Goal: Information Seeking & Learning: Learn about a topic

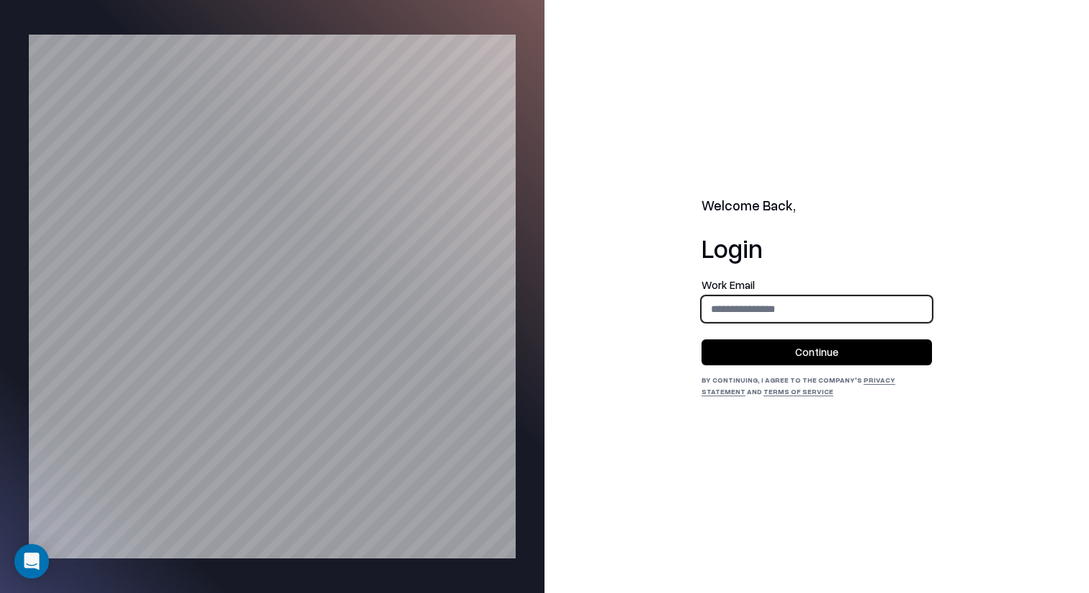
click at [825, 306] on input "email" at bounding box center [816, 308] width 229 height 27
type input "**********"
click at [829, 346] on button "Continue" at bounding box center [816, 352] width 230 height 26
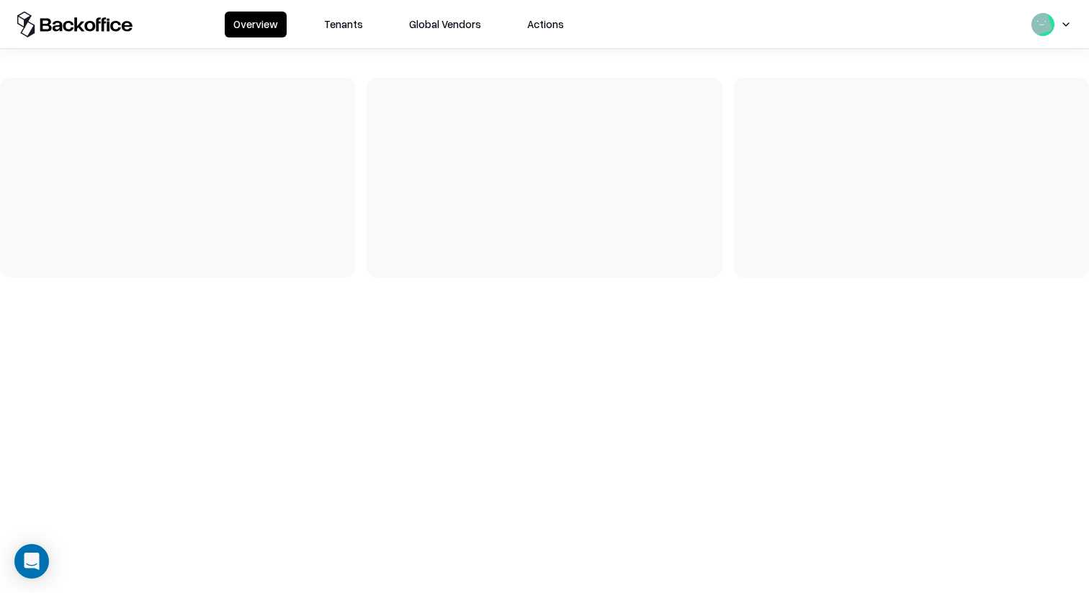
click at [341, 50] on div at bounding box center [544, 169] width 1089 height 241
click at [372, 13] on div "Overview Tenants Global Vendors Actions" at bounding box center [399, 25] width 348 height 26
click at [342, 32] on button "Tenants" at bounding box center [343, 25] width 56 height 26
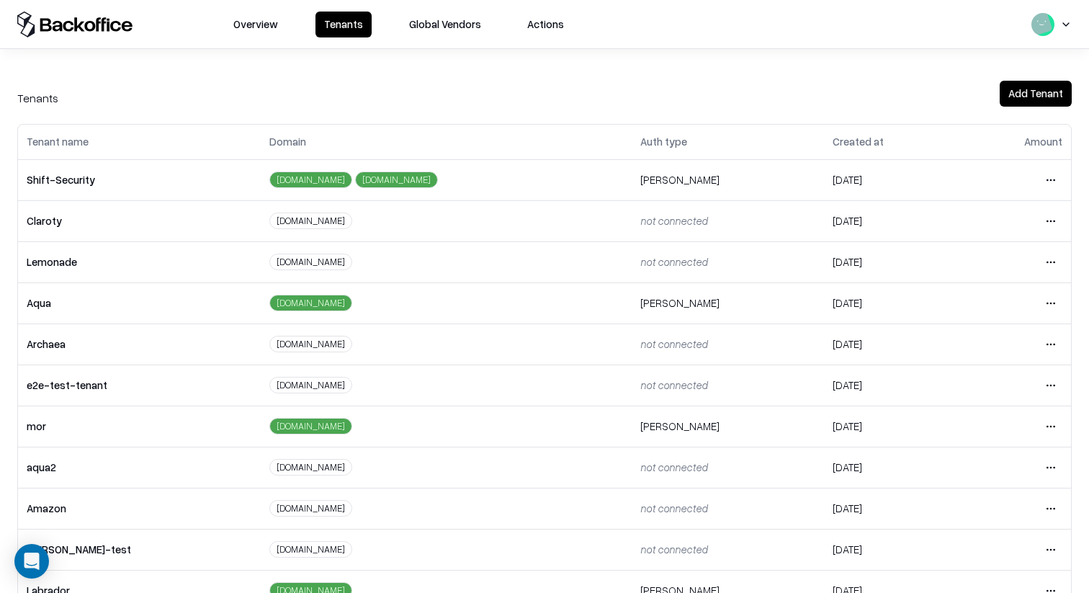
scroll to position [241, 0]
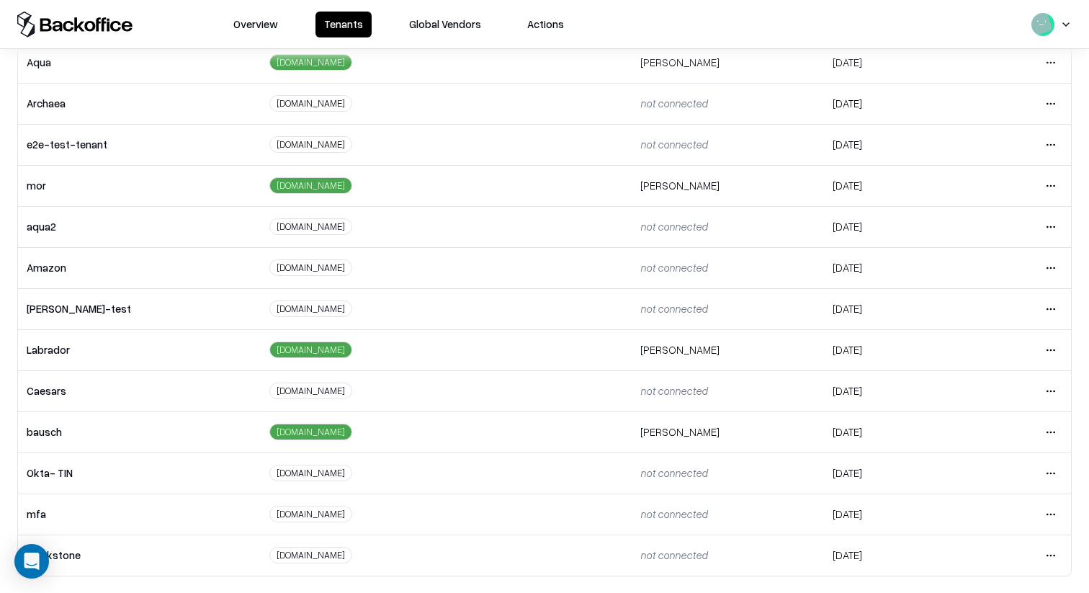
click at [1069, 423] on td "Open menu" at bounding box center [1015, 431] width 111 height 41
click at [1054, 427] on html "Overview Tenants Global Vendors Actions Tenants Add Tenant Tenant name Domain A…" at bounding box center [544, 296] width 1089 height 593
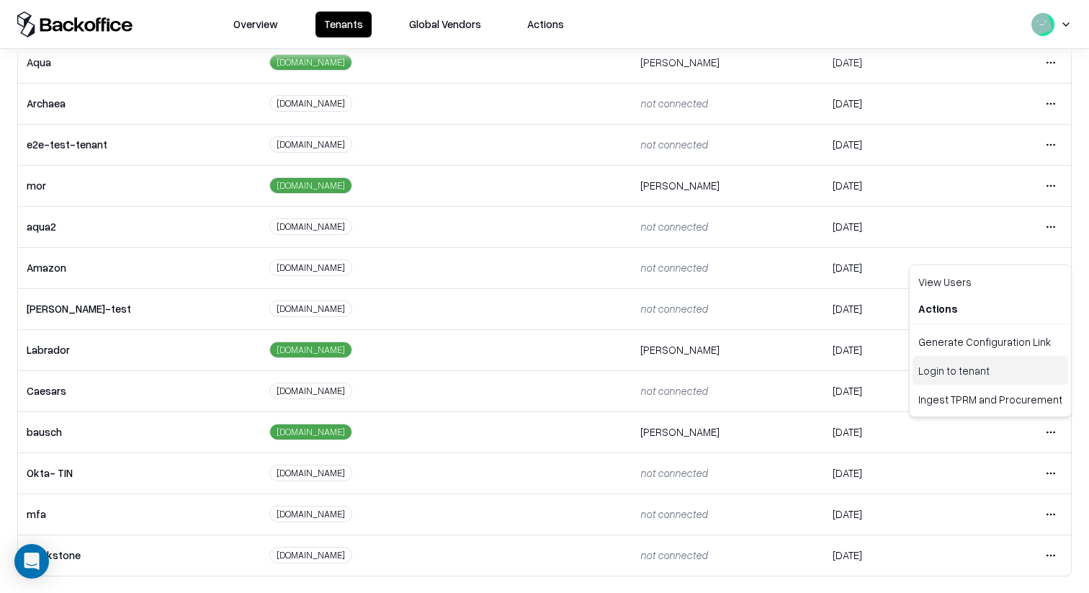
click at [1007, 375] on div "Login to tenant" at bounding box center [991, 370] width 156 height 29
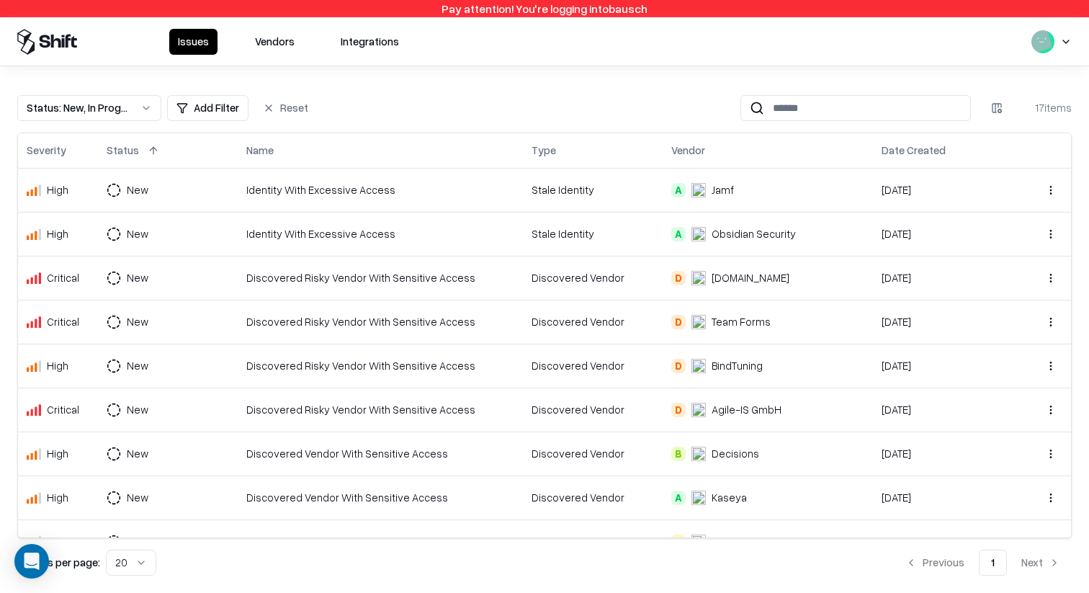
click at [452, 192] on div "Identity With Excessive Access" at bounding box center [380, 189] width 268 height 15
click at [284, 27] on div "Issues Vendors Integrations" at bounding box center [544, 41] width 1089 height 48
click at [286, 37] on button "Vendors" at bounding box center [274, 42] width 57 height 26
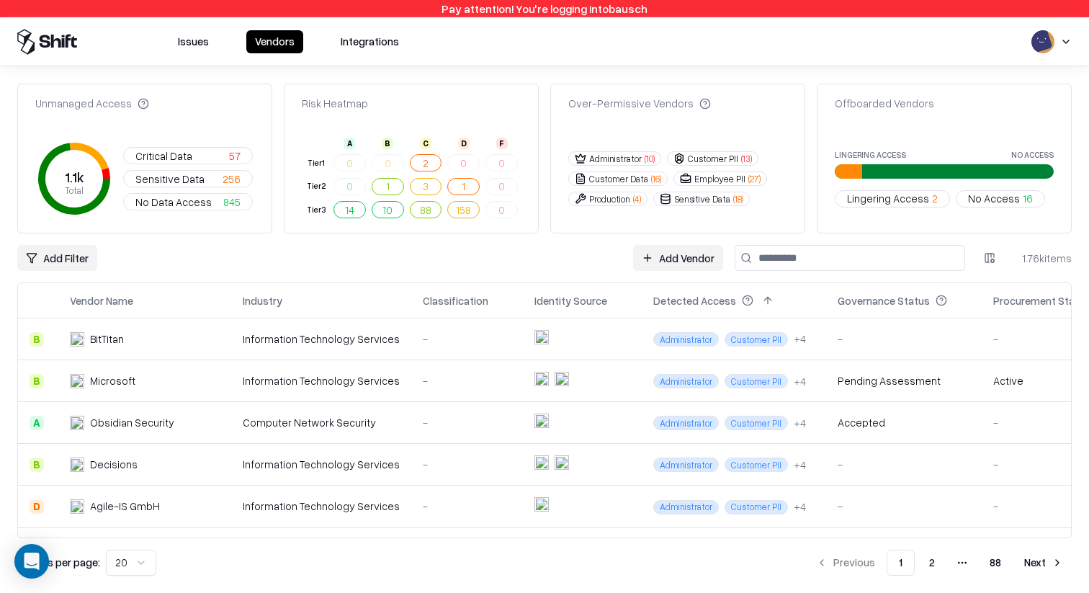
click at [953, 304] on button at bounding box center [961, 300] width 17 height 17
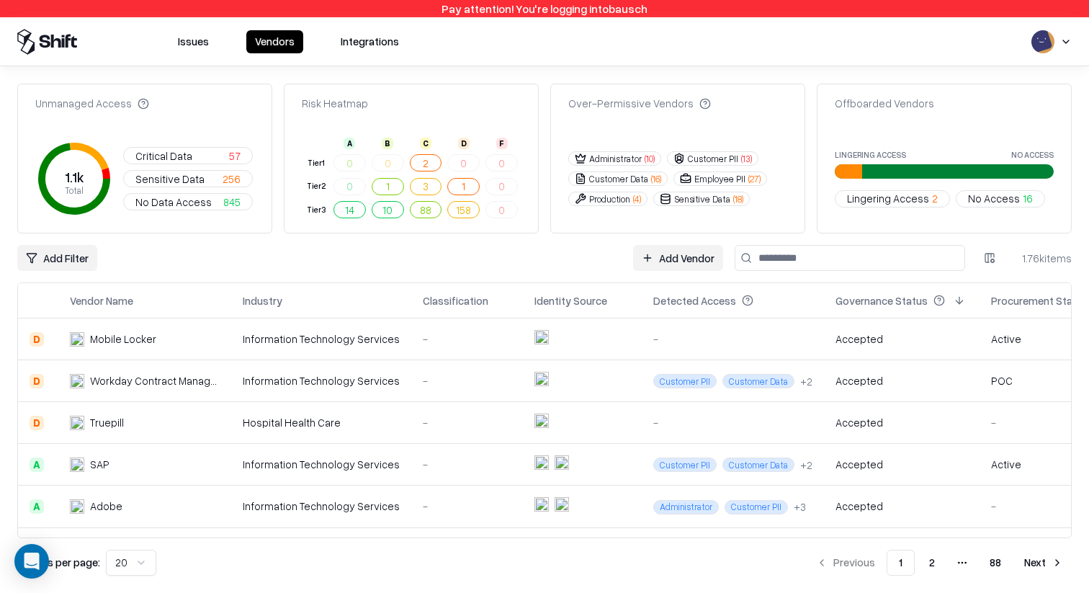
click at [831, 262] on input at bounding box center [850, 258] width 230 height 26
type input "*****"
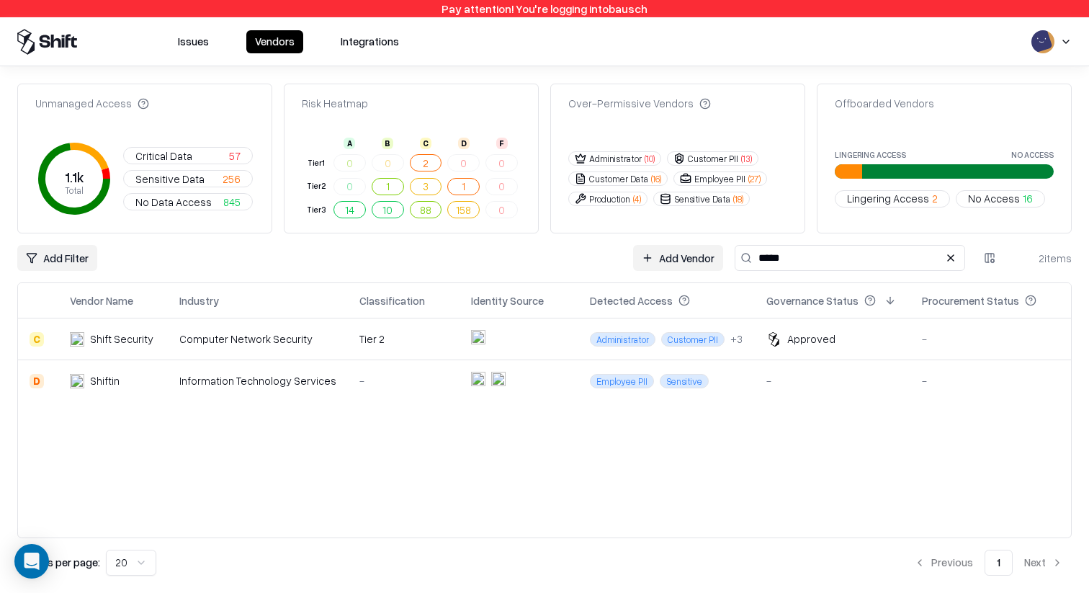
click at [863, 339] on div "Approved" at bounding box center [832, 338] width 133 height 15
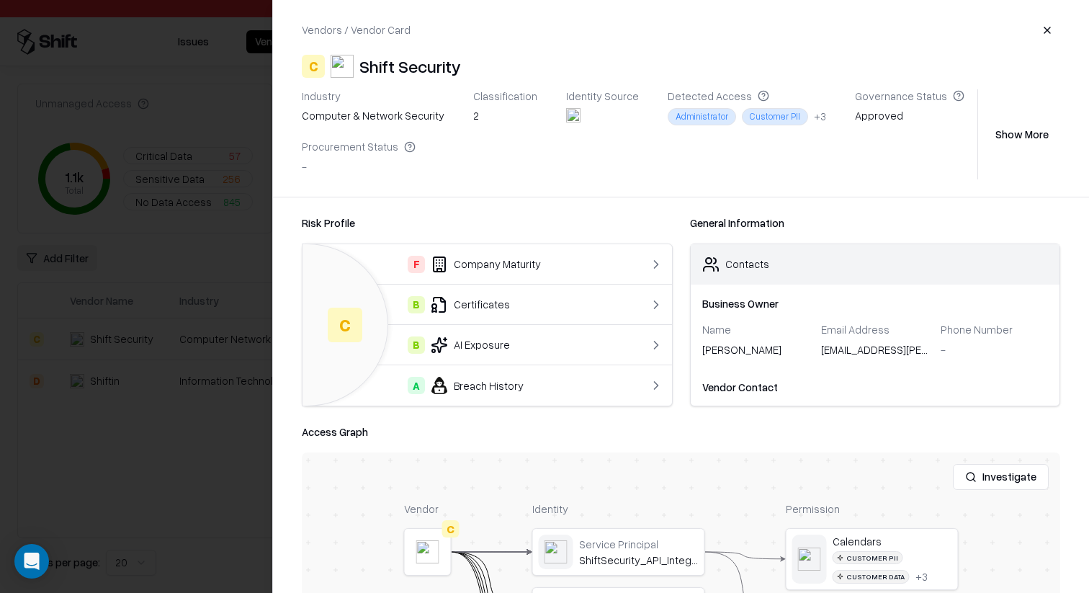
click at [1039, 138] on button "Show More" at bounding box center [1022, 134] width 76 height 26
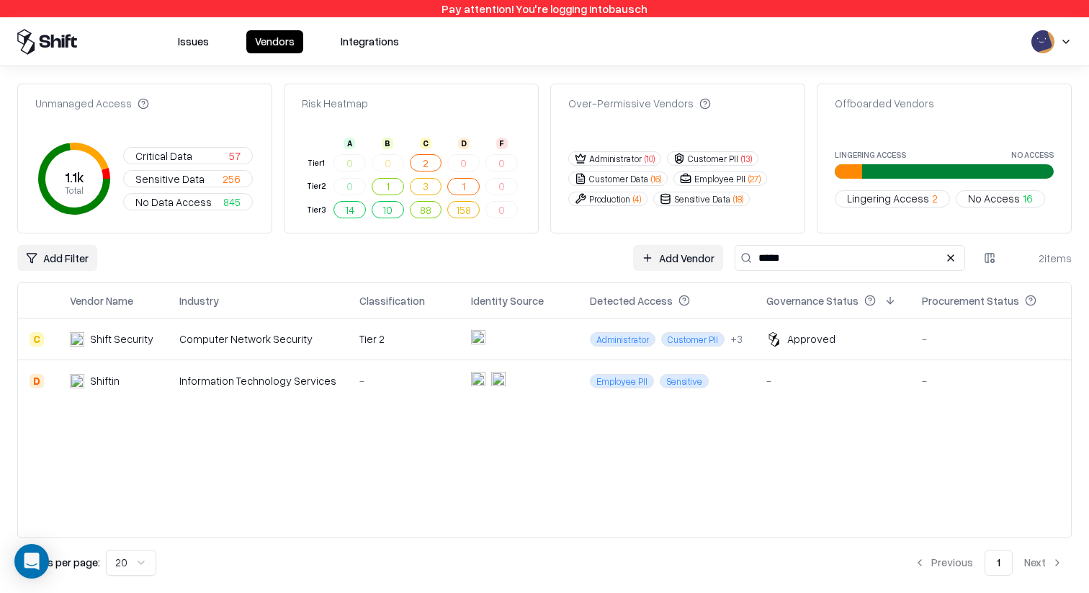
click at [806, 335] on div "Approved" at bounding box center [811, 338] width 48 height 15
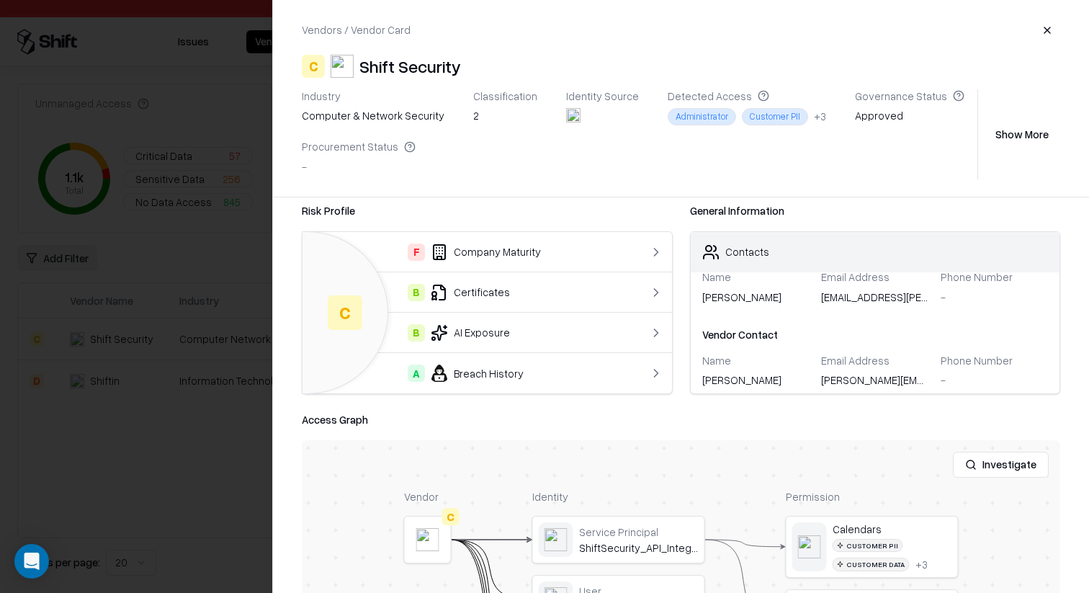
scroll to position [51, 0]
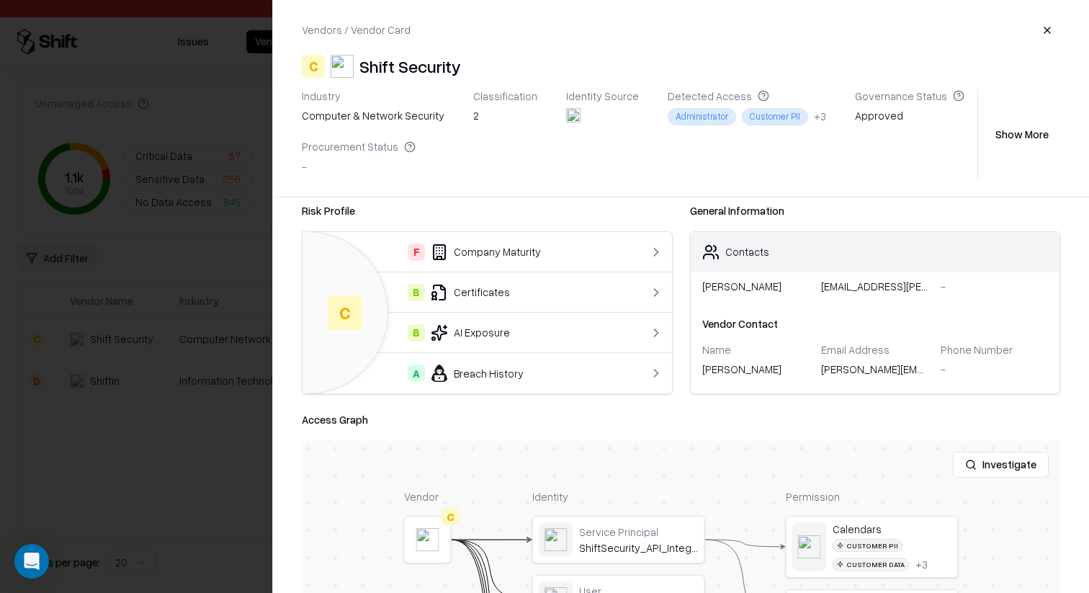
click at [828, 53] on div "Vendors / Vendor Card C Shift Security Industry computer & network security Cla…" at bounding box center [681, 98] width 816 height 197
click at [805, 113] on div "Industry computer & network security Classification 2 Identity Source Detected …" at bounding box center [637, 134] width 670 height 90
click at [814, 116] on div "+ 3" at bounding box center [820, 116] width 12 height 15
click at [1048, 126] on button "Show More" at bounding box center [1022, 134] width 76 height 26
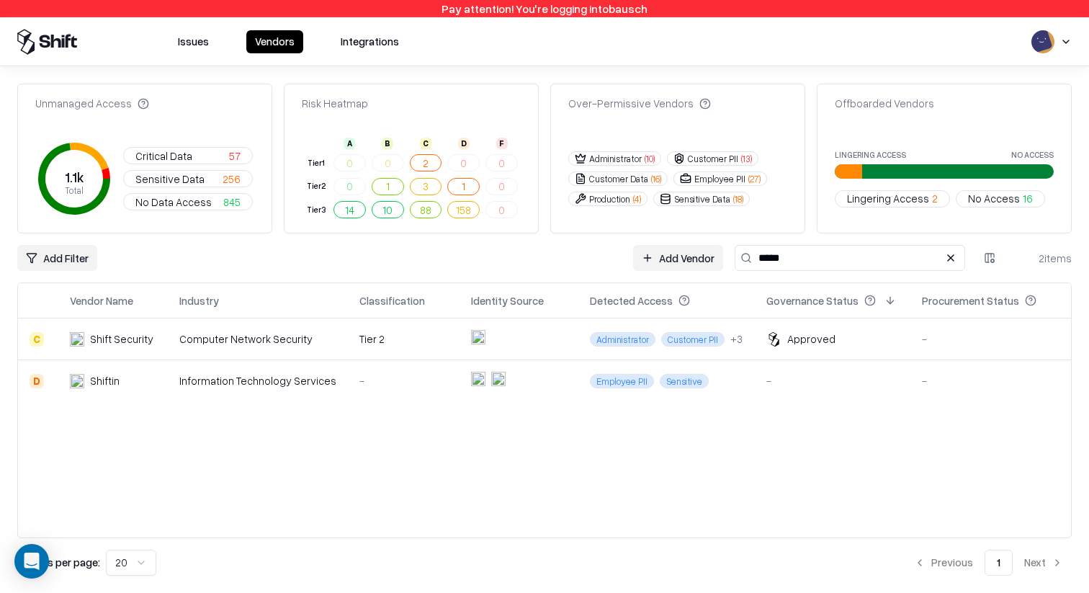
click at [455, 347] on td "Tier 2" at bounding box center [404, 339] width 112 height 42
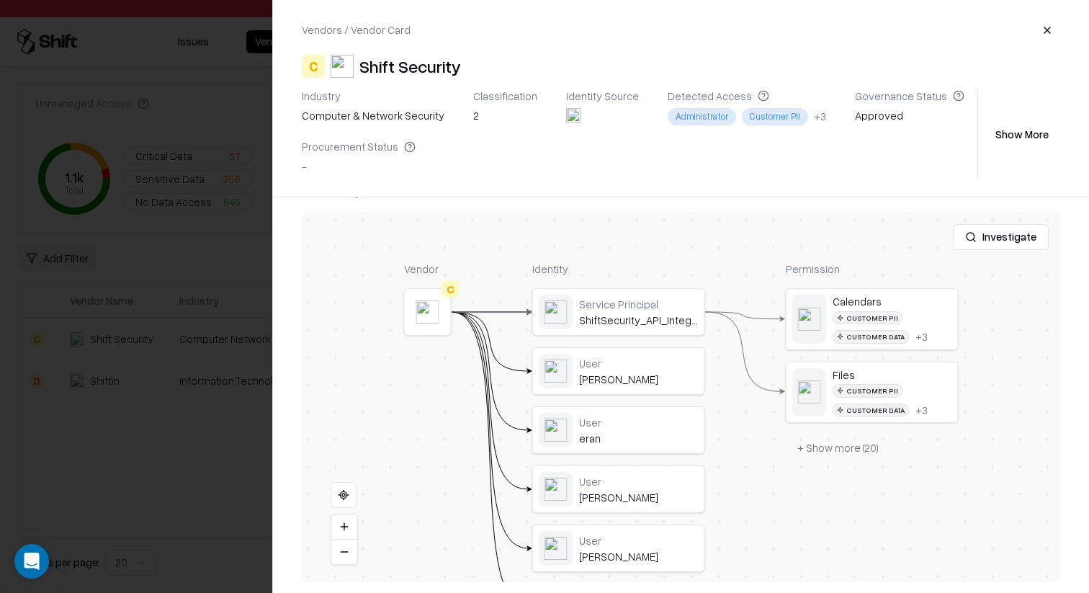
scroll to position [246, 0]
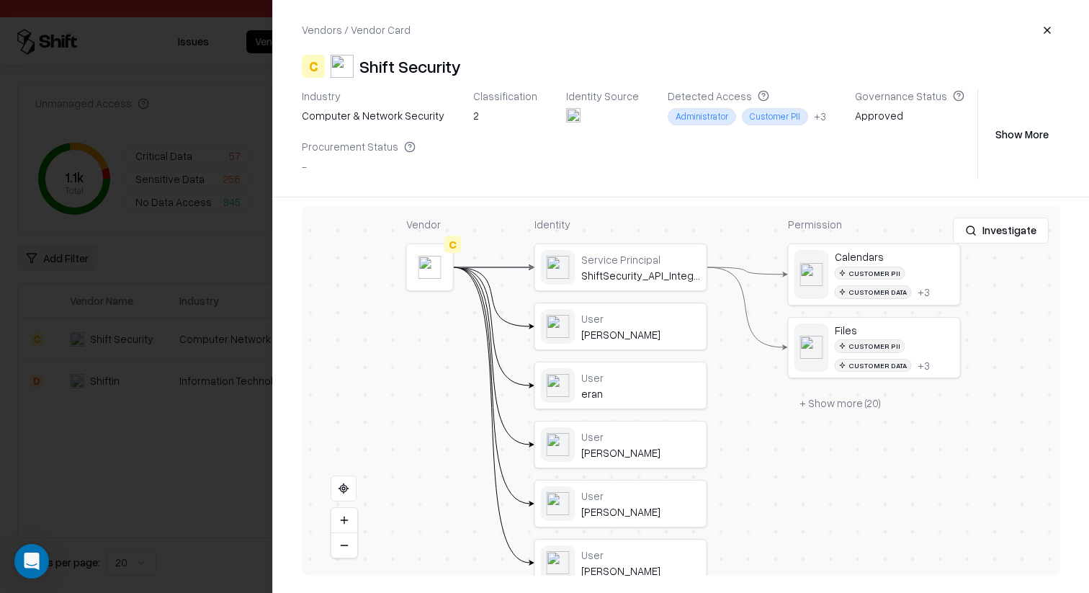
drag, startPoint x: 741, startPoint y: 534, endPoint x: 740, endPoint y: 469, distance: 65.6
click at [0, 0] on div at bounding box center [0, 0] width 0 height 0
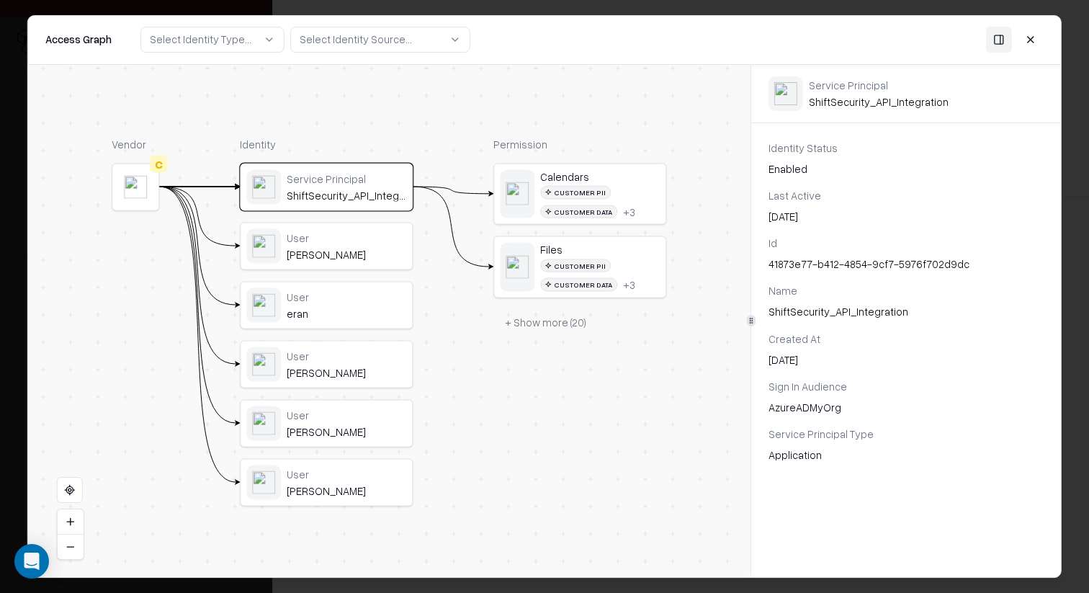
click at [593, 274] on div "Customer PII Customer Data + 3" at bounding box center [600, 275] width 120 height 32
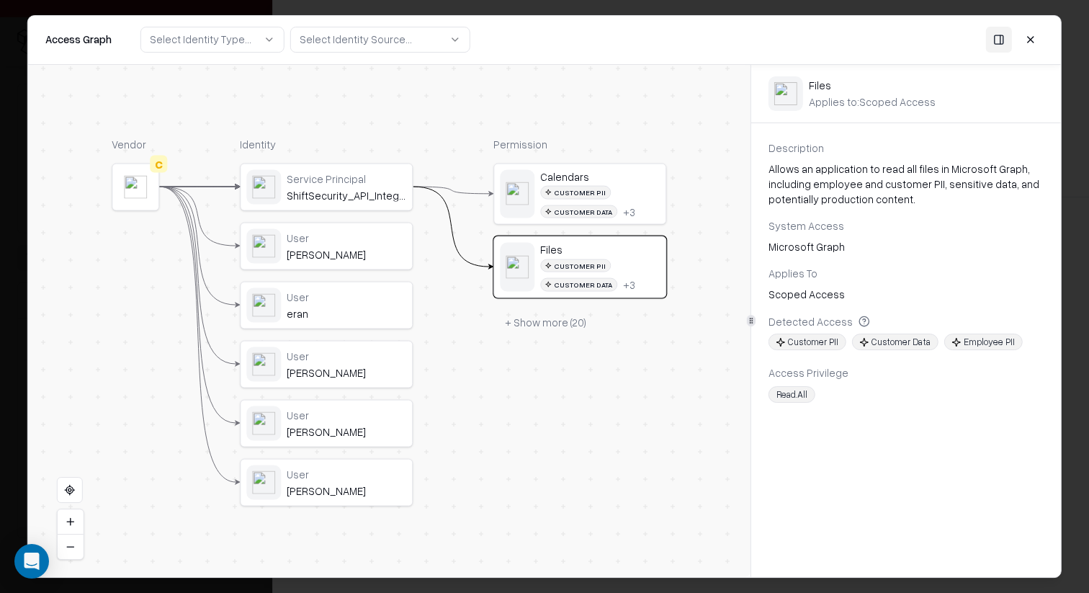
click at [562, 318] on button "+ Show more ( 20 )" at bounding box center [545, 322] width 104 height 26
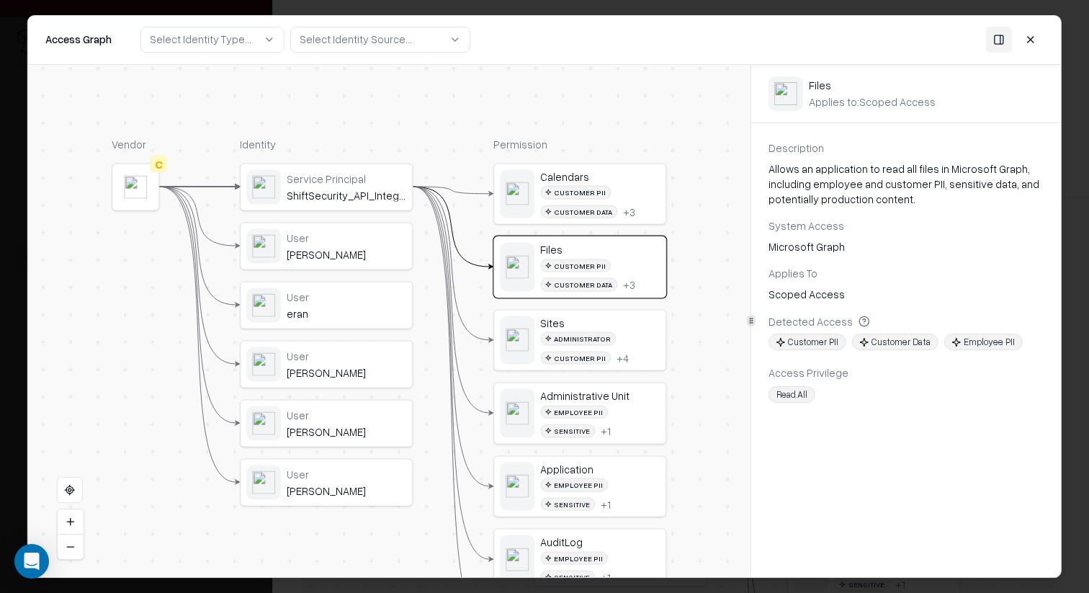
click at [616, 218] on div "Calendars Customer PII Customer Data + 3" at bounding box center [579, 193] width 171 height 60
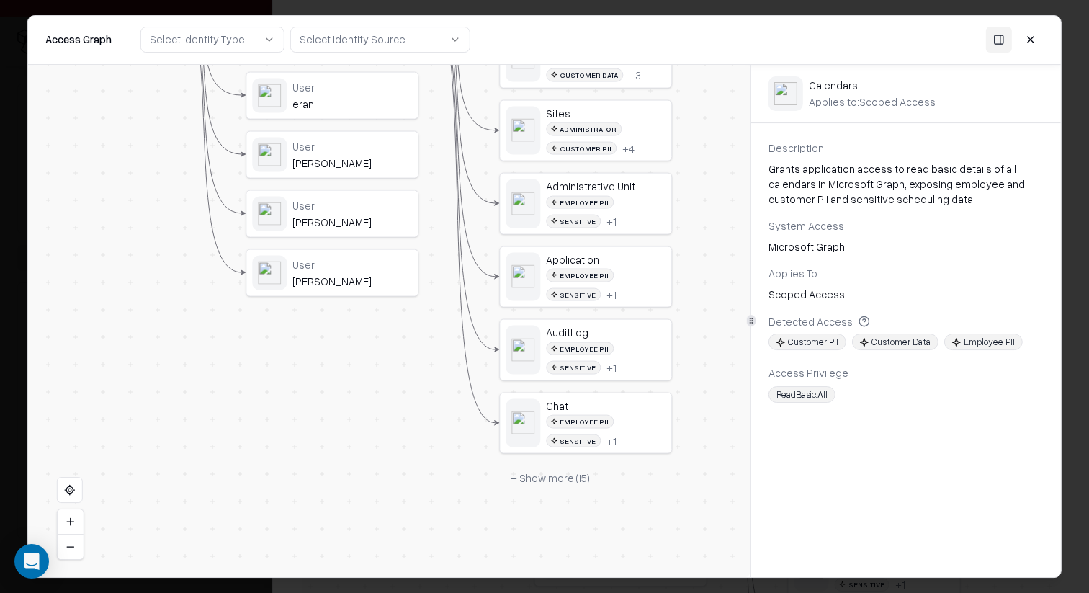
drag, startPoint x: 693, startPoint y: 431, endPoint x: 696, endPoint y: 175, distance: 255.7
click at [697, 176] on div "Vendor C Identity Service Principal ShiftSecurity_API_Integration User Ron Cohe…" at bounding box center [389, 321] width 722 height 513
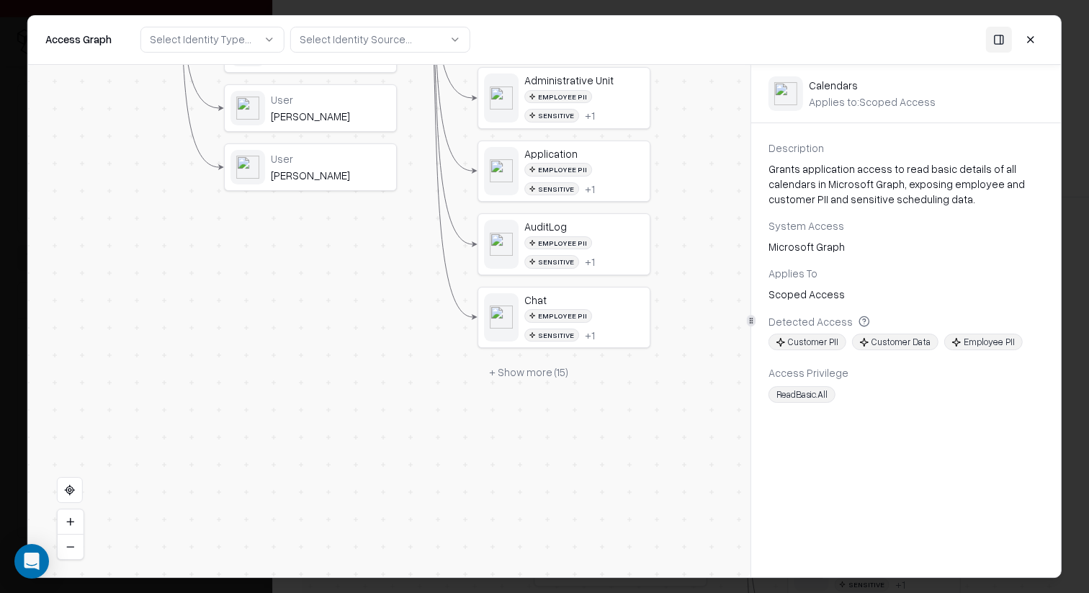
click at [550, 359] on button "+ Show more ( 15 )" at bounding box center [529, 372] width 102 height 26
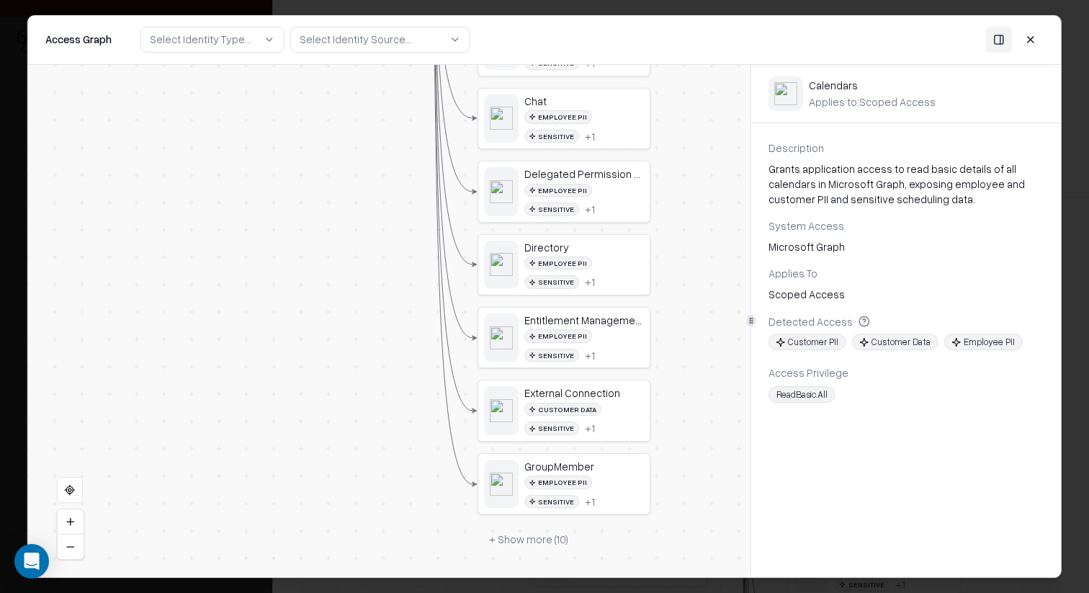
drag, startPoint x: 661, startPoint y: 435, endPoint x: 663, endPoint y: 214, distance: 221.1
click at [663, 214] on div "Vendor C Identity Service Principal ShiftSecurity_API_Integration User Ron Cohe…" at bounding box center [389, 321] width 722 height 513
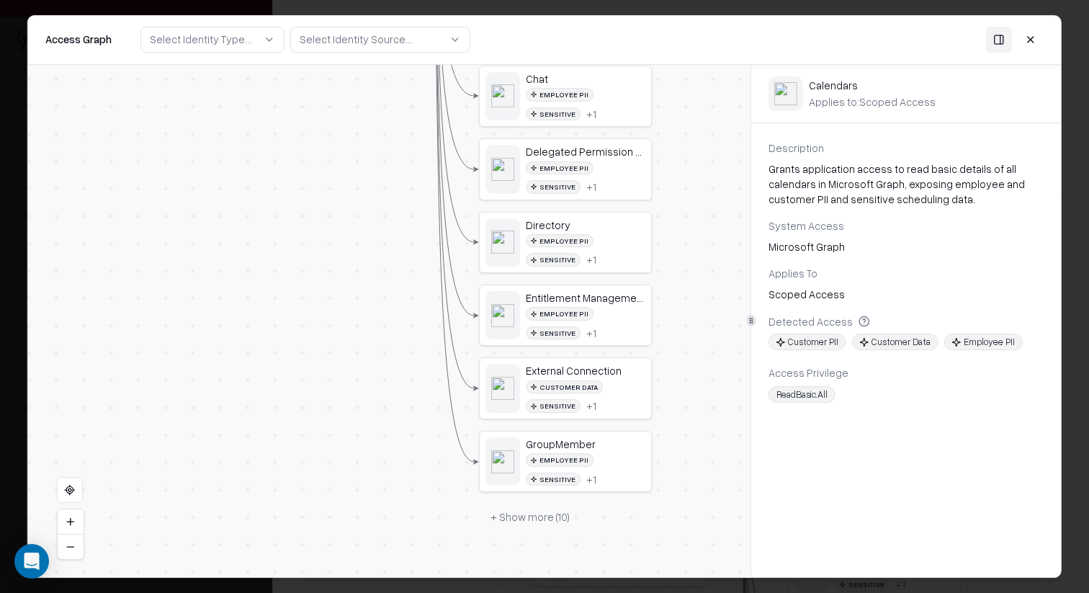
click at [579, 277] on div "Calendars Customer PII Customer Data + 3 Files Customer PII Customer Data + 3 S…" at bounding box center [565, 78] width 173 height 903
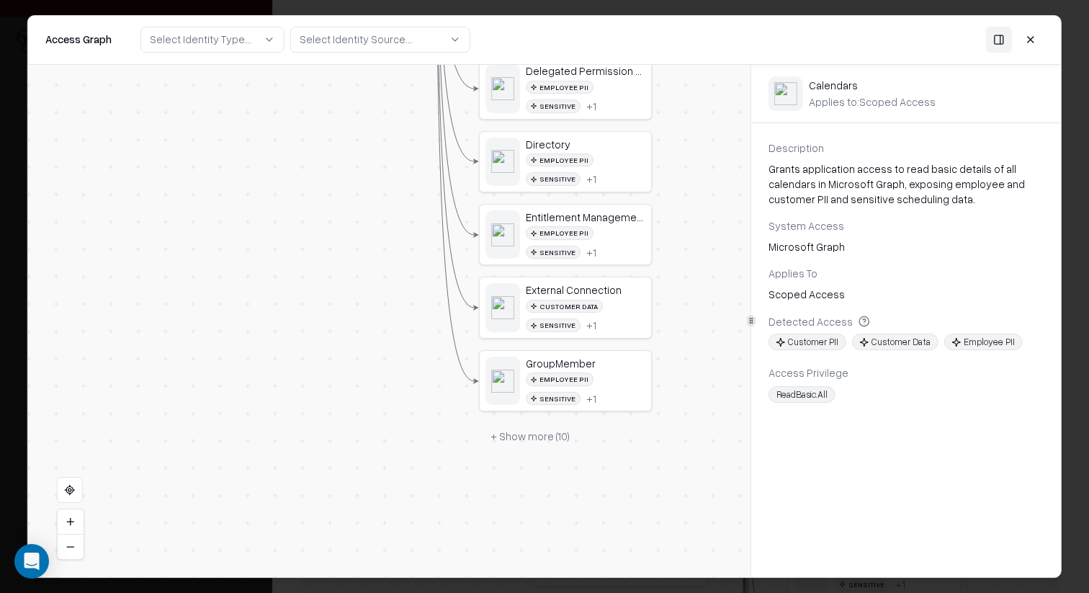
drag, startPoint x: 676, startPoint y: 394, endPoint x: 676, endPoint y: 382, distance: 11.5
click at [676, 382] on div "Vendor C Identity Service Principal ShiftSecurity_API_Integration User Ron Cohe…" at bounding box center [389, 321] width 722 height 513
click at [560, 408] on div "GroupMember Employee PII Sensitive + 1" at bounding box center [565, 380] width 171 height 60
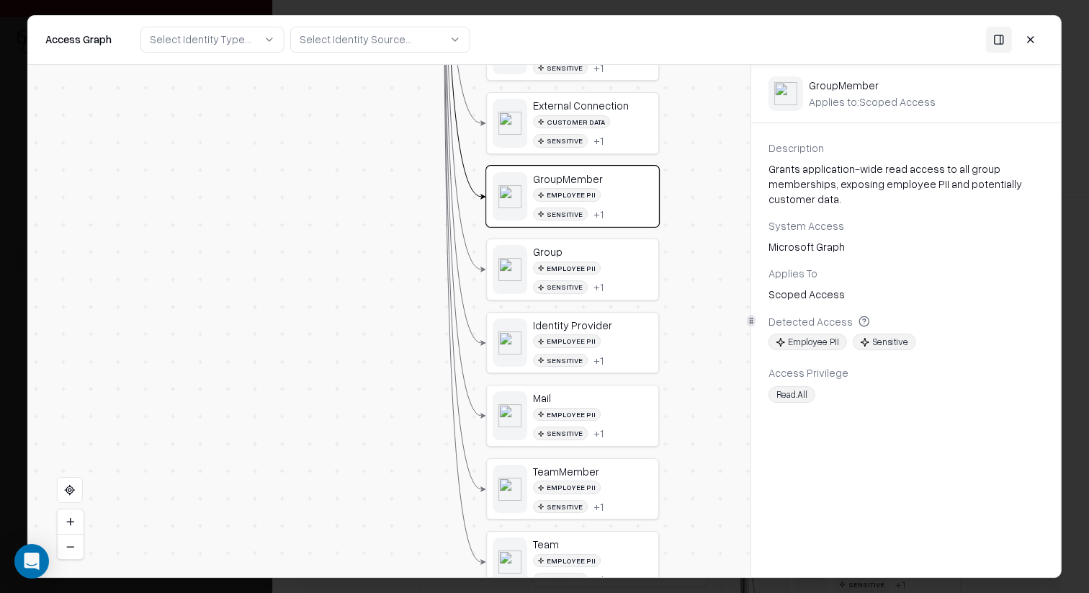
drag, startPoint x: 674, startPoint y: 481, endPoint x: 681, endPoint y: 297, distance: 184.5
click at [681, 297] on div "Vendor C Identity Service Principal ShiftSecurity_API_Integration User Ron Cohe…" at bounding box center [389, 321] width 722 height 513
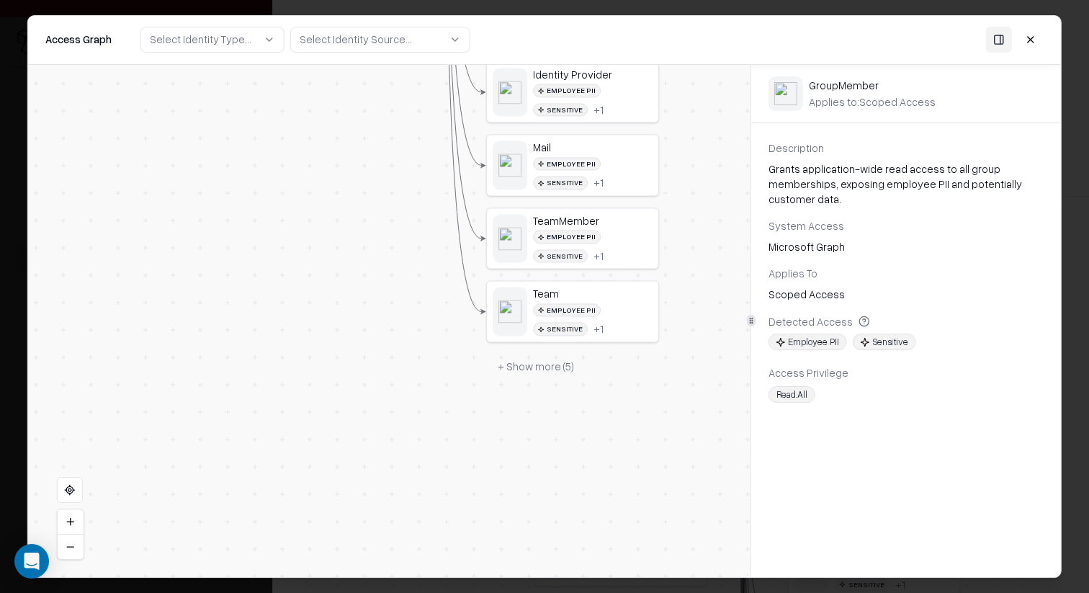
click at [521, 369] on button "+ Show more ( 5 )" at bounding box center [536, 367] width 99 height 26
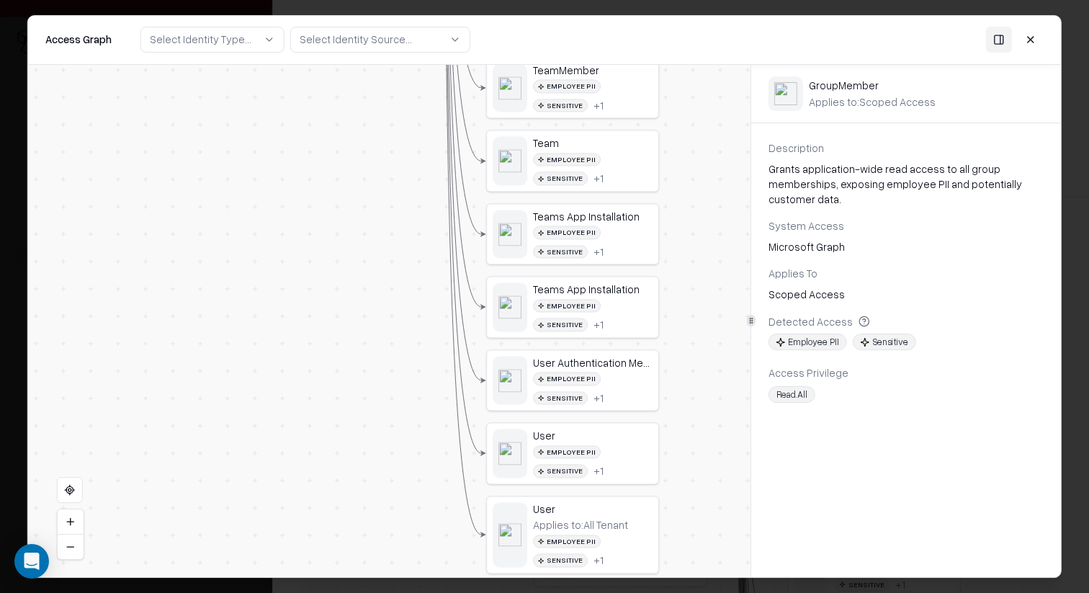
drag, startPoint x: 712, startPoint y: 362, endPoint x: 712, endPoint y: 212, distance: 150.5
click at [712, 212] on div "Vendor C Identity Service Principal ShiftSecurity_API_Integration User Ron Cohe…" at bounding box center [389, 321] width 722 height 513
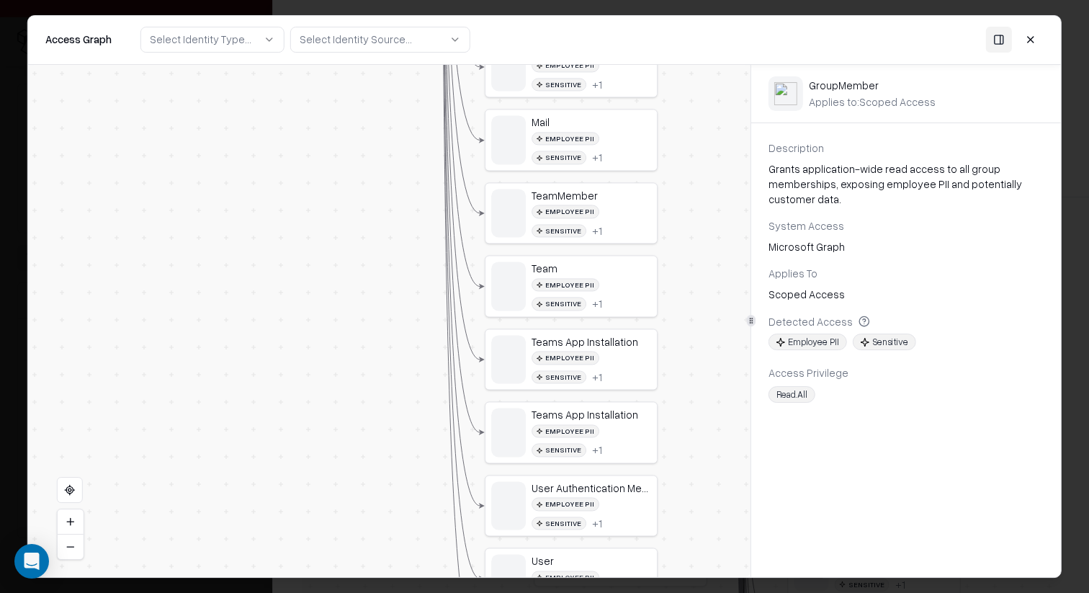
drag, startPoint x: 712, startPoint y: 212, endPoint x: 711, endPoint y: 358, distance: 146.2
click at [711, 349] on div "Vendor C Identity Service Principal ShiftSecurity_API_Integration User Ron Cohe…" at bounding box center [389, 321] width 722 height 513
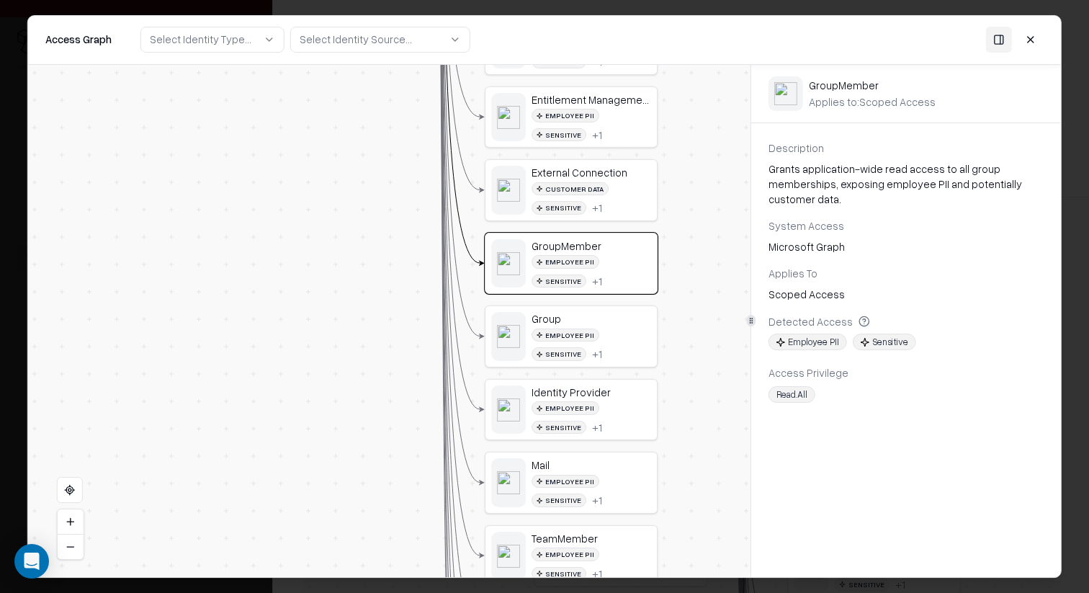
drag, startPoint x: 711, startPoint y: 358, endPoint x: 711, endPoint y: 552, distance: 194.5
click at [711, 547] on div "Vendor C Identity Service Principal ShiftSecurity_API_Integration User Ron Cohe…" at bounding box center [389, 321] width 722 height 513
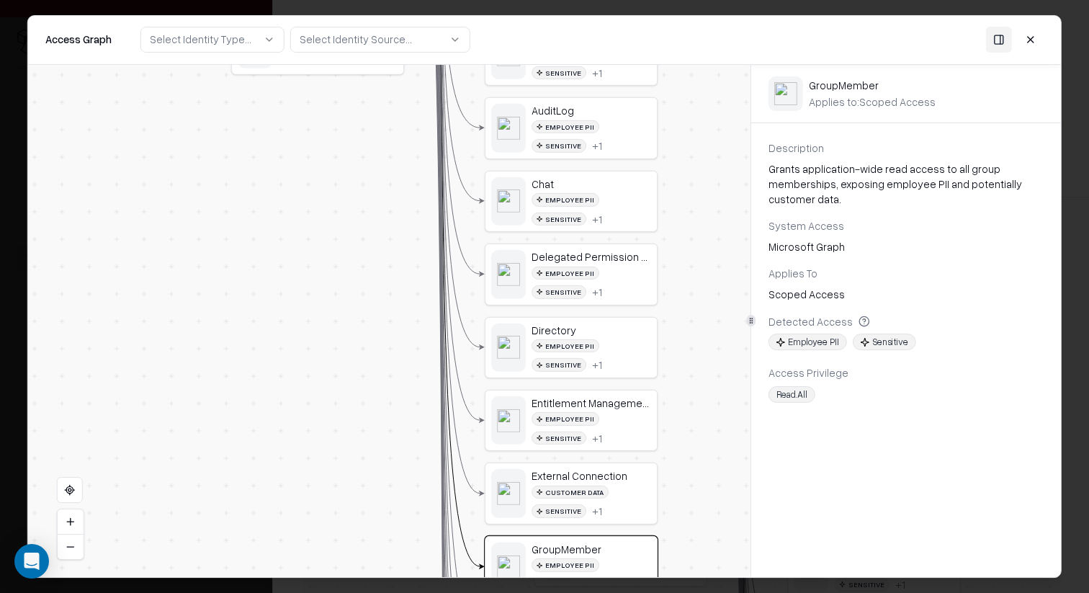
drag, startPoint x: 673, startPoint y: 246, endPoint x: 673, endPoint y: 557, distance: 311.1
click at [673, 557] on div "Vendor C Identity Service Principal ShiftSecurity_API_Integration User Ron Cohe…" at bounding box center [389, 321] width 722 height 513
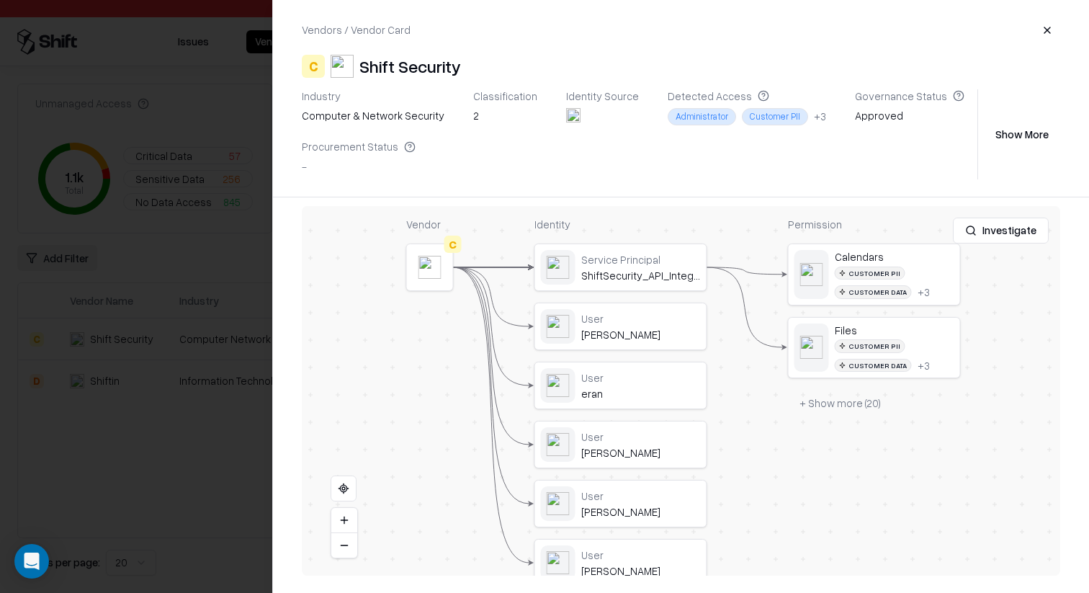
click at [412, 285] on div at bounding box center [430, 267] width 46 height 46
click at [122, 303] on div at bounding box center [544, 296] width 1089 height 593
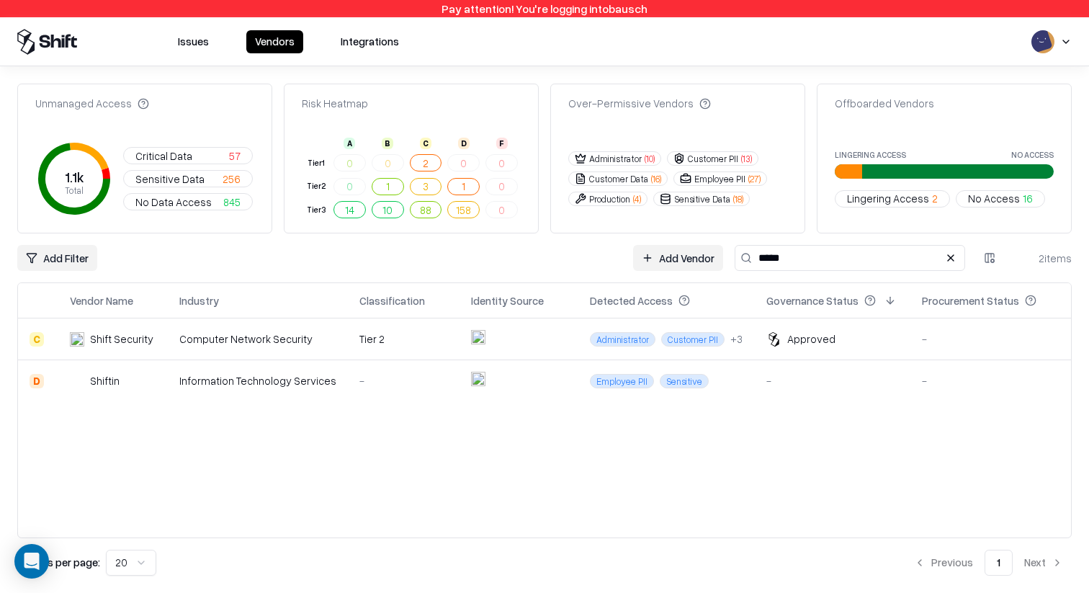
click at [164, 347] on td "Shift Security" at bounding box center [112, 339] width 109 height 42
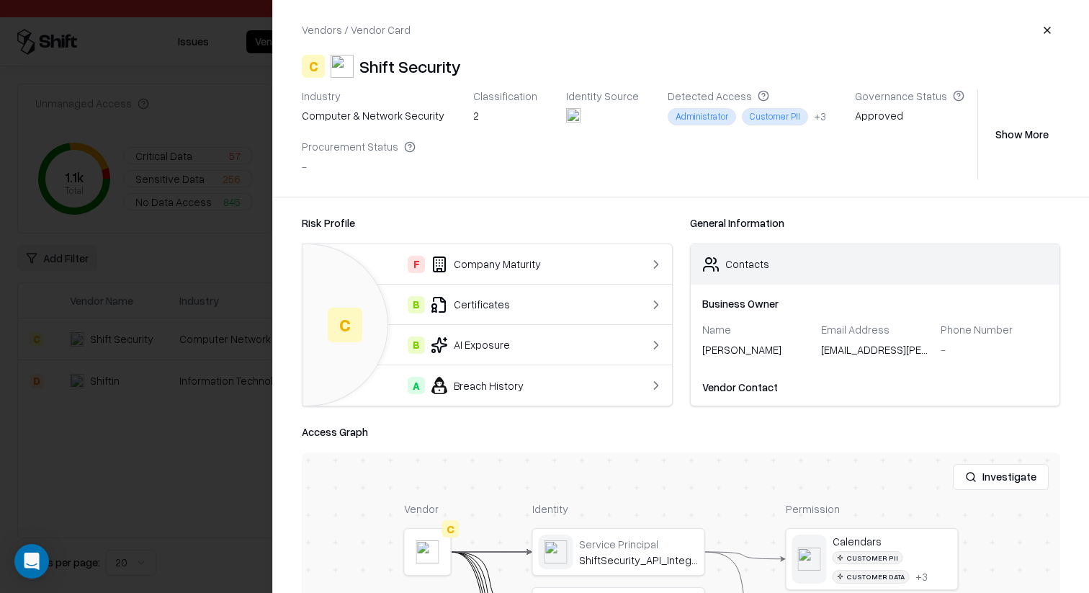
click at [512, 310] on div "B Certificates" at bounding box center [466, 304] width 305 height 17
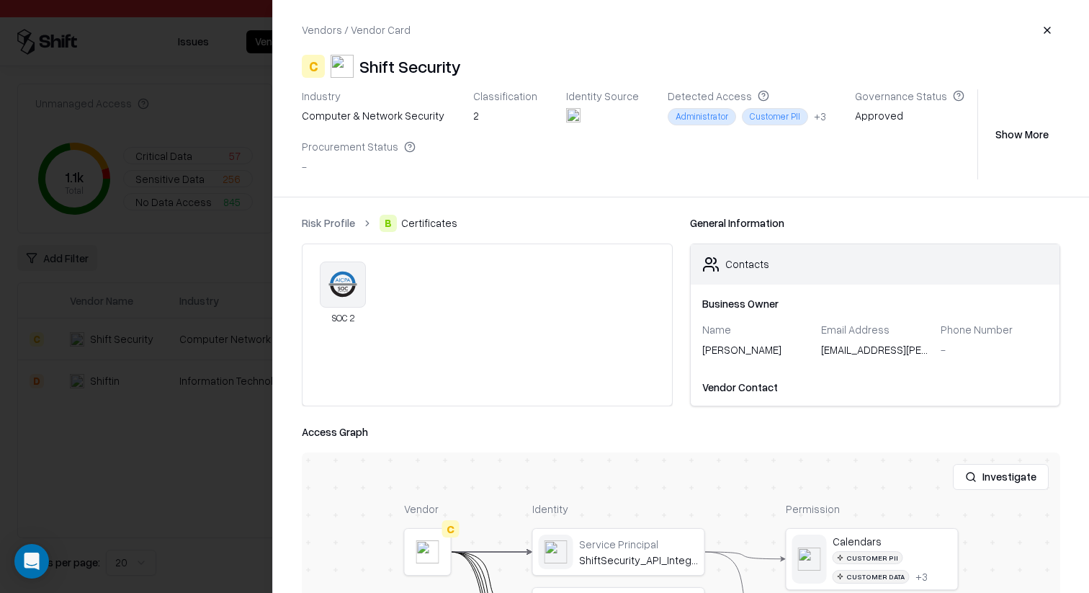
click at [344, 218] on link "Risk Profile" at bounding box center [328, 222] width 53 height 15
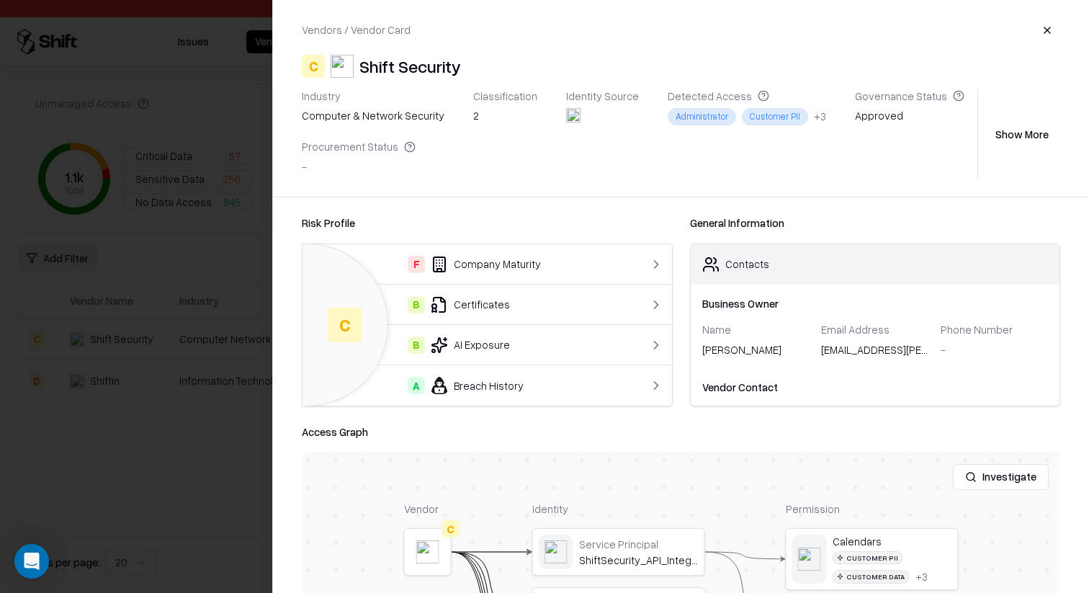
click at [529, 339] on div "B AI Exposure" at bounding box center [466, 344] width 305 height 17
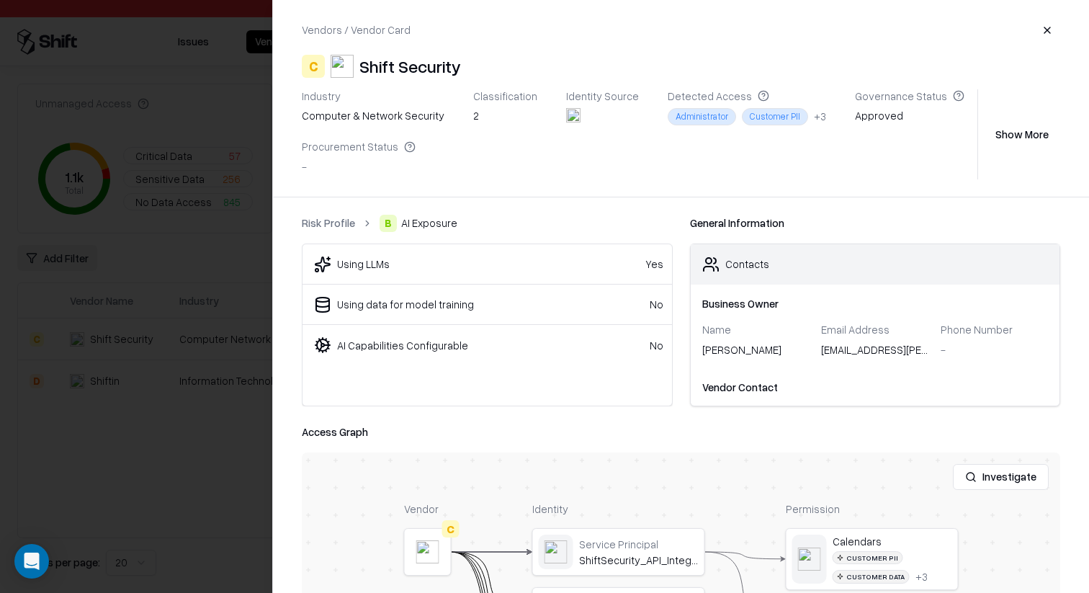
click at [333, 223] on link "Risk Profile" at bounding box center [328, 222] width 53 height 15
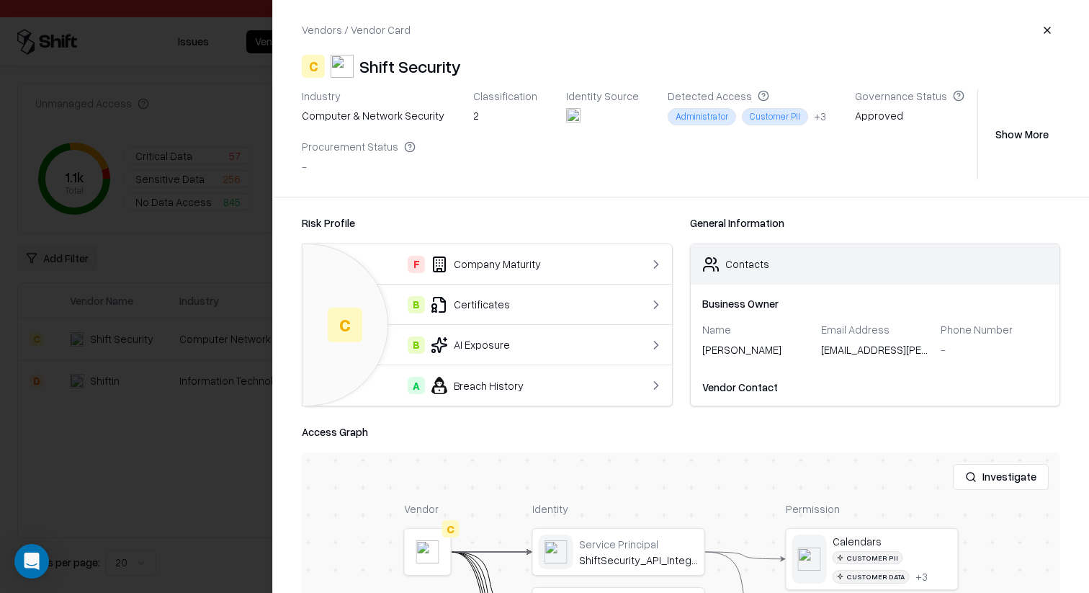
click at [488, 287] on td "B Certificates" at bounding box center [466, 304] width 328 height 40
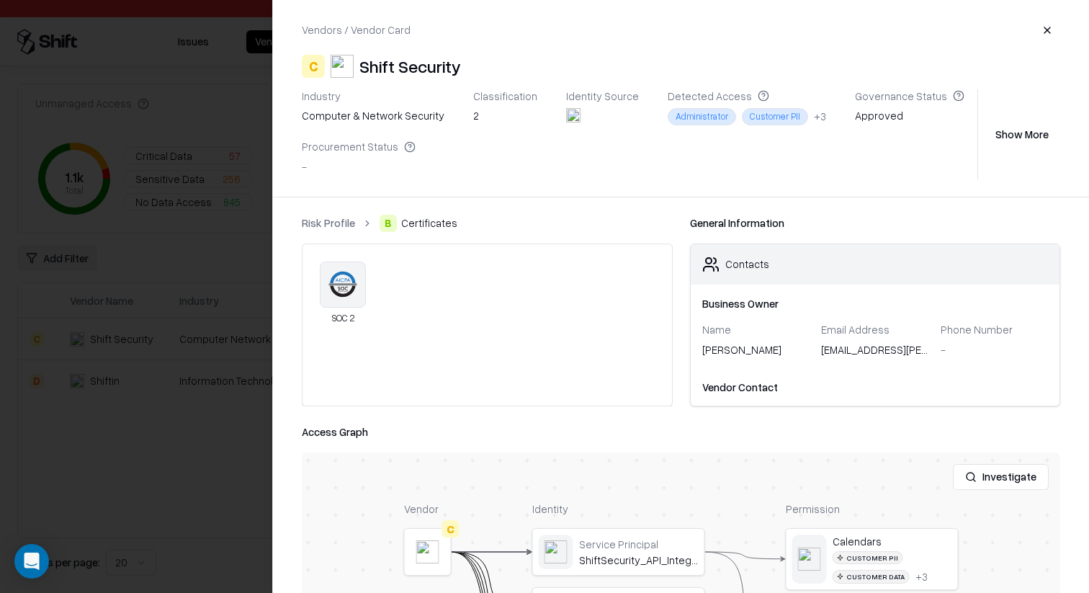
click at [329, 237] on div "Risk Profile B Certificates SOC 2" at bounding box center [487, 311] width 371 height 192
click at [329, 229] on link "Risk Profile" at bounding box center [328, 222] width 53 height 15
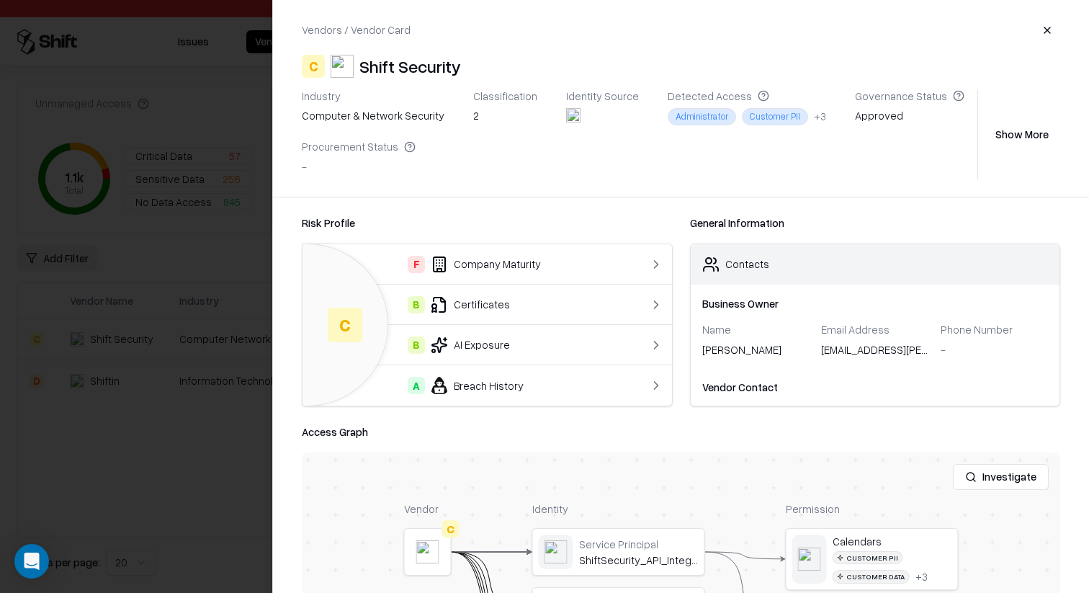
click at [520, 274] on td "F Company Maturity" at bounding box center [466, 264] width 328 height 40
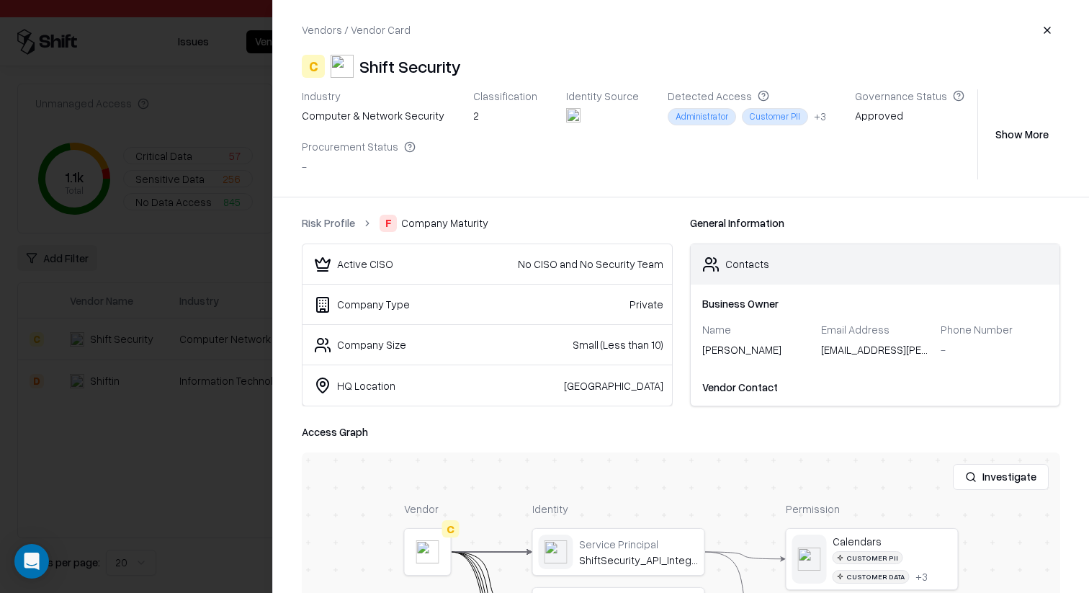
scroll to position [51, 0]
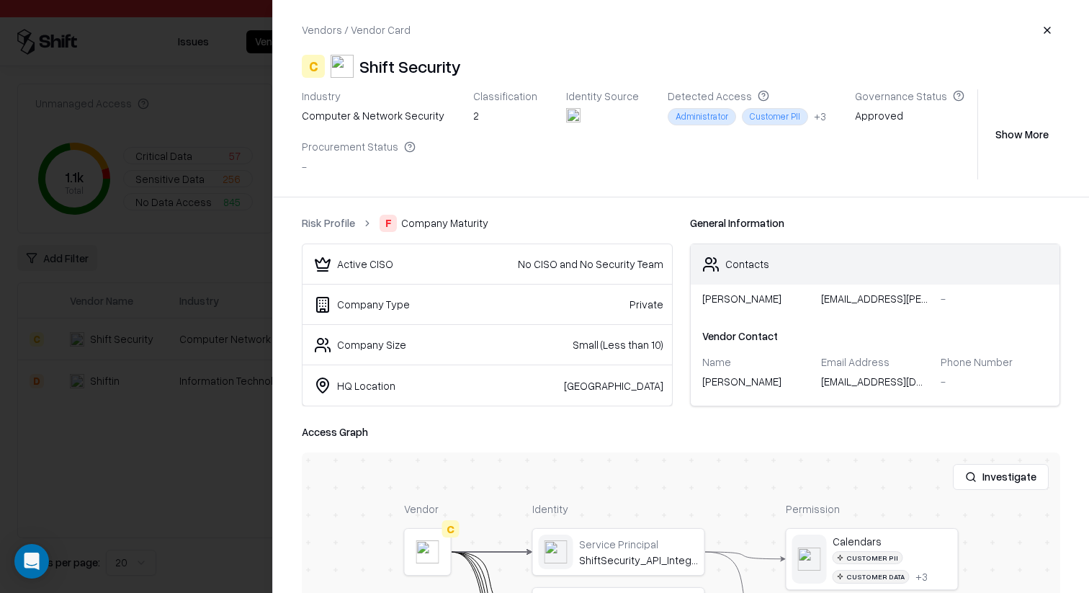
click at [1016, 124] on button "Show More" at bounding box center [1022, 134] width 76 height 26
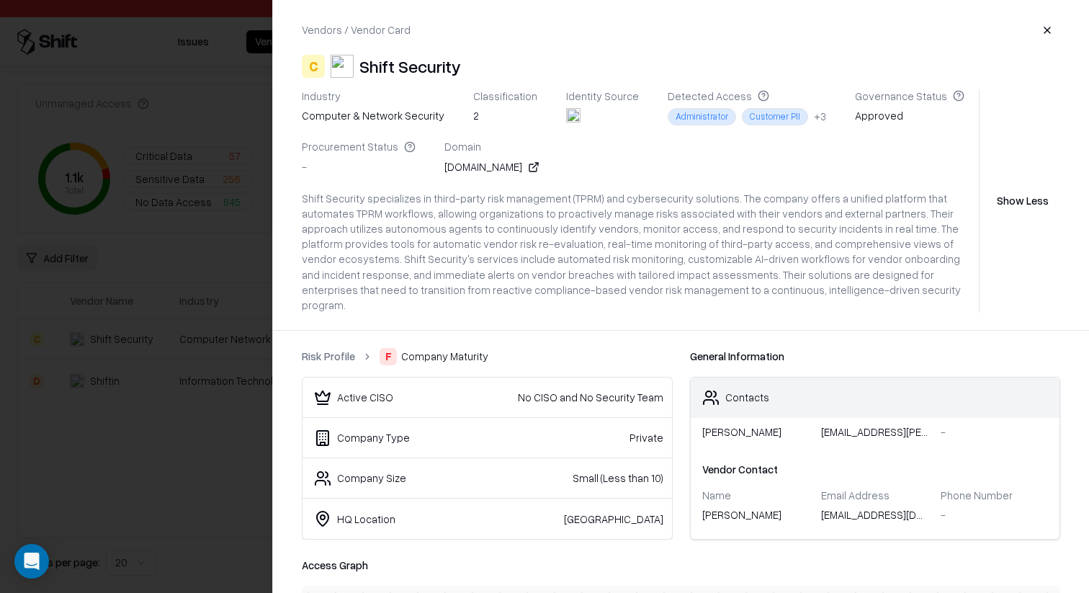
click at [481, 166] on div "shift.security" at bounding box center [491, 166] width 95 height 15
click at [533, 165] on icon at bounding box center [535, 165] width 5 height 5
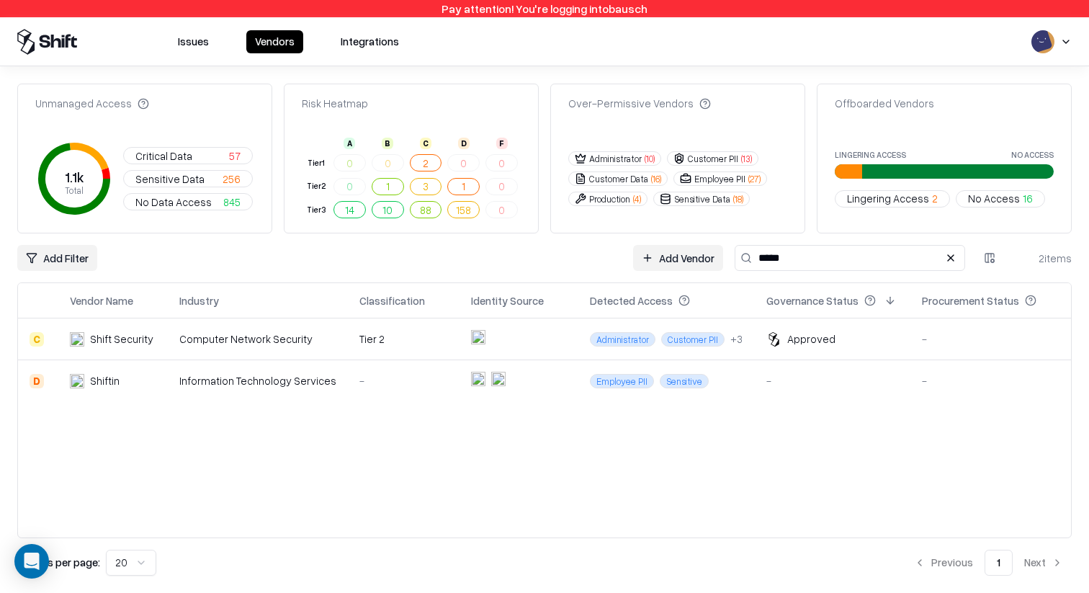
click at [422, 158] on button "2" at bounding box center [426, 162] width 32 height 17
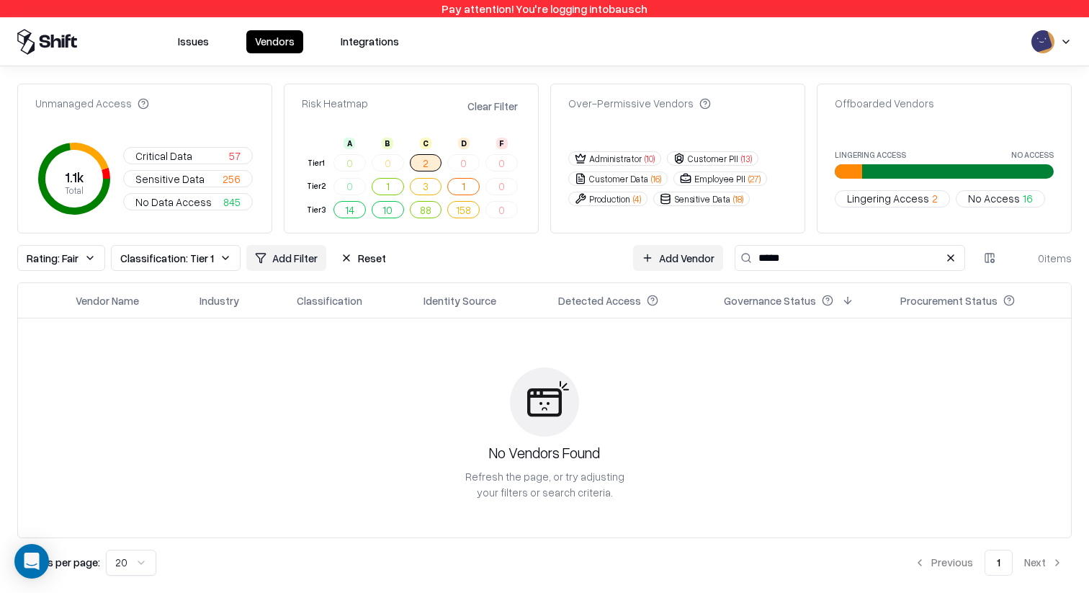
click at [956, 258] on button at bounding box center [950, 257] width 17 height 17
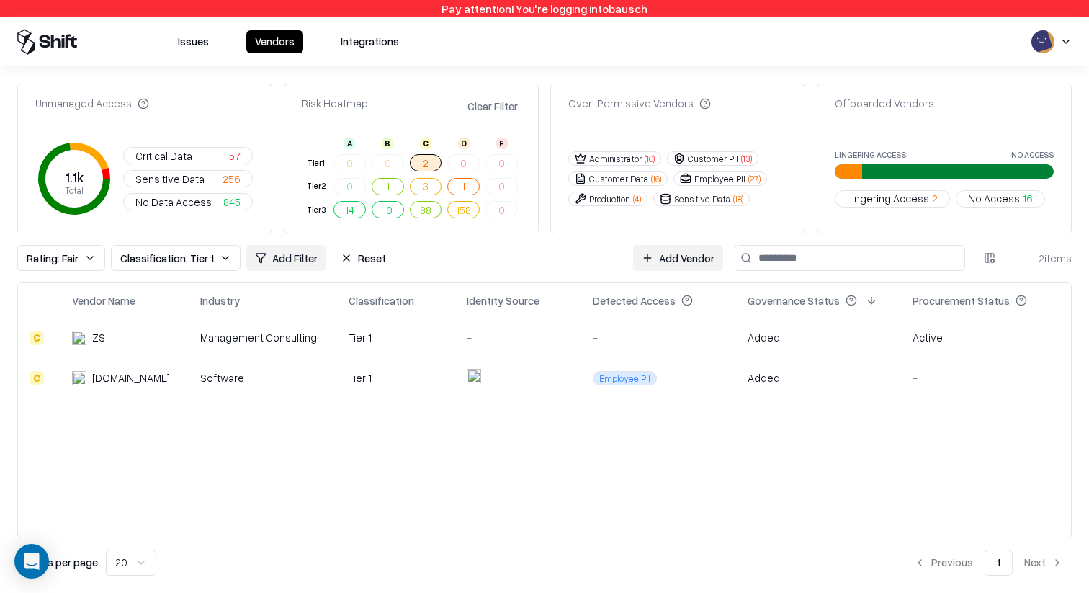
click at [177, 381] on div "Commercetools.com" at bounding box center [124, 377] width 105 height 15
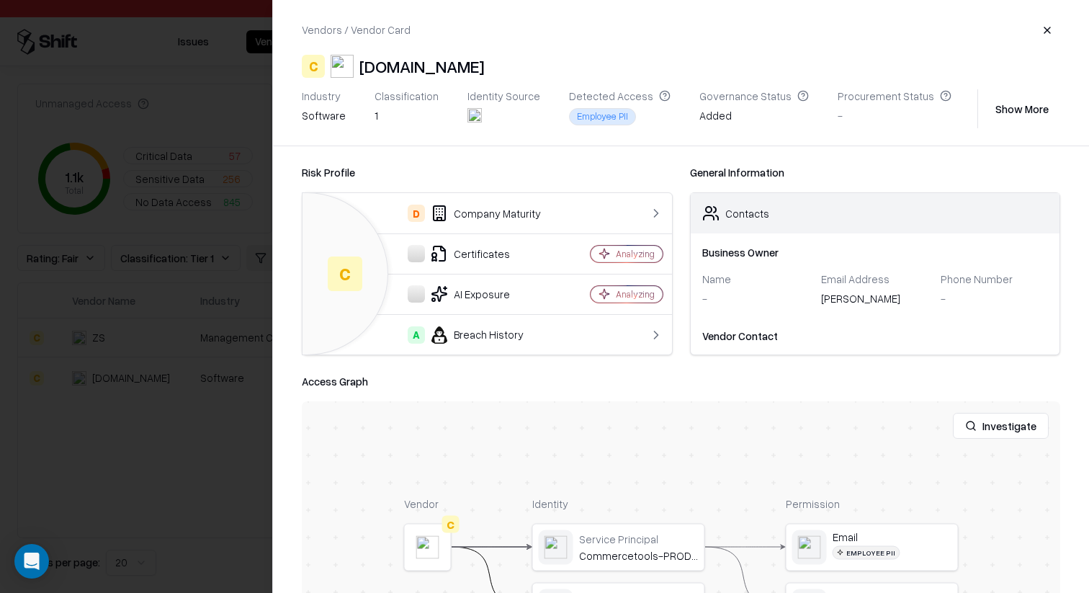
click at [556, 255] on div "Certificates" at bounding box center [438, 253] width 248 height 17
click at [465, 71] on div "Commercetools.com" at bounding box center [421, 66] width 125 height 23
copy div "Commercetools.com"
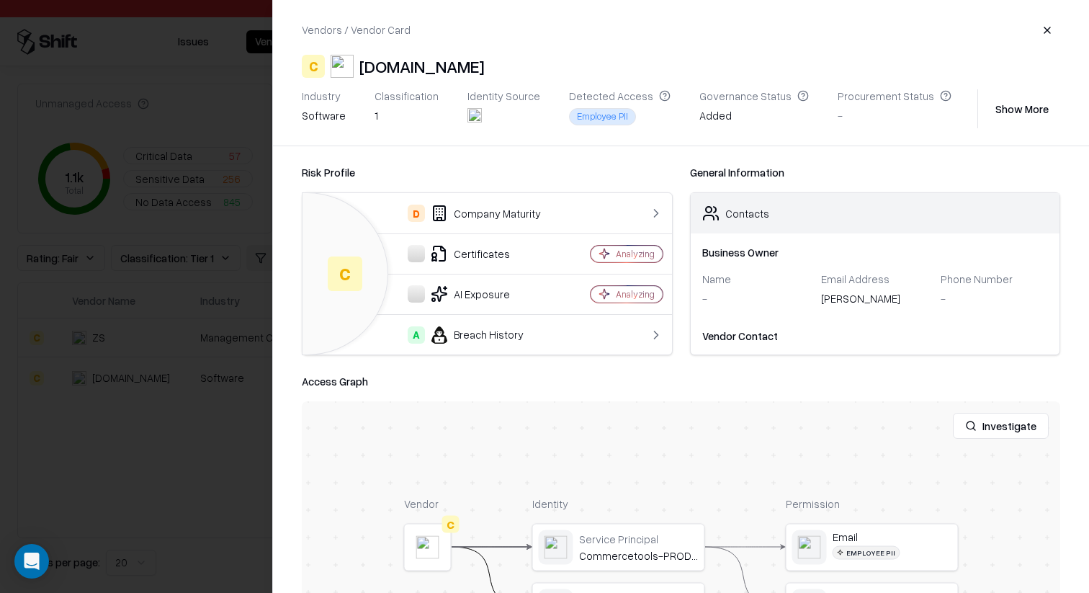
click at [508, 187] on div "Risk Profile C D Company Maturity Certificates Analyzing AI Exposure Analyzing …" at bounding box center [487, 259] width 371 height 192
click at [673, 382] on div "Access Graph" at bounding box center [681, 380] width 758 height 17
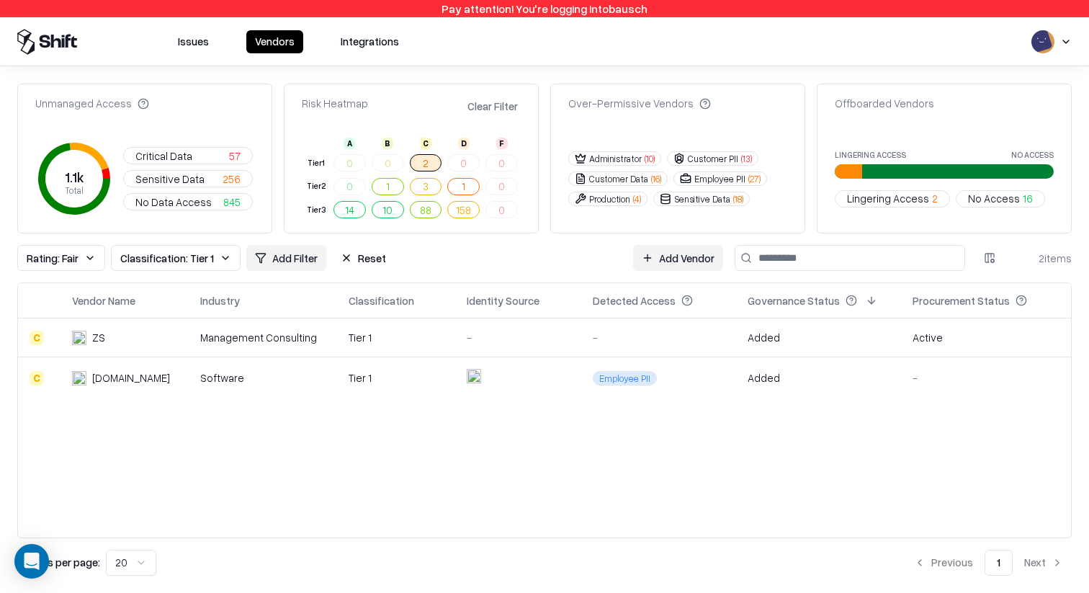
click at [441, 363] on td "Tier 1" at bounding box center [396, 378] width 118 height 42
click at [394, 351] on td "Tier 1" at bounding box center [396, 337] width 118 height 39
click at [529, 430] on div "Vendor Name Industry Classification Identity Source Detected Access Governance …" at bounding box center [544, 410] width 1054 height 256
click at [514, 367] on td at bounding box center [518, 378] width 126 height 42
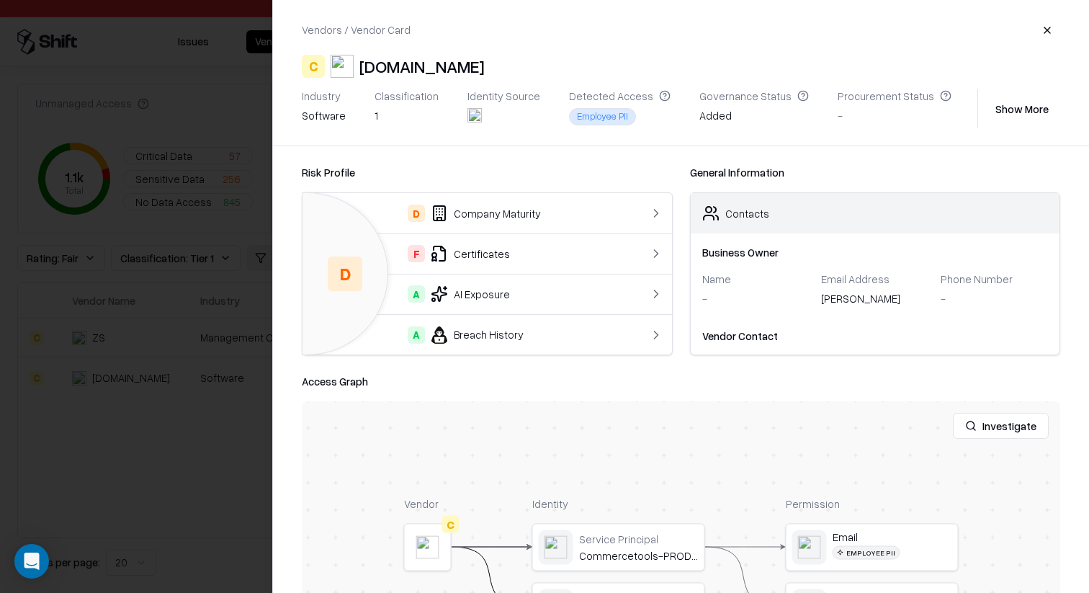
click at [478, 256] on div "F Certificates" at bounding box center [466, 253] width 305 height 17
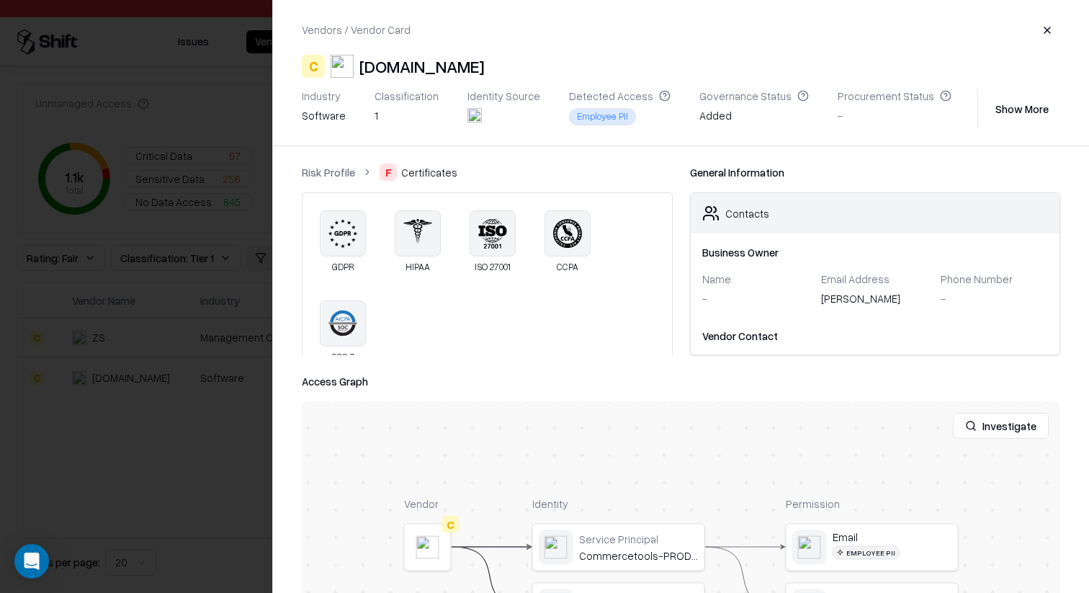
scroll to position [24, 0]
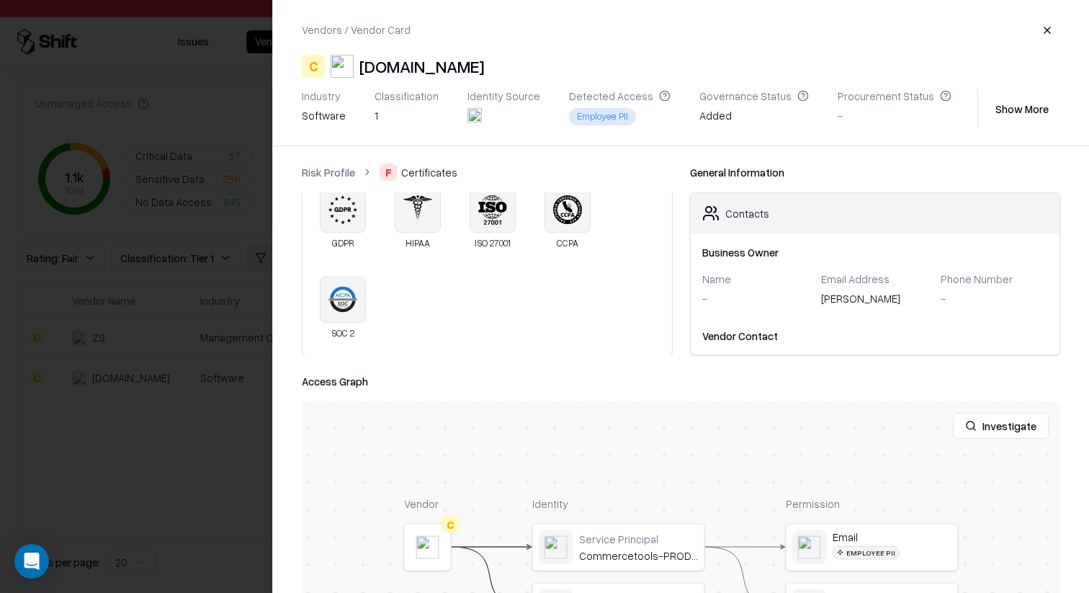
click at [212, 503] on div at bounding box center [544, 296] width 1089 height 593
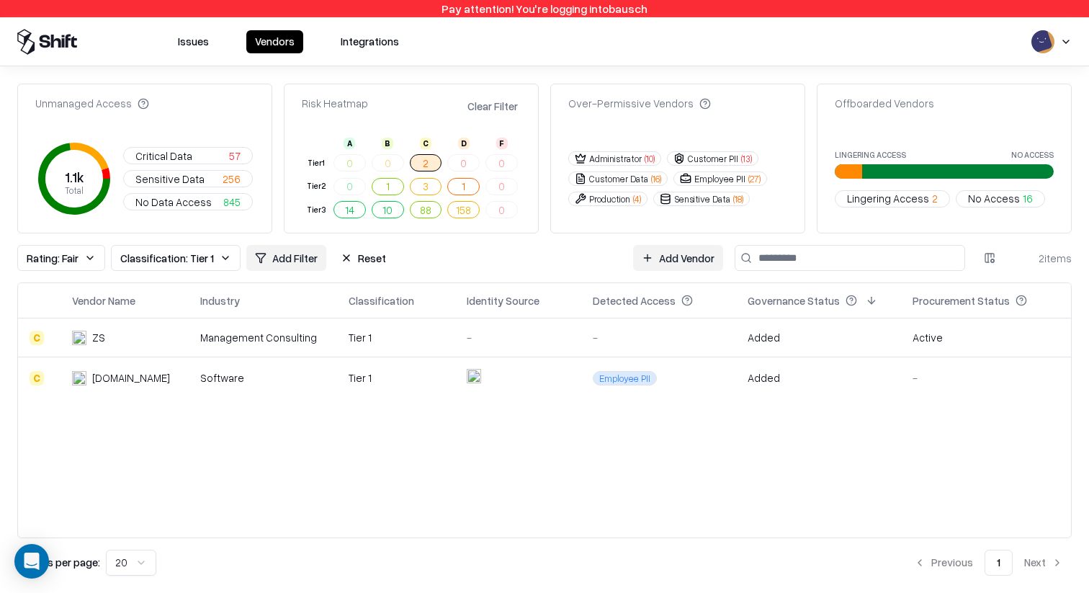
click at [366, 342] on div "Tier 1" at bounding box center [396, 337] width 95 height 15
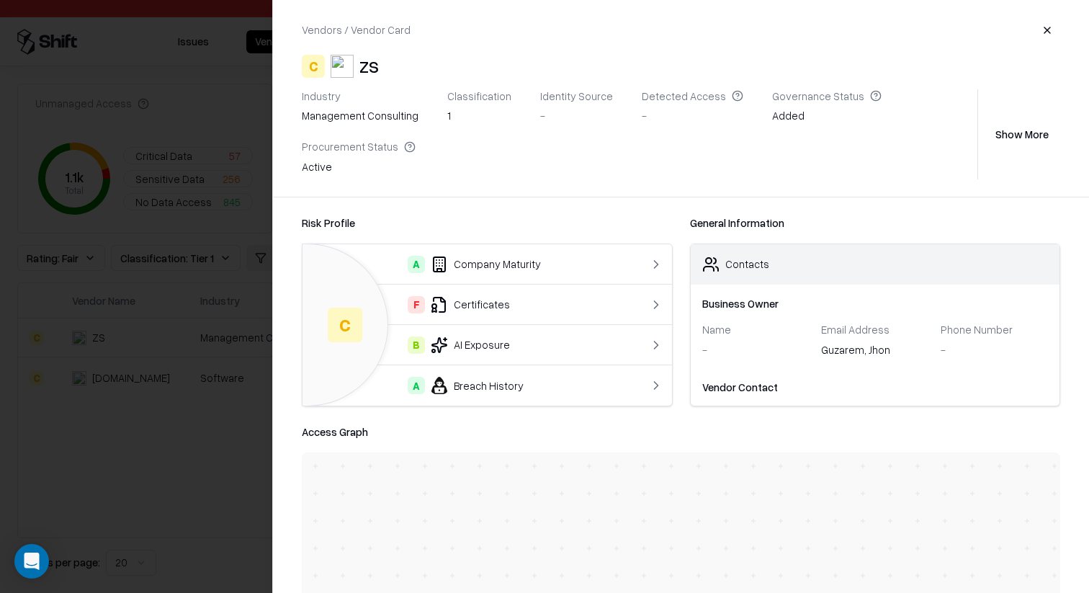
click at [194, 485] on div at bounding box center [544, 296] width 1089 height 593
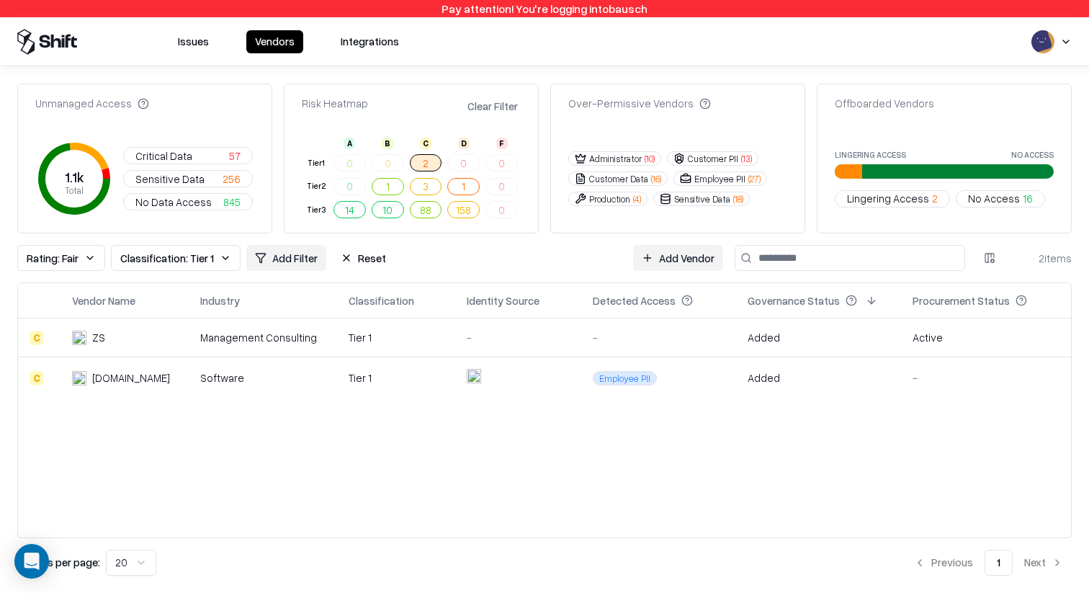
click at [414, 423] on div "Vendor Name Industry Classification Identity Source Detected Access Governance …" at bounding box center [544, 410] width 1054 height 256
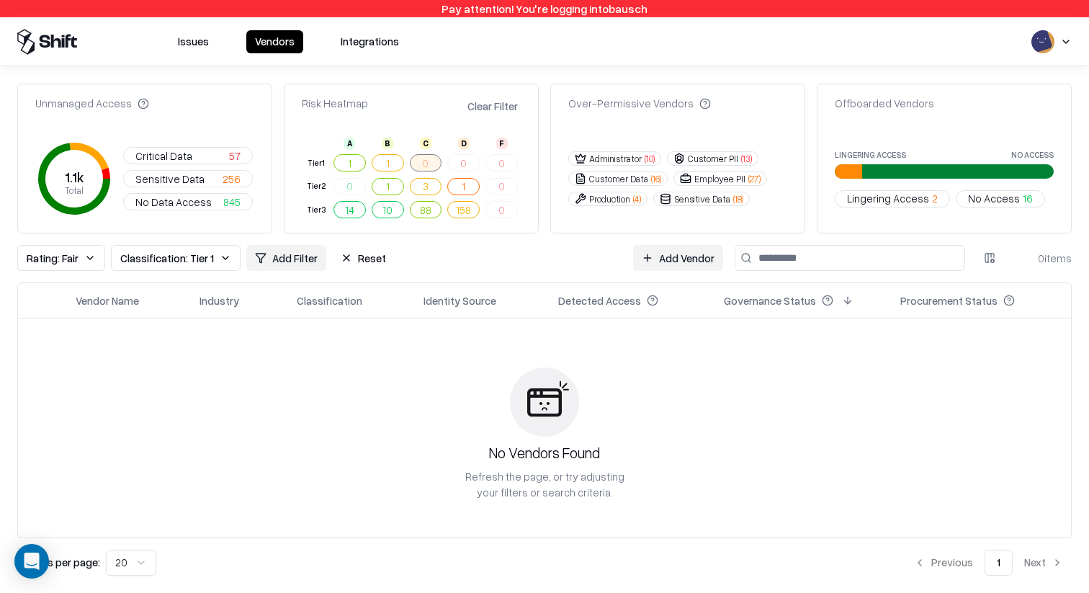
click at [349, 258] on button "Reset" at bounding box center [363, 258] width 63 height 26
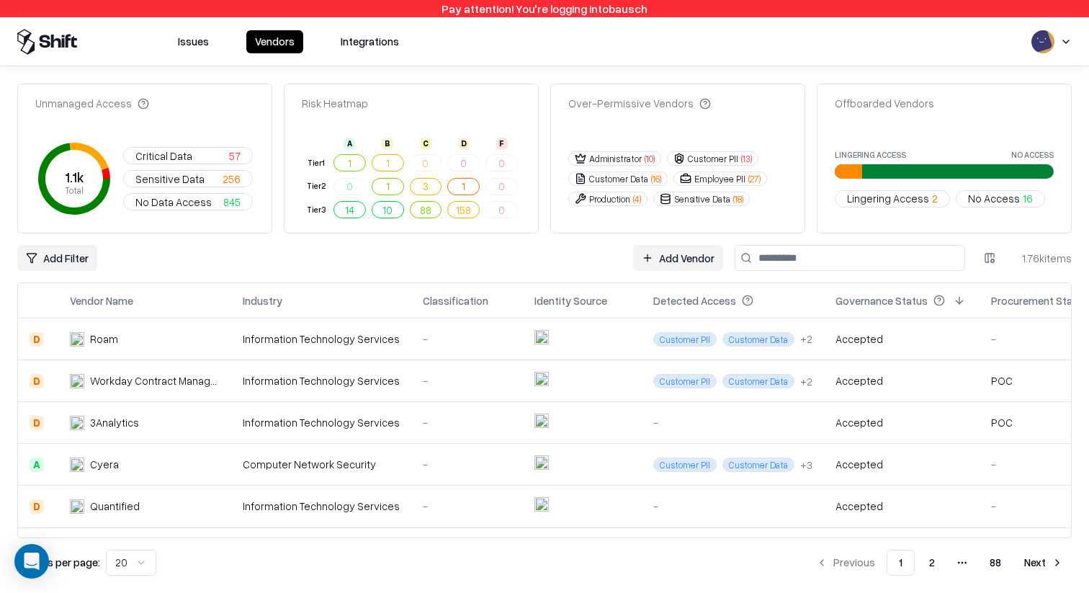
click at [349, 165] on button "1" at bounding box center [349, 162] width 32 height 17
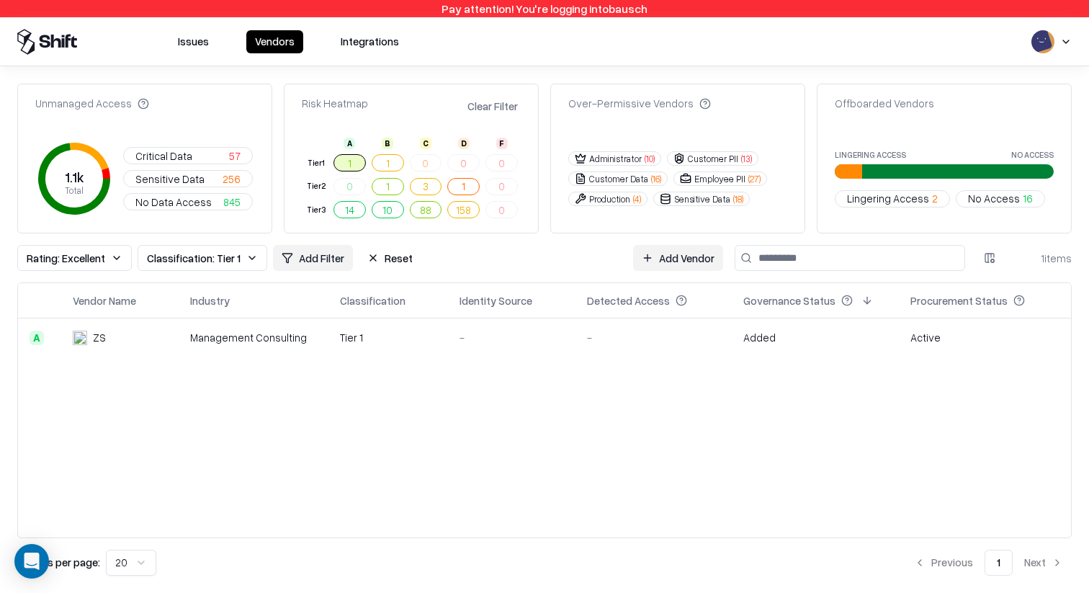
click at [295, 335] on div "Management Consulting" at bounding box center [253, 337] width 127 height 15
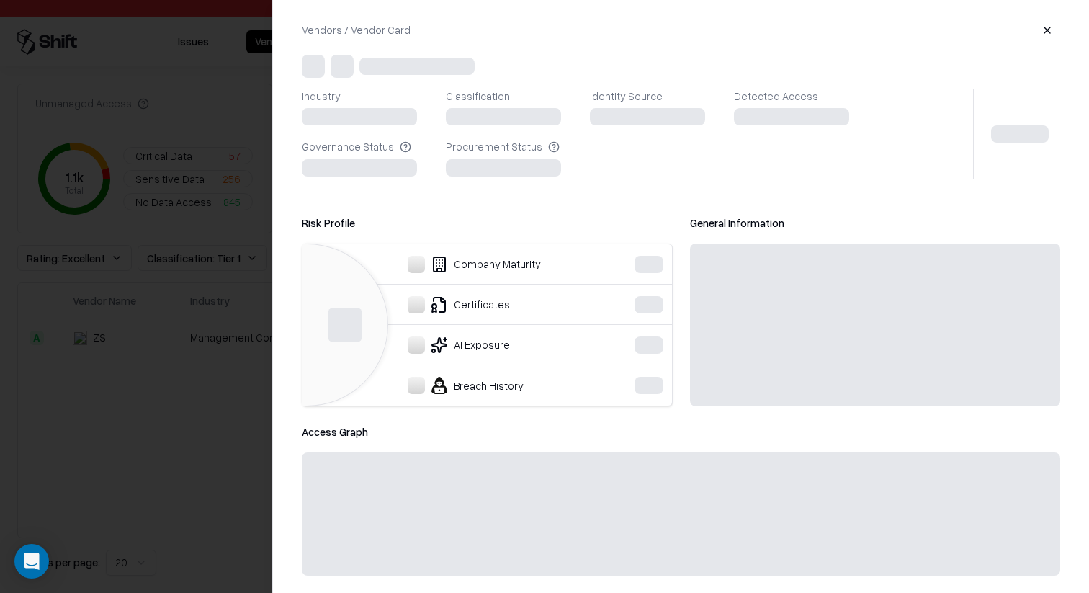
click at [226, 478] on div at bounding box center [544, 296] width 1089 height 593
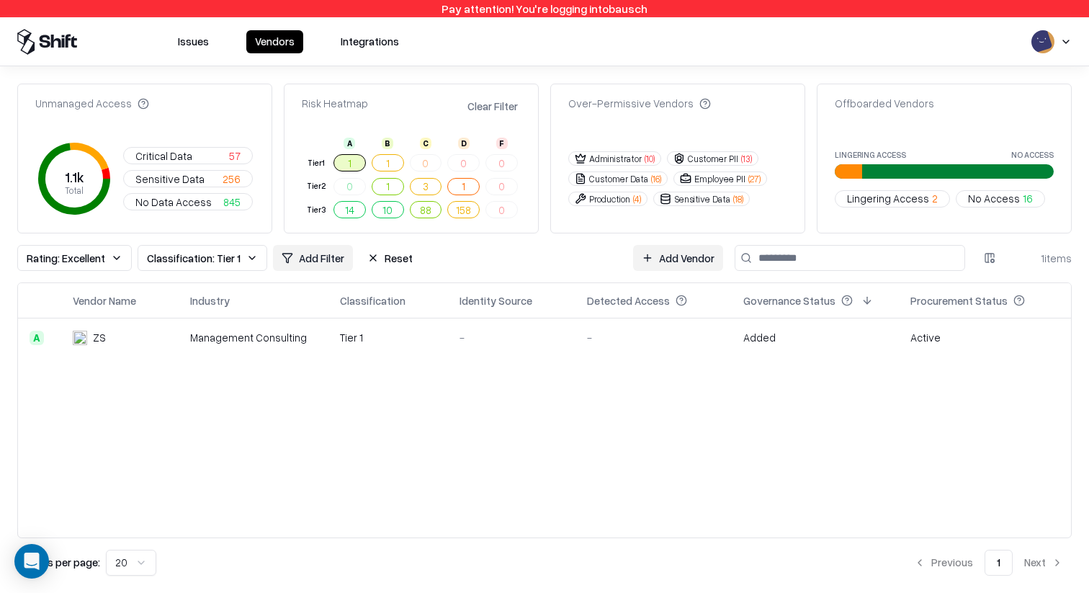
click at [380, 167] on button "1" at bounding box center [388, 162] width 32 height 17
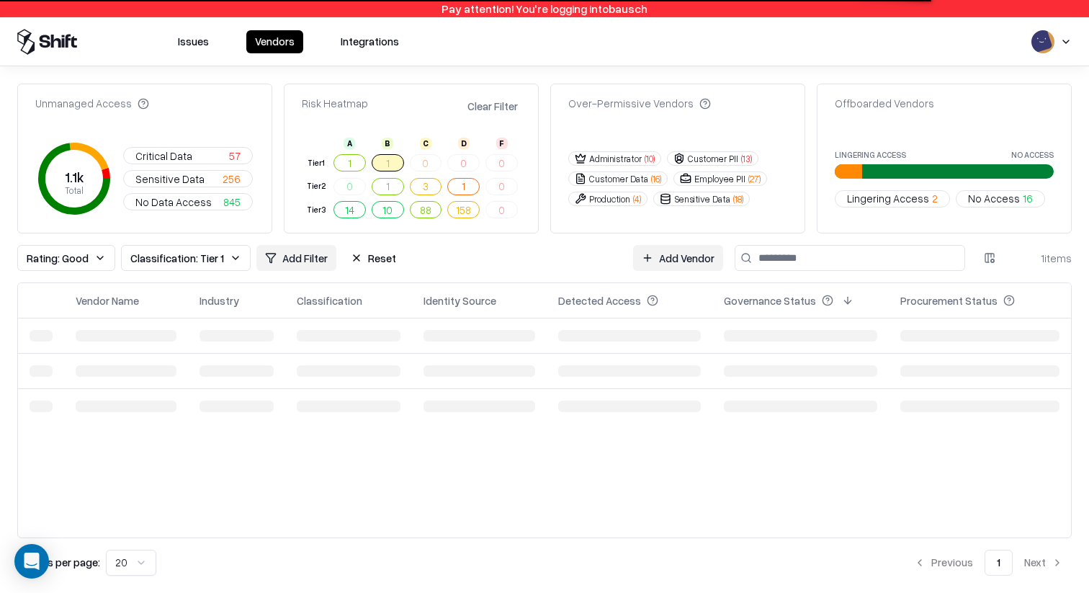
click at [362, 41] on button "Integrations" at bounding box center [370, 41] width 76 height 23
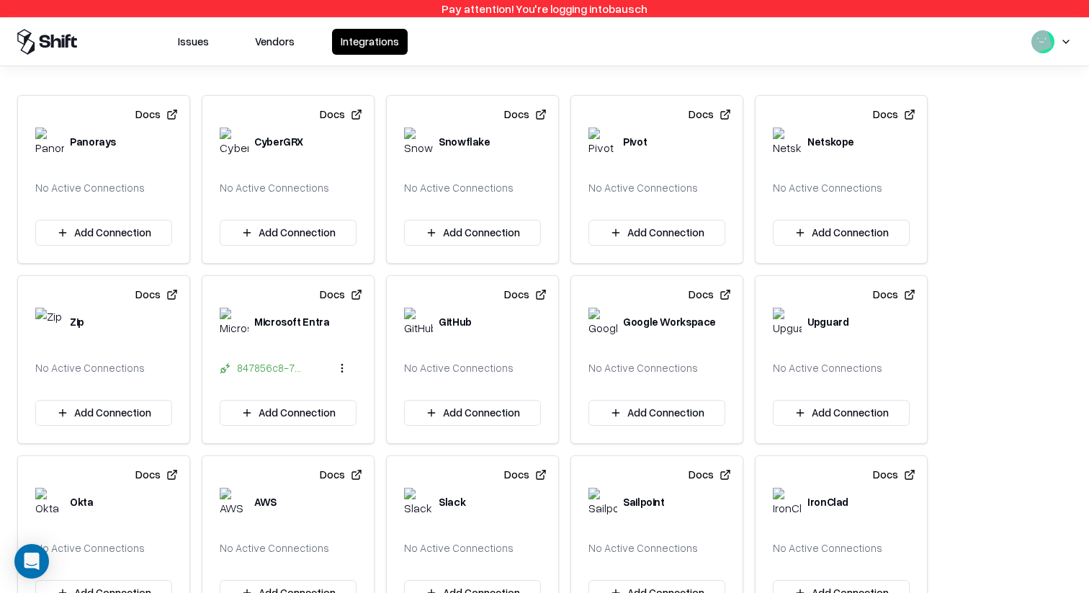
click at [205, 37] on button "Issues" at bounding box center [193, 42] width 48 height 26
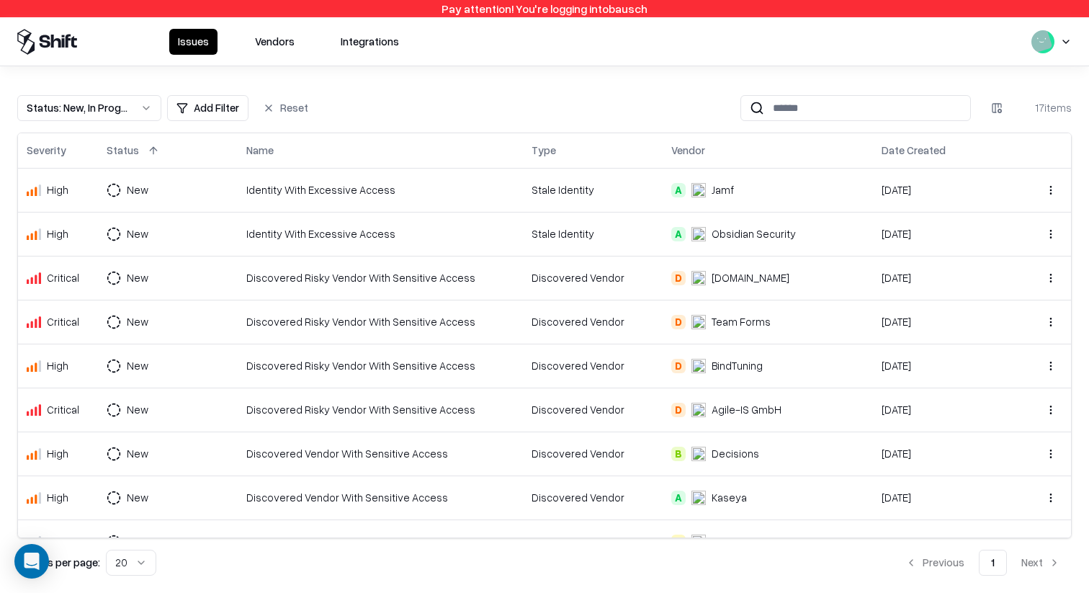
click at [263, 43] on button "Vendors" at bounding box center [274, 42] width 57 height 26
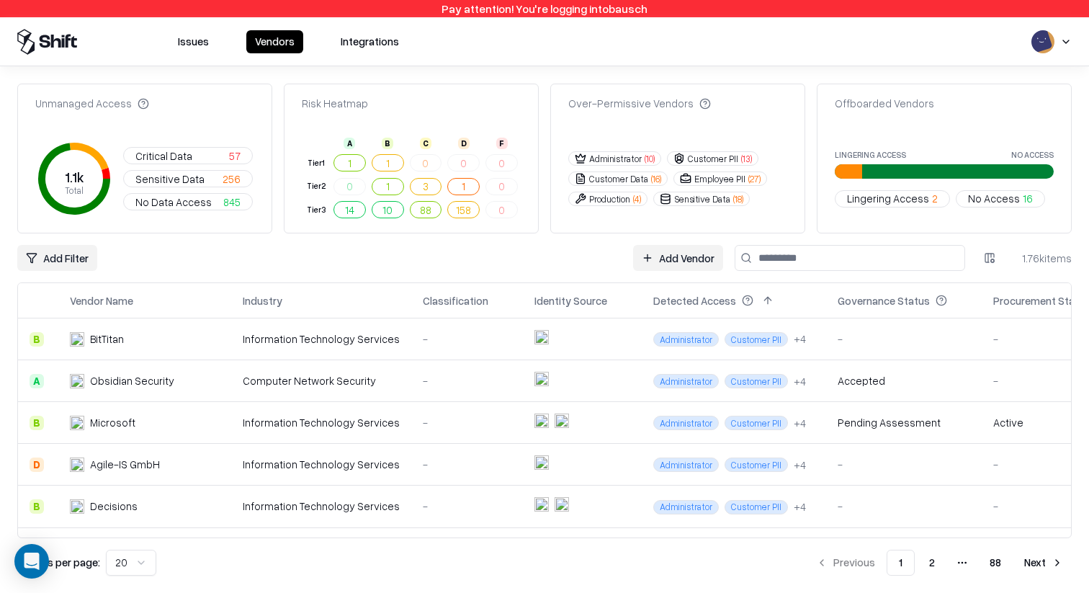
click at [357, 158] on button "1" at bounding box center [349, 162] width 32 height 17
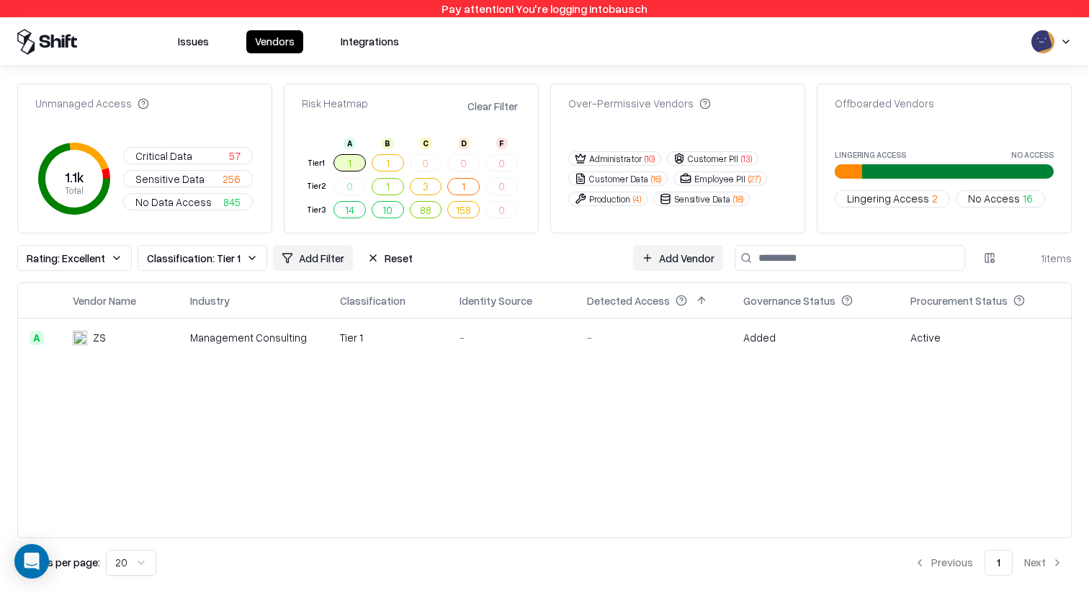
click at [284, 332] on div "Management Consulting" at bounding box center [253, 337] width 127 height 15
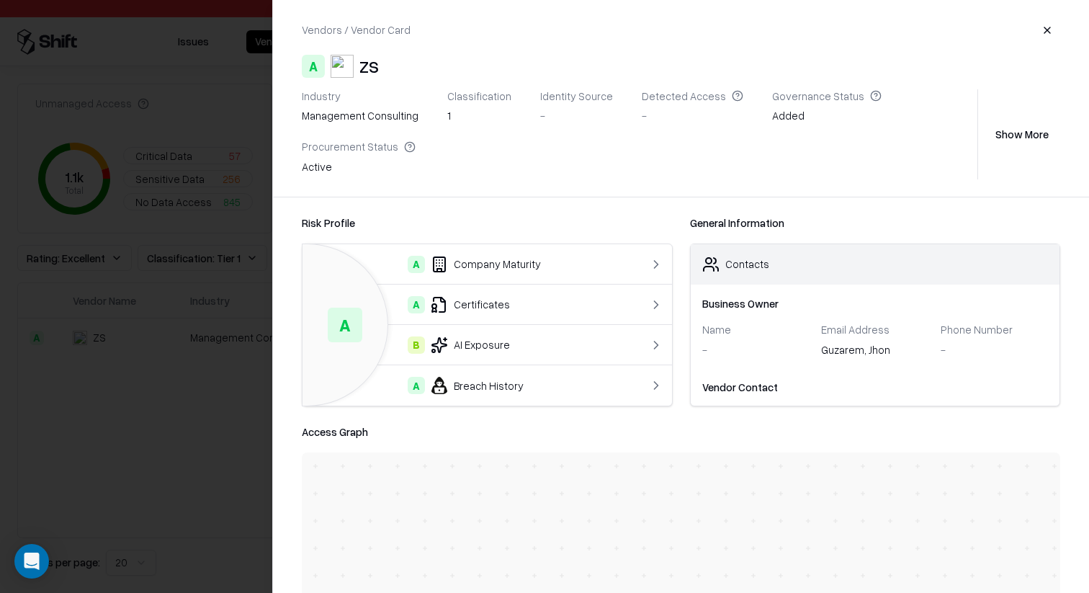
click at [485, 311] on div "A Certificates" at bounding box center [466, 304] width 305 height 17
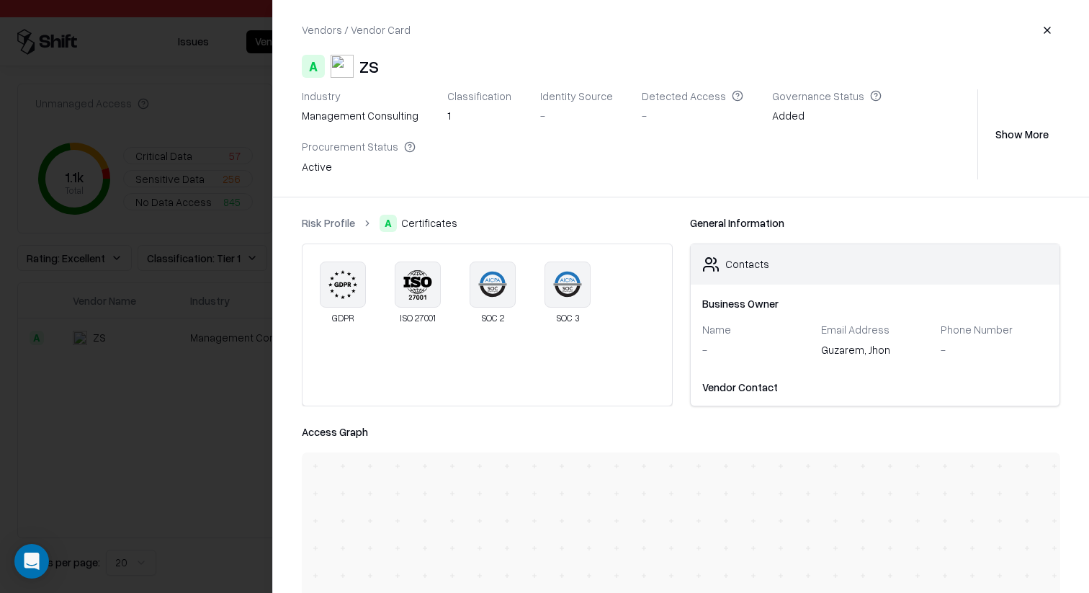
click at [320, 233] on div "Risk Profile A Certificates GDPR ISO 27001 SOC 2 SOC 3" at bounding box center [487, 311] width 371 height 192
click at [320, 230] on ol "Risk Profile A Certificates" at bounding box center [487, 223] width 371 height 17
click at [332, 212] on div "Risk Profile A Certificates GDPR ISO 27001 SOC 2 SOC 3 General Information Cont…" at bounding box center [681, 394] width 816 height 395
click at [330, 216] on link "Risk Profile" at bounding box center [328, 222] width 53 height 15
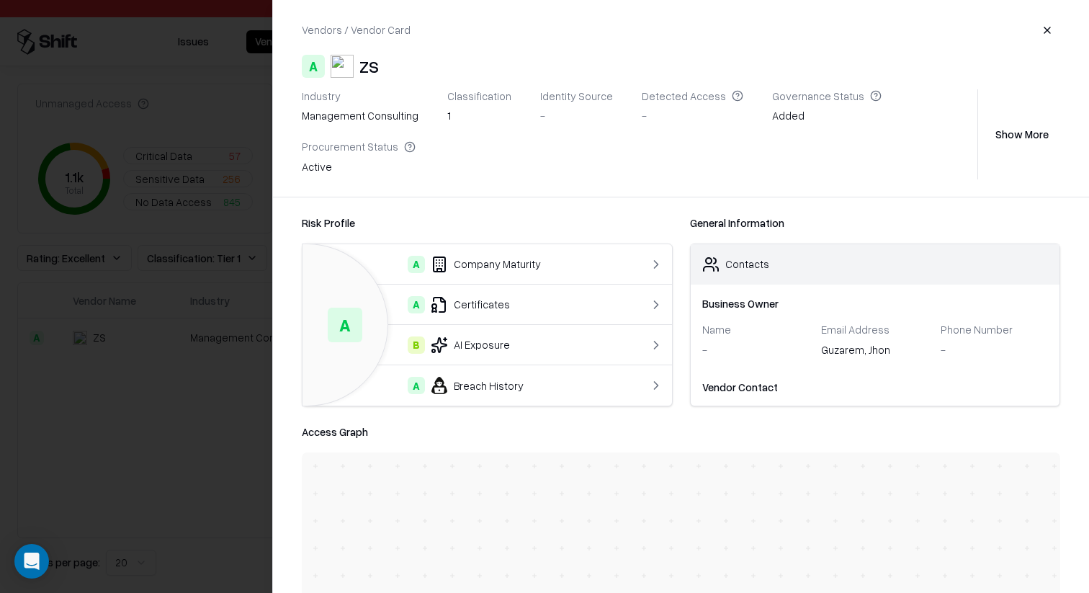
click at [522, 336] on td "B AI Exposure" at bounding box center [466, 345] width 328 height 40
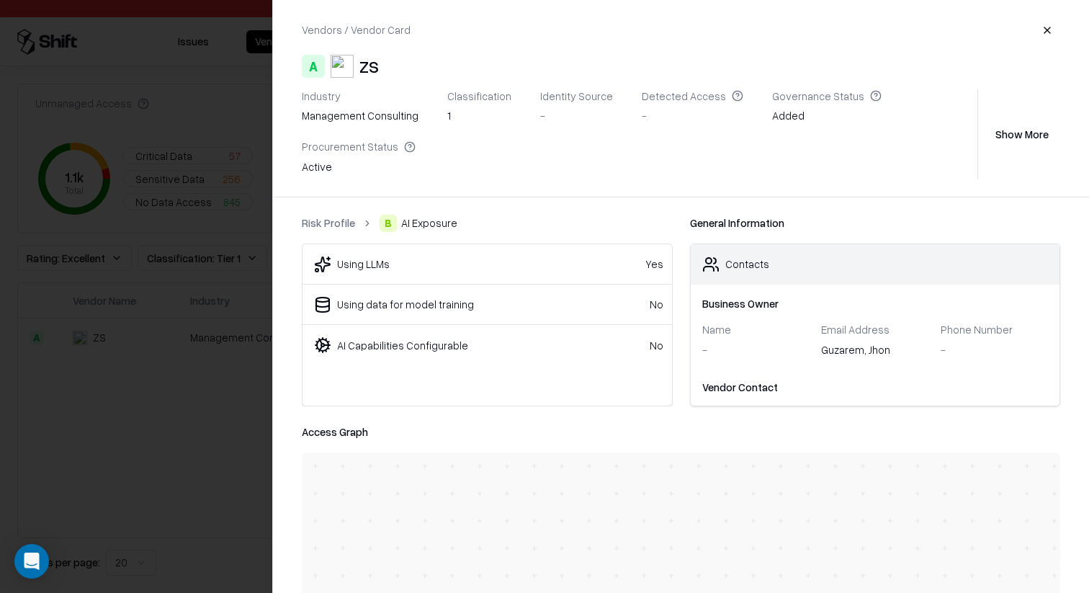
click at [335, 238] on div "Risk Profile B AI Exposure Using LLMs Yes Using data for model training No AI C…" at bounding box center [487, 311] width 371 height 192
click at [337, 228] on link "Risk Profile" at bounding box center [328, 222] width 53 height 15
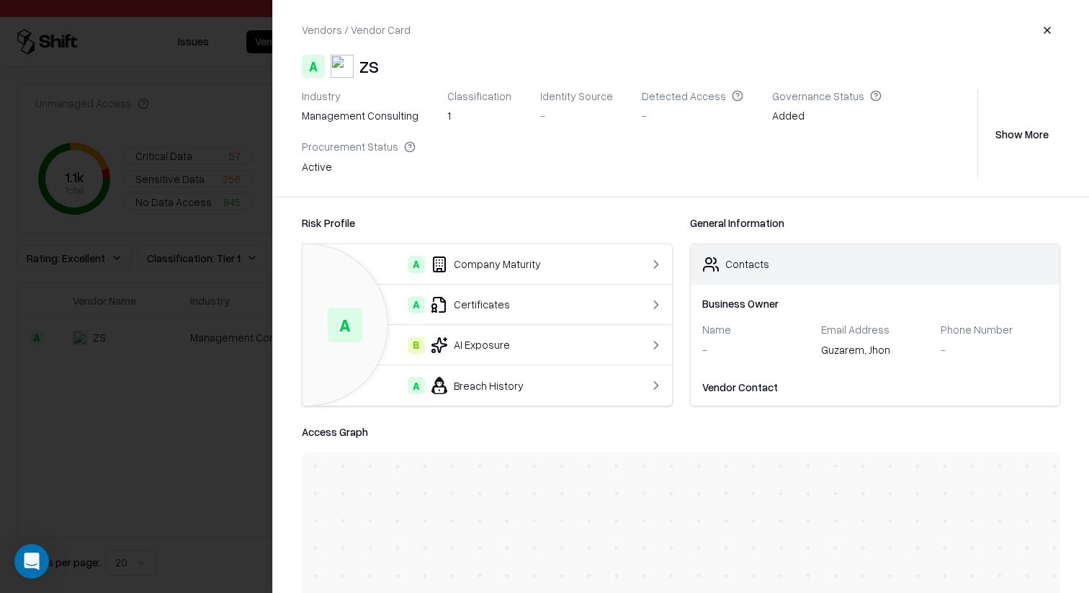
click at [486, 258] on div "A Company Maturity" at bounding box center [466, 264] width 305 height 17
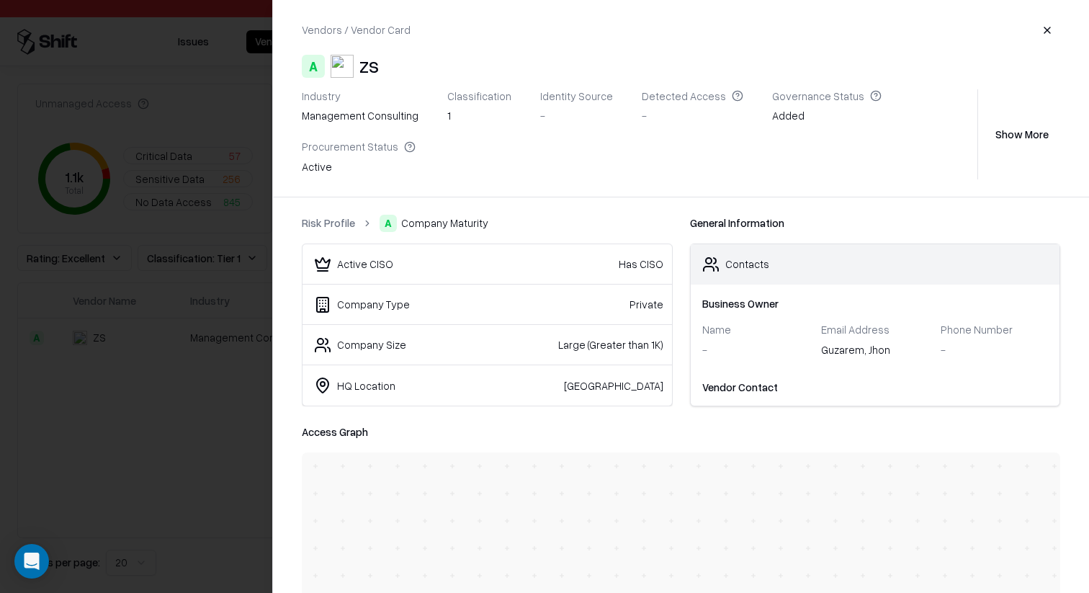
click at [339, 215] on link "Risk Profile" at bounding box center [328, 222] width 53 height 15
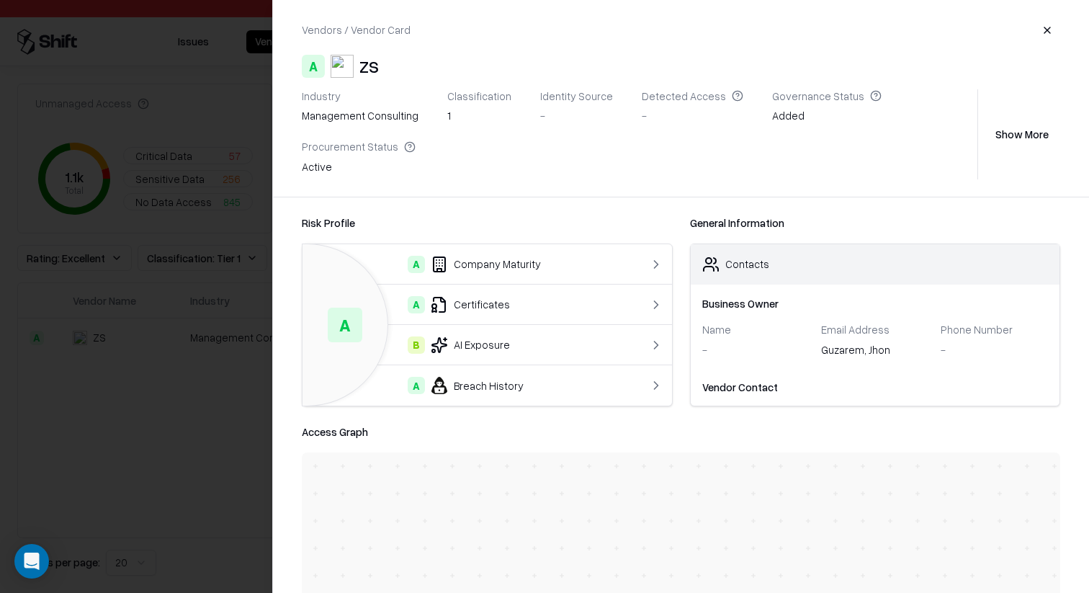
drag, startPoint x: 252, startPoint y: 354, endPoint x: 243, endPoint y: 354, distance: 8.7
click at [252, 354] on div at bounding box center [544, 296] width 1089 height 593
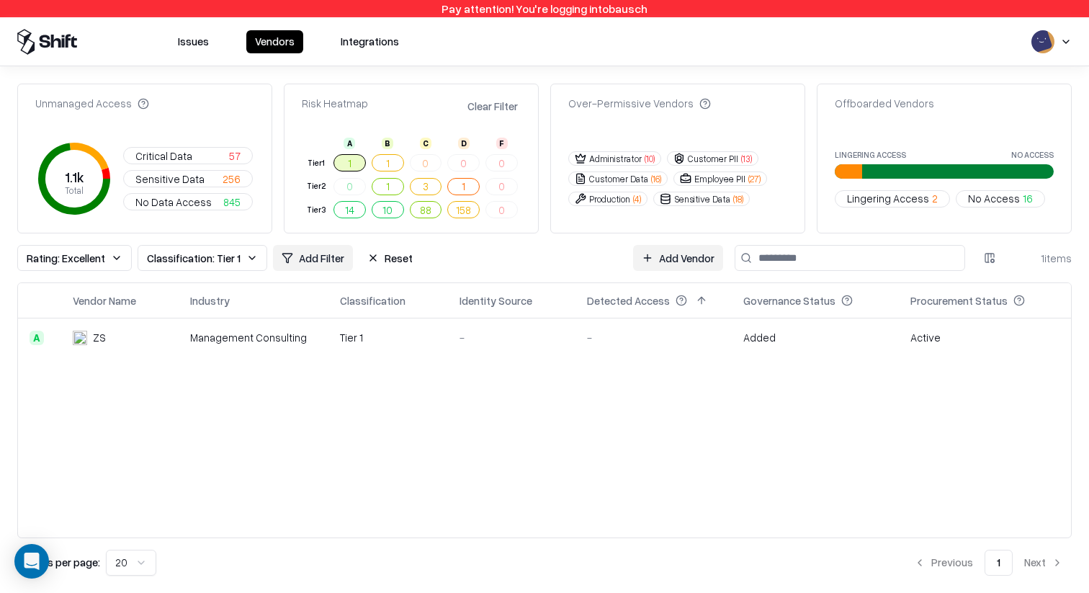
click at [407, 163] on td "0" at bounding box center [426, 163] width 38 height 24
click at [394, 162] on button "1" at bounding box center [388, 162] width 32 height 17
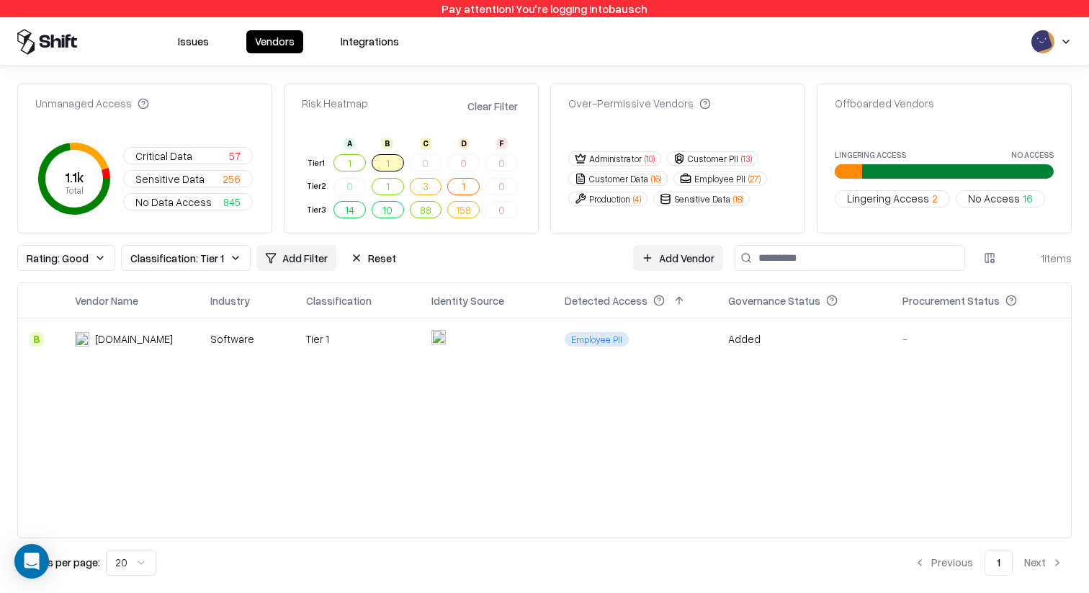
click at [314, 344] on td "Tier 1" at bounding box center [357, 339] width 125 height 42
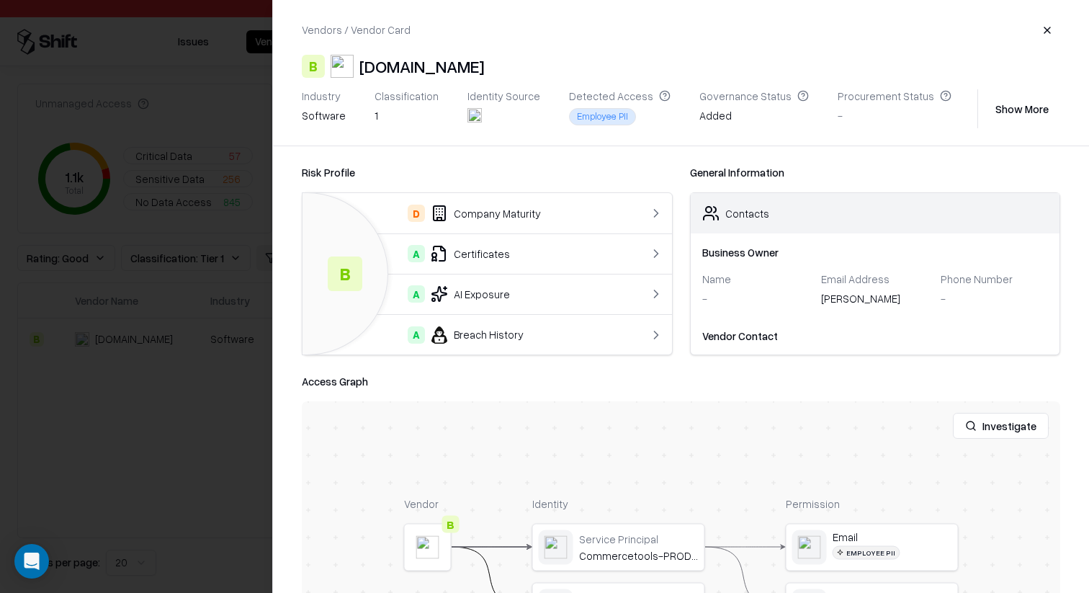
click at [575, 250] on div "A Certificates" at bounding box center [466, 253] width 305 height 17
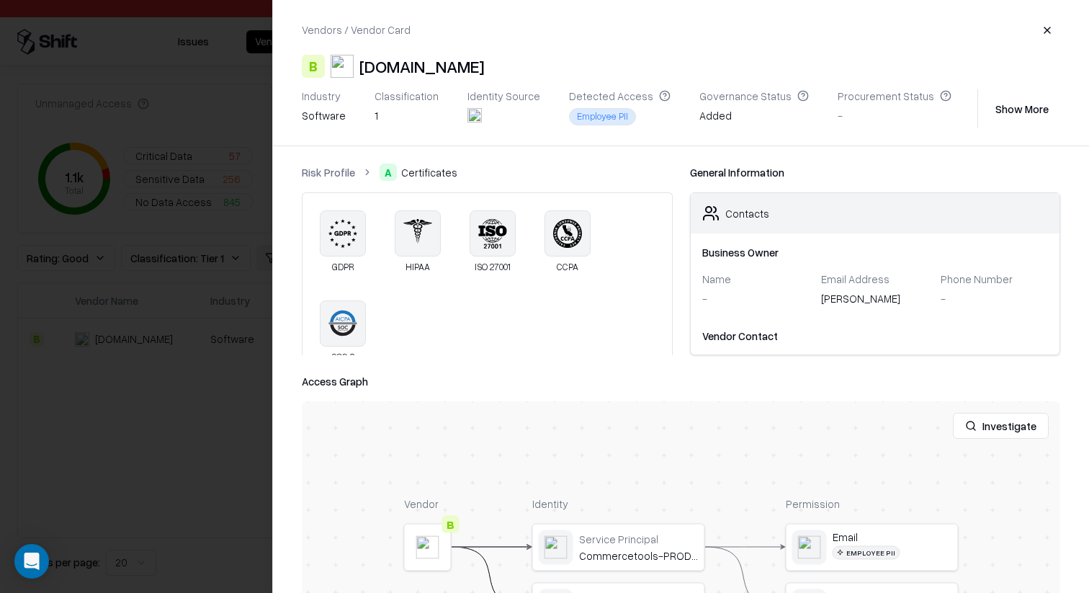
click at [333, 176] on link "Risk Profile" at bounding box center [328, 172] width 53 height 15
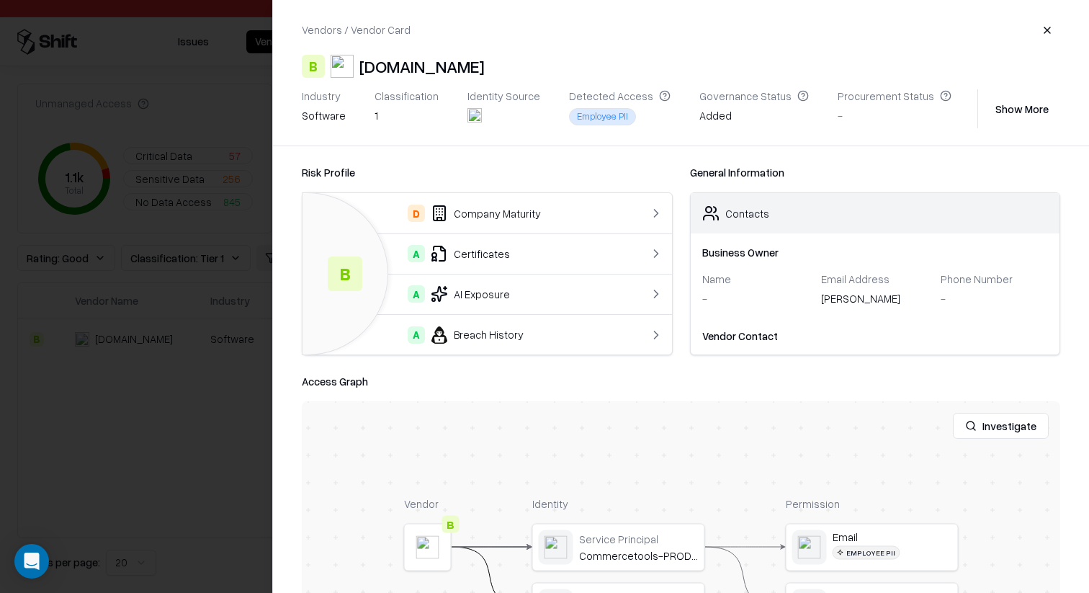
click at [516, 285] on div "A AI Exposure" at bounding box center [466, 293] width 305 height 17
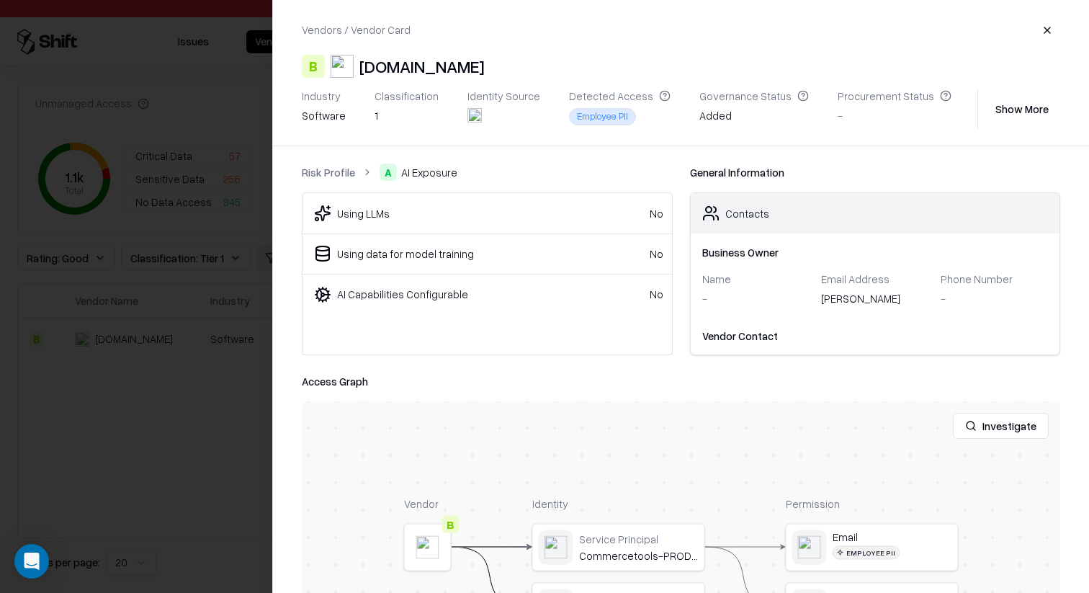
click at [335, 169] on link "Risk Profile" at bounding box center [328, 172] width 53 height 15
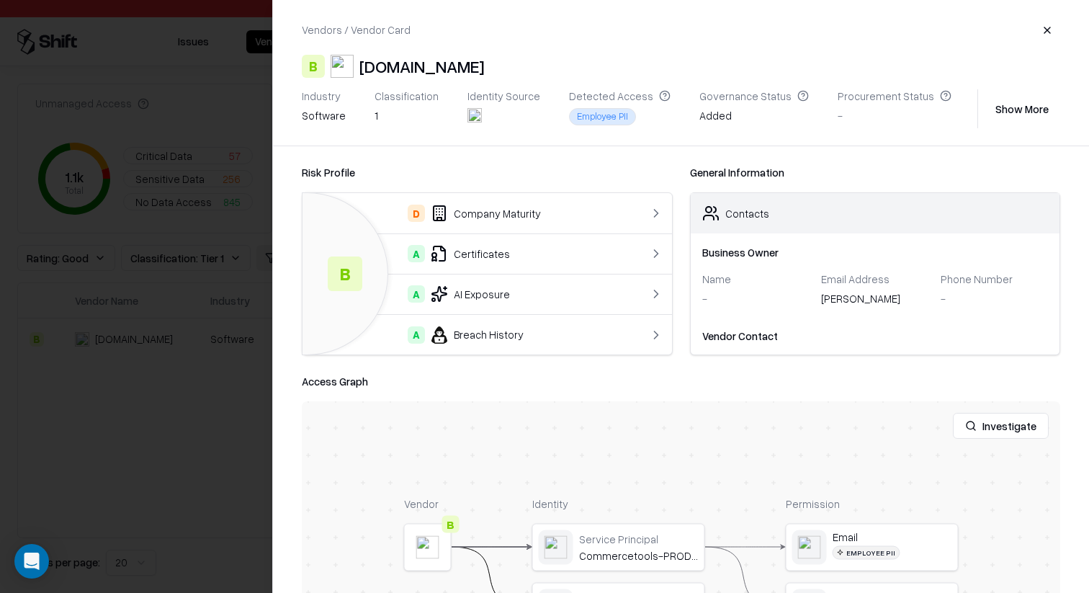
click at [631, 407] on div "Investigate" at bounding box center [681, 425] width 758 height 49
click at [650, 371] on div "Risk Profile B D Company Maturity A Certificates A AI Exposure A Breach History…" at bounding box center [681, 369] width 816 height 447
drag, startPoint x: 677, startPoint y: 443, endPoint x: 680, endPoint y: 395, distance: 47.6
click at [680, 395] on div "Access Graph Investigate Vendor B Identity Service Principal Commercetools-PROD…" at bounding box center [681, 566] width 758 height 389
click at [962, 427] on button "Investigate" at bounding box center [1001, 426] width 96 height 26
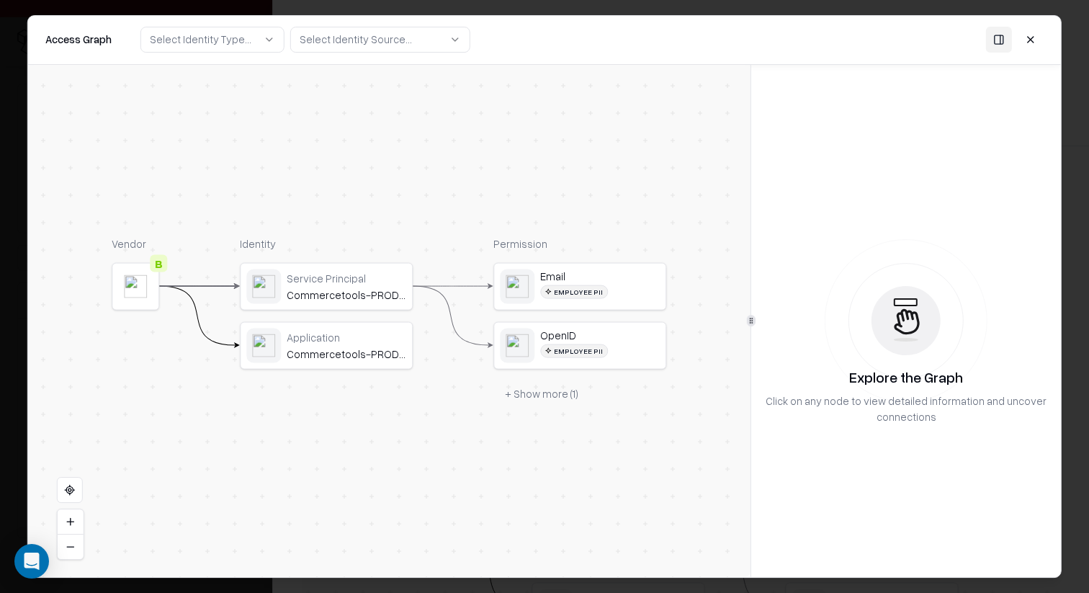
click at [563, 409] on div "Vendor B Identity Service Principal Commercetools-PROD-SAML-0237645 Application…" at bounding box center [389, 321] width 722 height 513
click at [563, 390] on button "+ Show more ( 1 )" at bounding box center [541, 393] width 97 height 26
click at [399, 344] on div "Application Commercetools-PROD-SAML-0237645" at bounding box center [347, 346] width 120 height 30
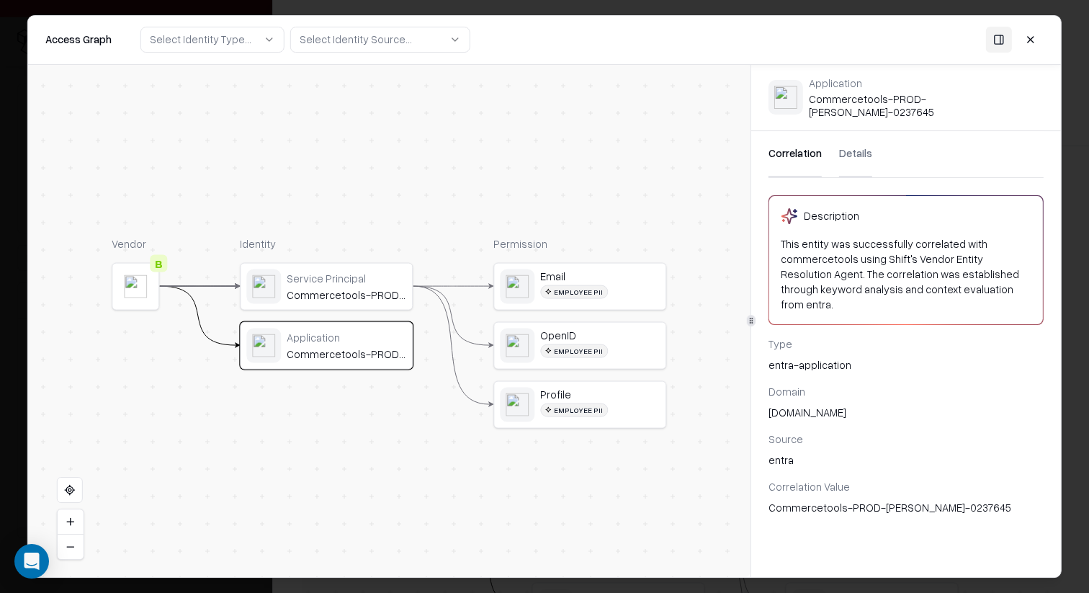
click at [379, 297] on div "Commercetools-PROD-SAML-0237645" at bounding box center [347, 293] width 120 height 13
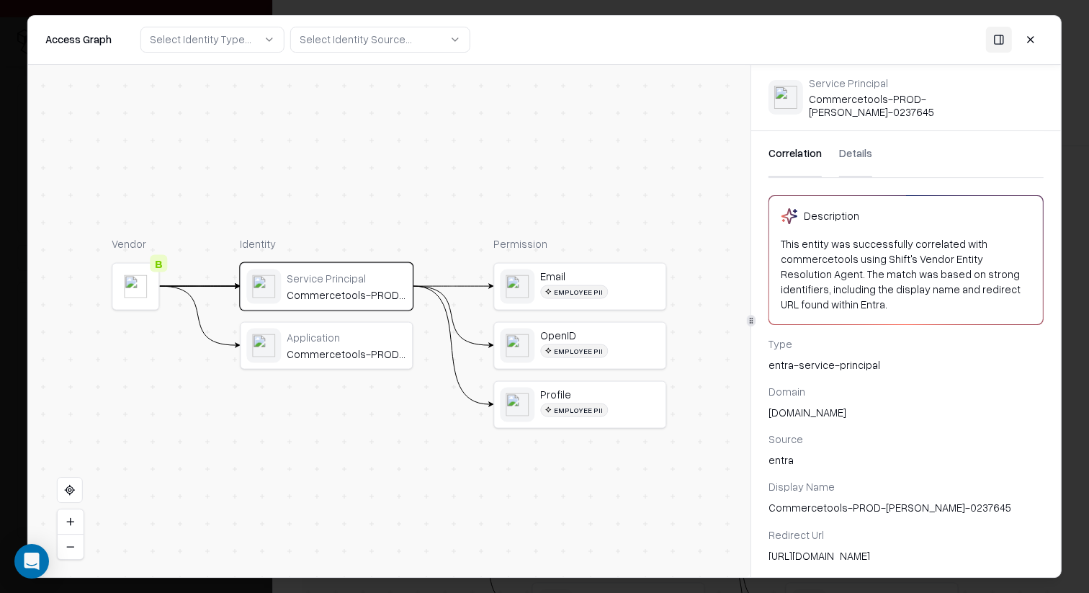
click at [362, 368] on div "Application Commercetools-PROD-SAML-0237645" at bounding box center [326, 345] width 173 height 48
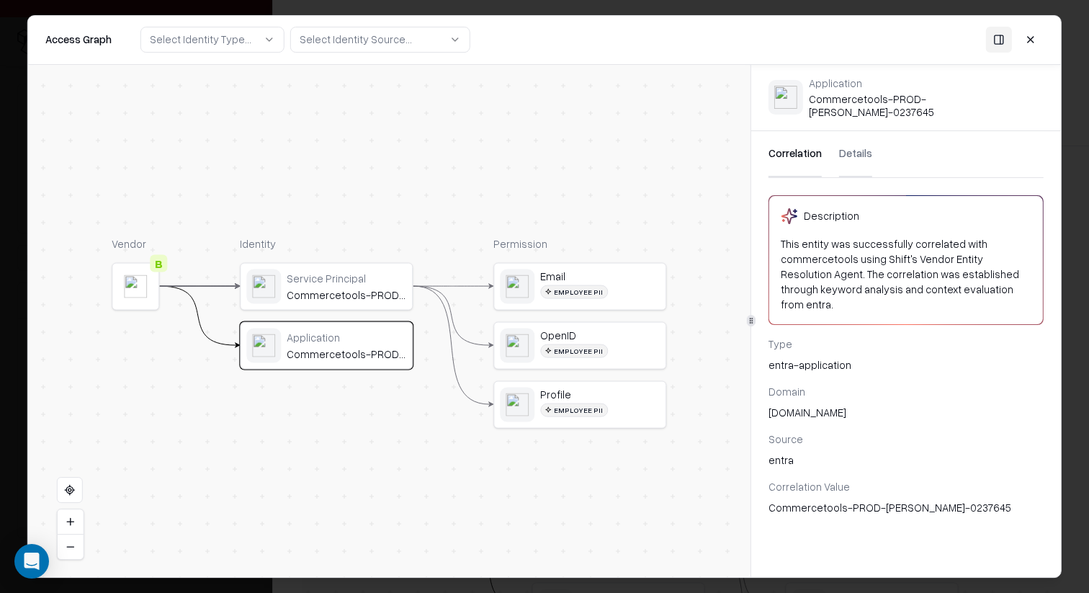
click at [362, 284] on div "Service Principal" at bounding box center [347, 278] width 120 height 13
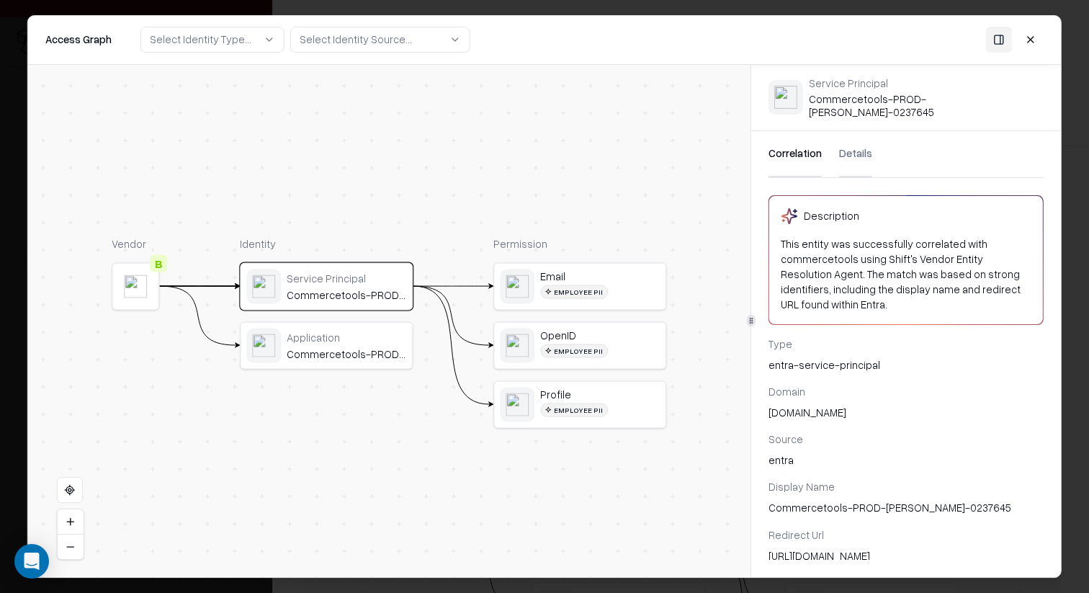
click at [368, 339] on div "Application" at bounding box center [347, 337] width 120 height 13
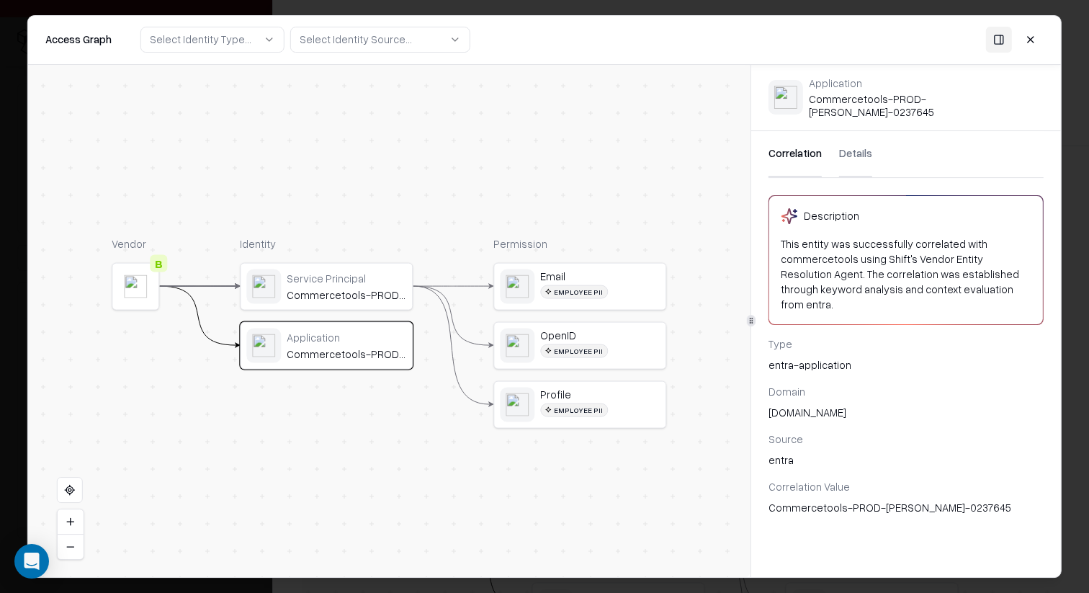
click at [1049, 43] on div "Access Graph Select Identity Type... Select Identity Source..." at bounding box center [544, 40] width 1033 height 49
click at [1033, 40] on button at bounding box center [1031, 40] width 26 height 26
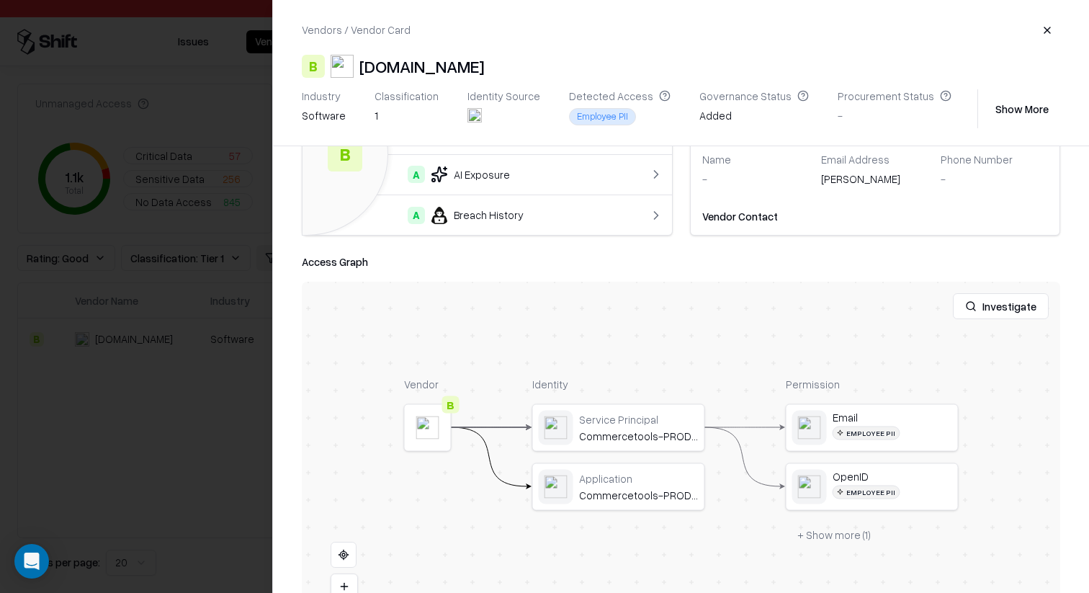
scroll to position [186, 0]
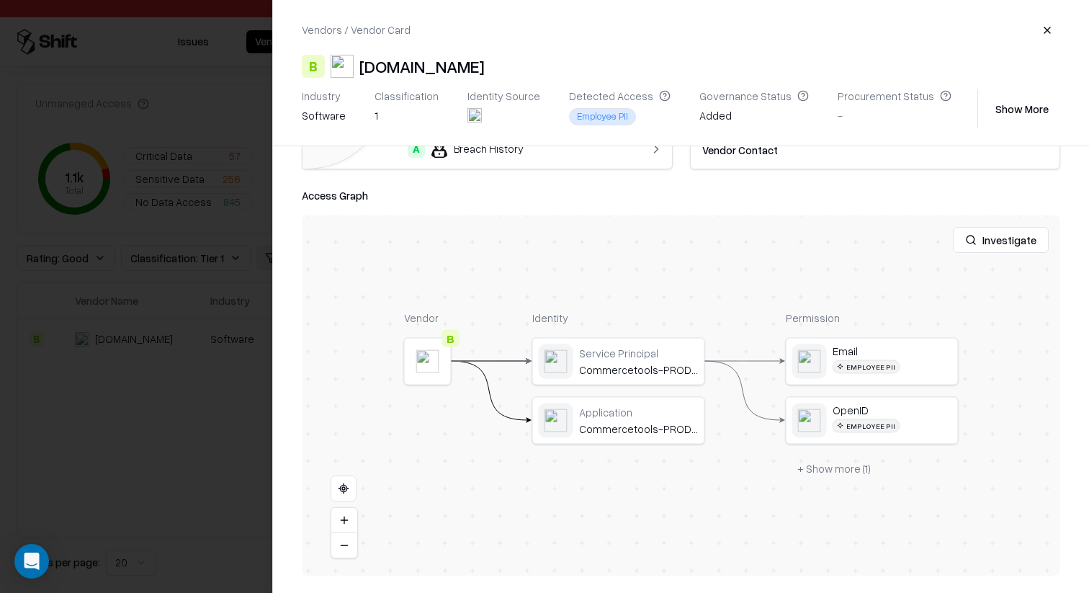
click at [839, 471] on button "+ Show more ( 1 )" at bounding box center [834, 468] width 97 height 26
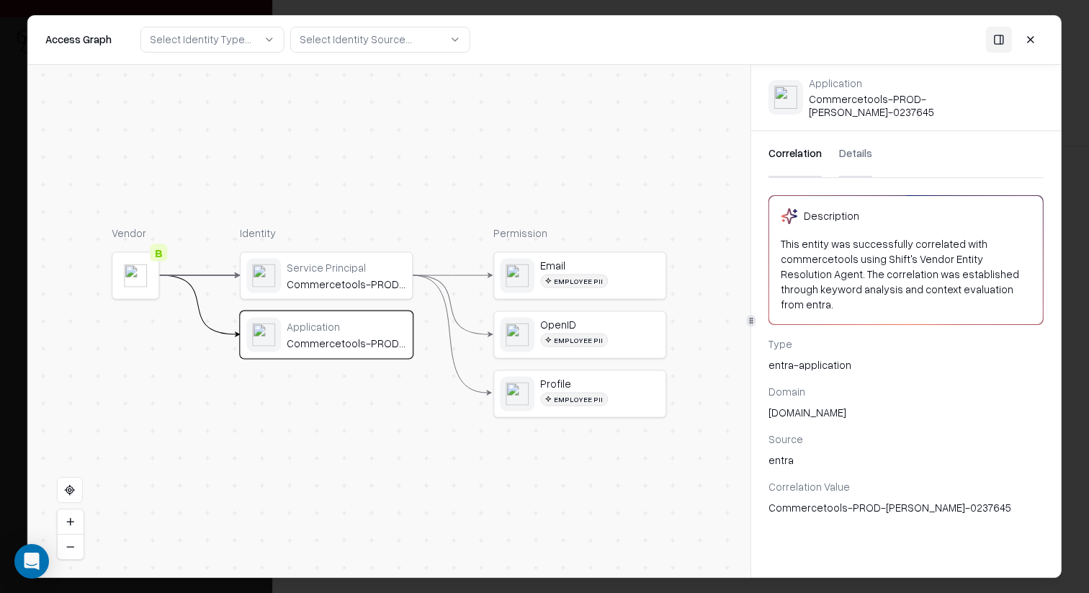
click at [16, 232] on body "Pay attention! You're logging into bausch Issues Vendors Integrations Unmanaged…" at bounding box center [544, 296] width 1089 height 593
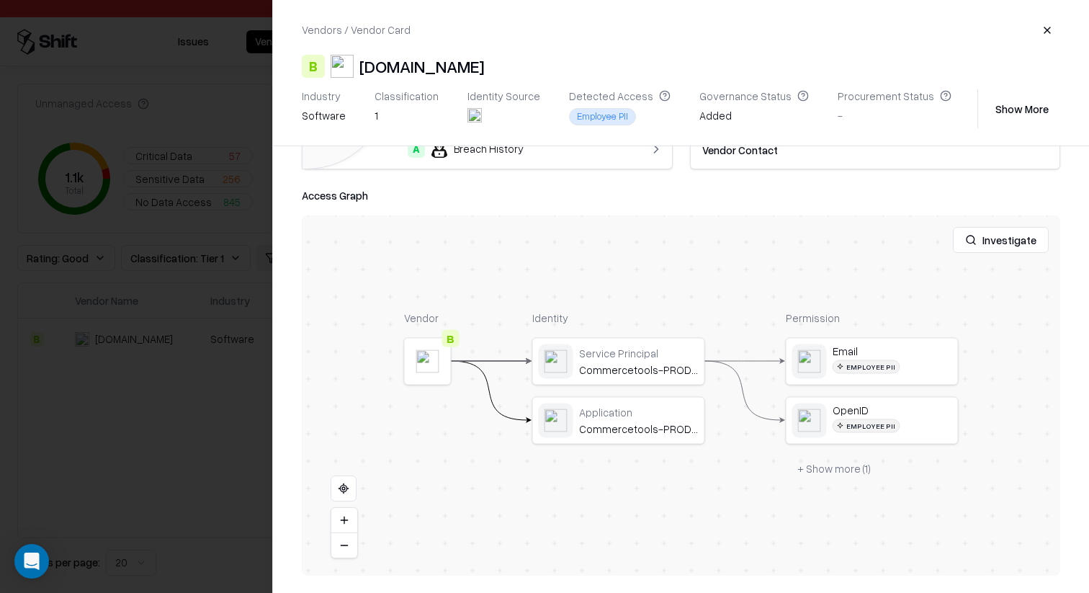
click at [116, 266] on div at bounding box center [544, 296] width 1089 height 593
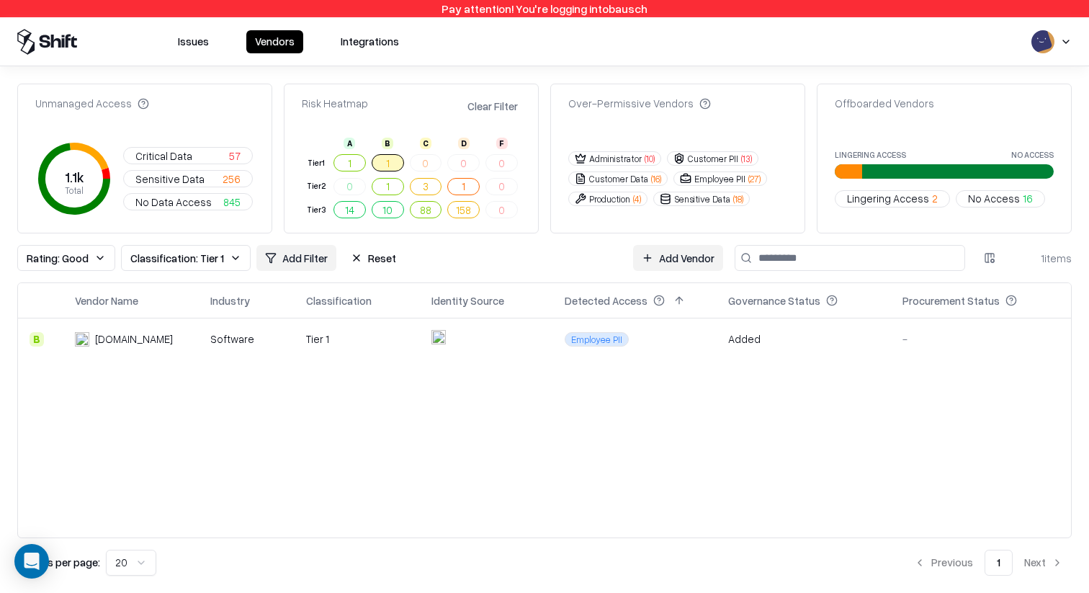
click at [378, 253] on button "Reset" at bounding box center [373, 258] width 63 height 26
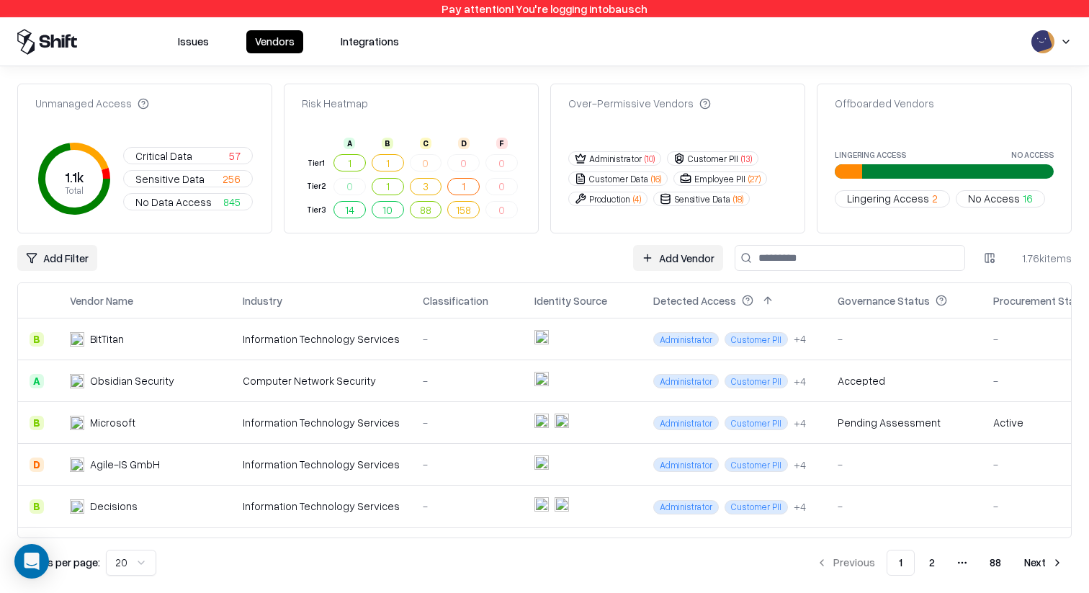
click at [421, 189] on button "3" at bounding box center [426, 186] width 32 height 17
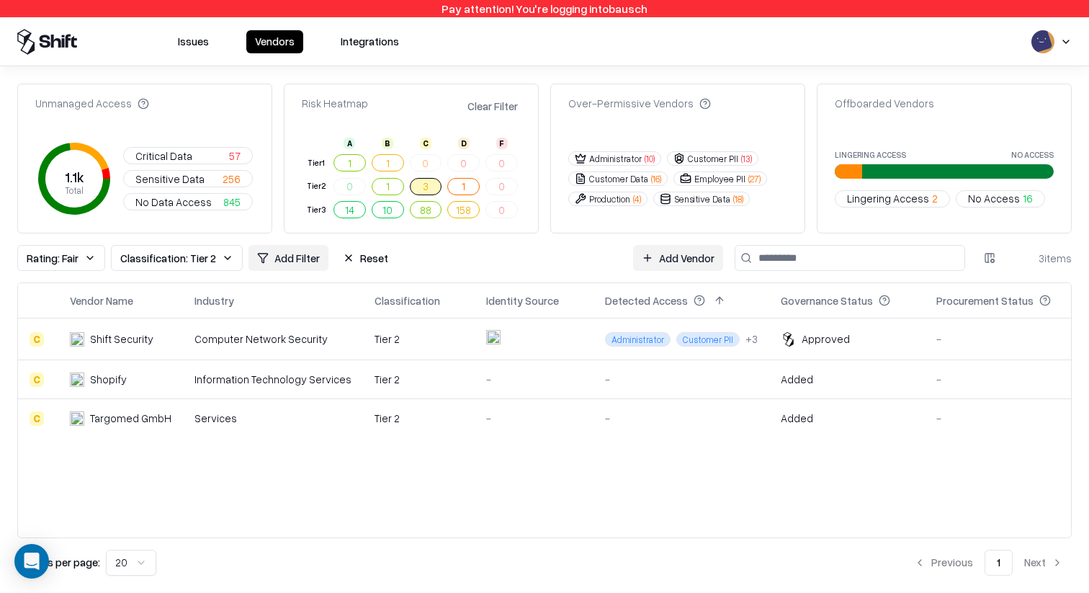
click at [393, 189] on button "1" at bounding box center [388, 186] width 32 height 17
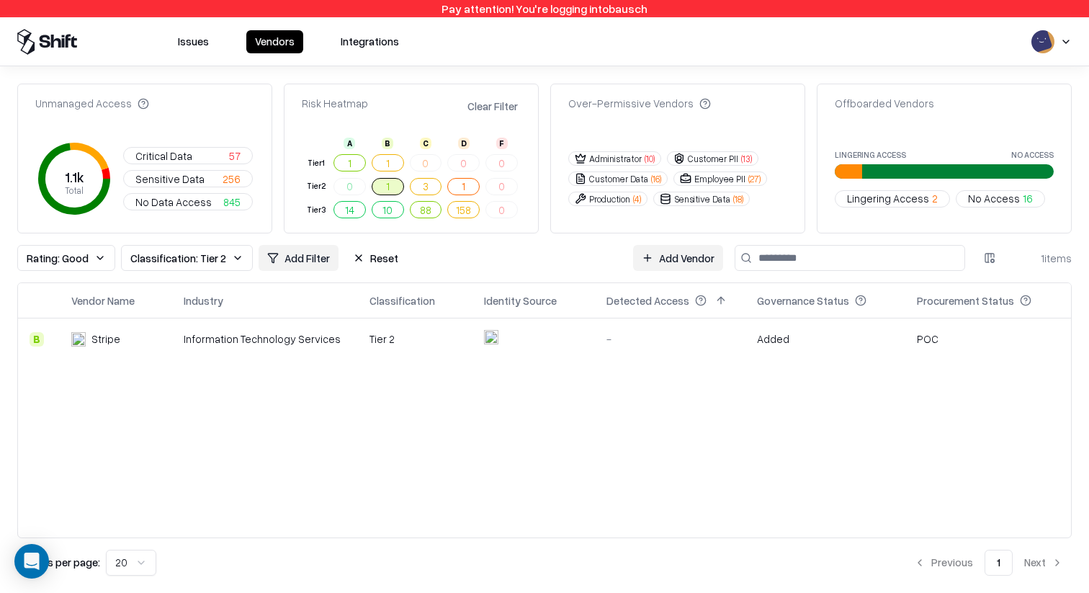
click at [302, 339] on div "Information Technology Services" at bounding box center [265, 338] width 162 height 15
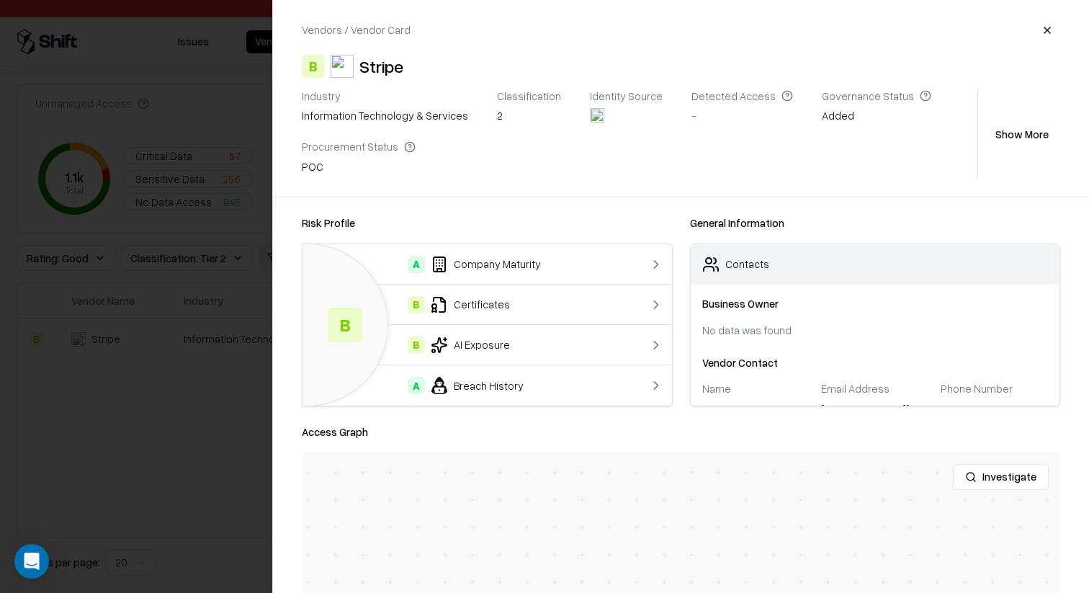
click at [560, 308] on div "B Certificates" at bounding box center [466, 304] width 305 height 17
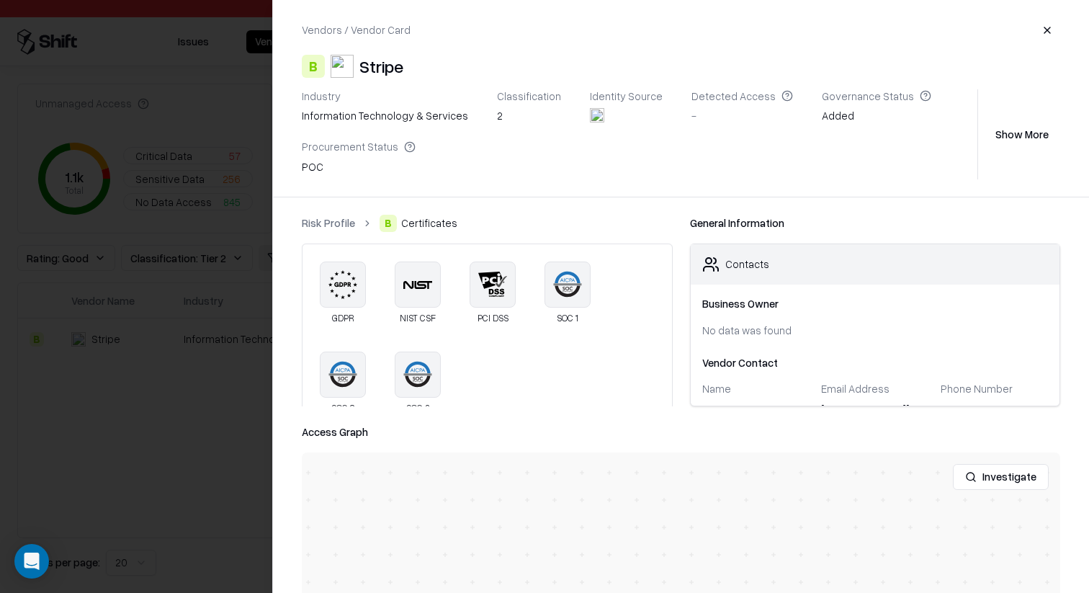
scroll to position [24, 0]
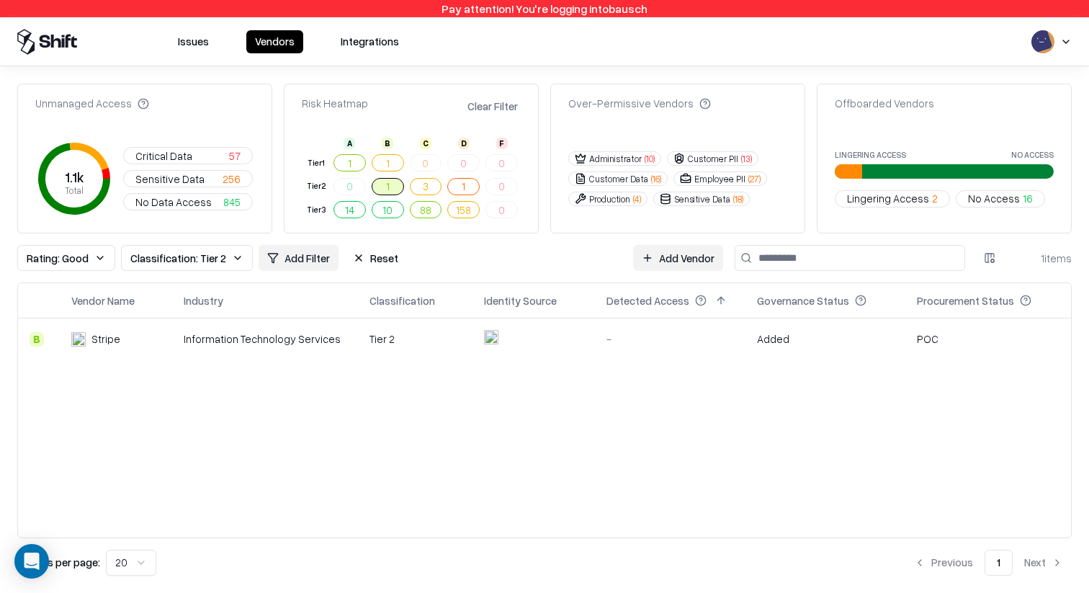
click at [526, 334] on td at bounding box center [533, 339] width 122 height 42
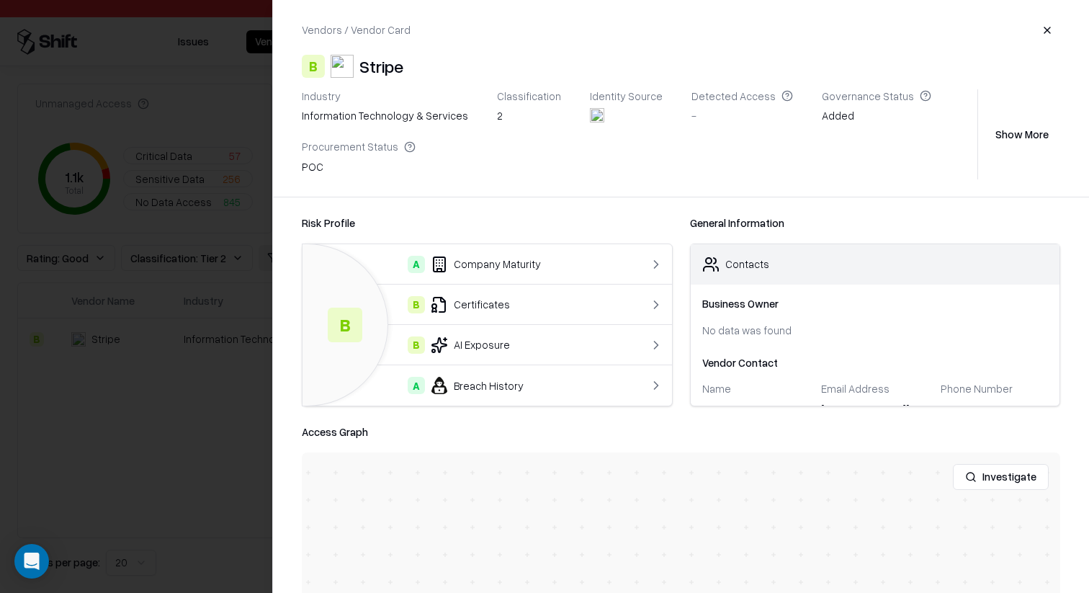
click at [533, 369] on td "A Breach History" at bounding box center [466, 385] width 328 height 40
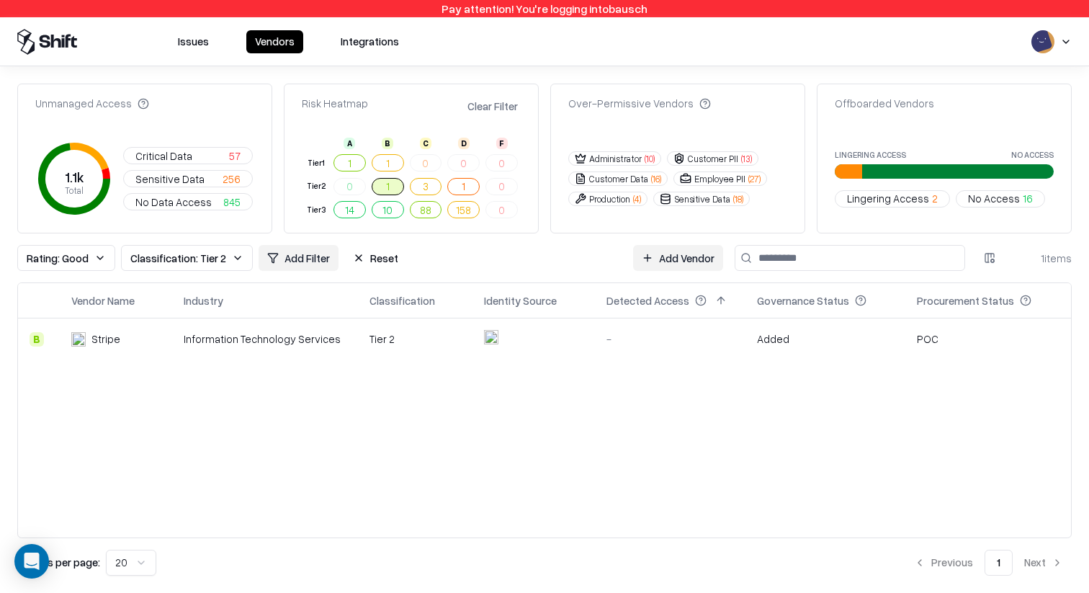
click at [431, 191] on button "3" at bounding box center [426, 186] width 32 height 17
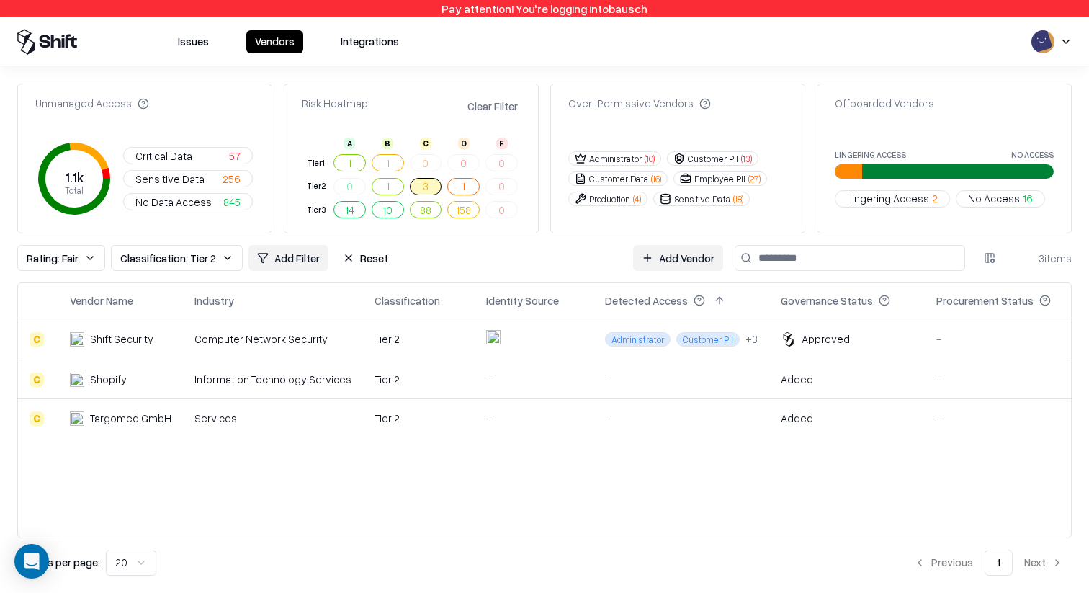
click at [451, 385] on div "Tier 2" at bounding box center [419, 379] width 89 height 15
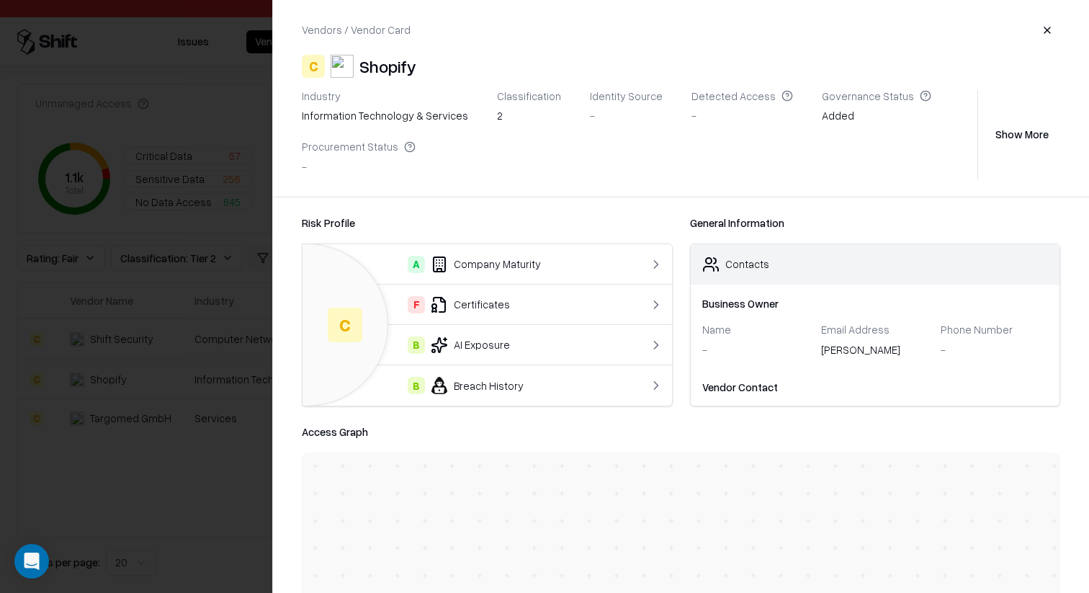
click at [547, 299] on div "F Certificates" at bounding box center [466, 304] width 305 height 17
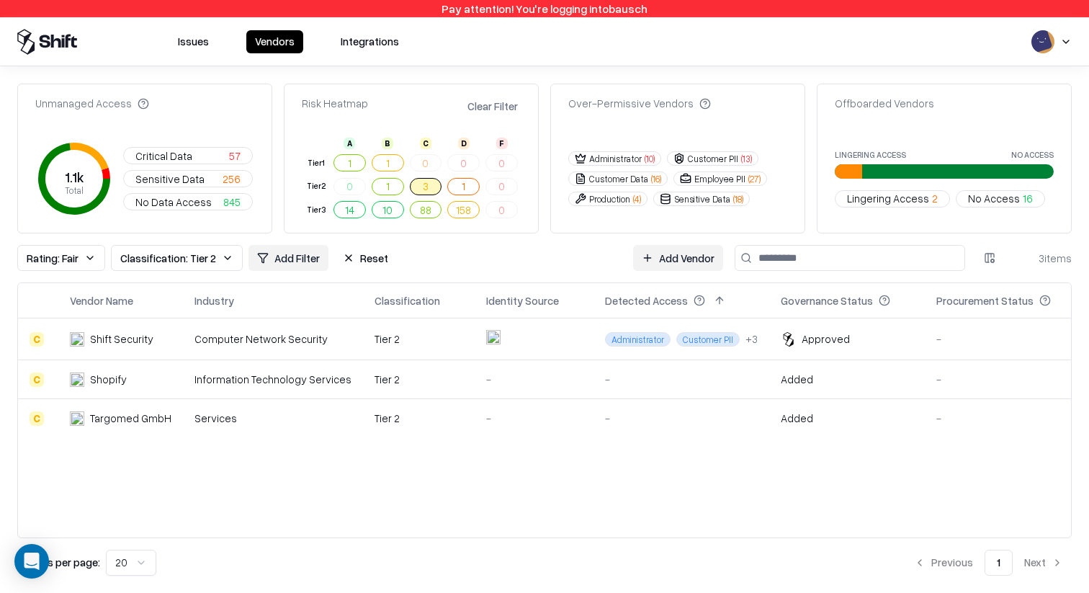
click at [326, 416] on div "Services" at bounding box center [272, 418] width 157 height 15
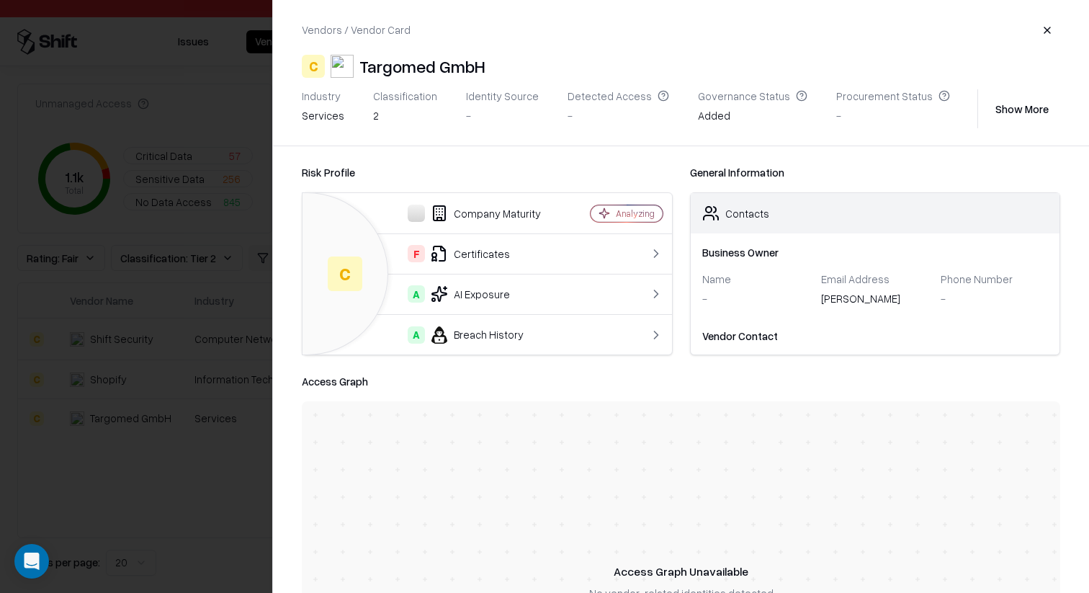
click at [1040, 112] on button "Show More" at bounding box center [1022, 109] width 76 height 26
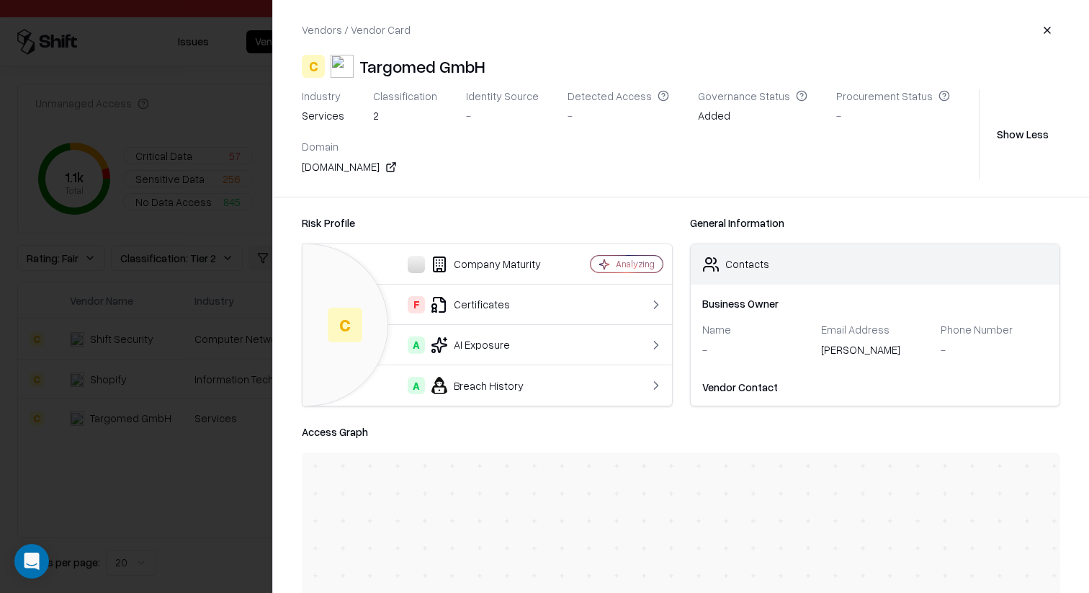
click at [344, 171] on div "targomed.de" at bounding box center [349, 166] width 95 height 15
copy div "targomed.de"
